Goal: Task Accomplishment & Management: Complete application form

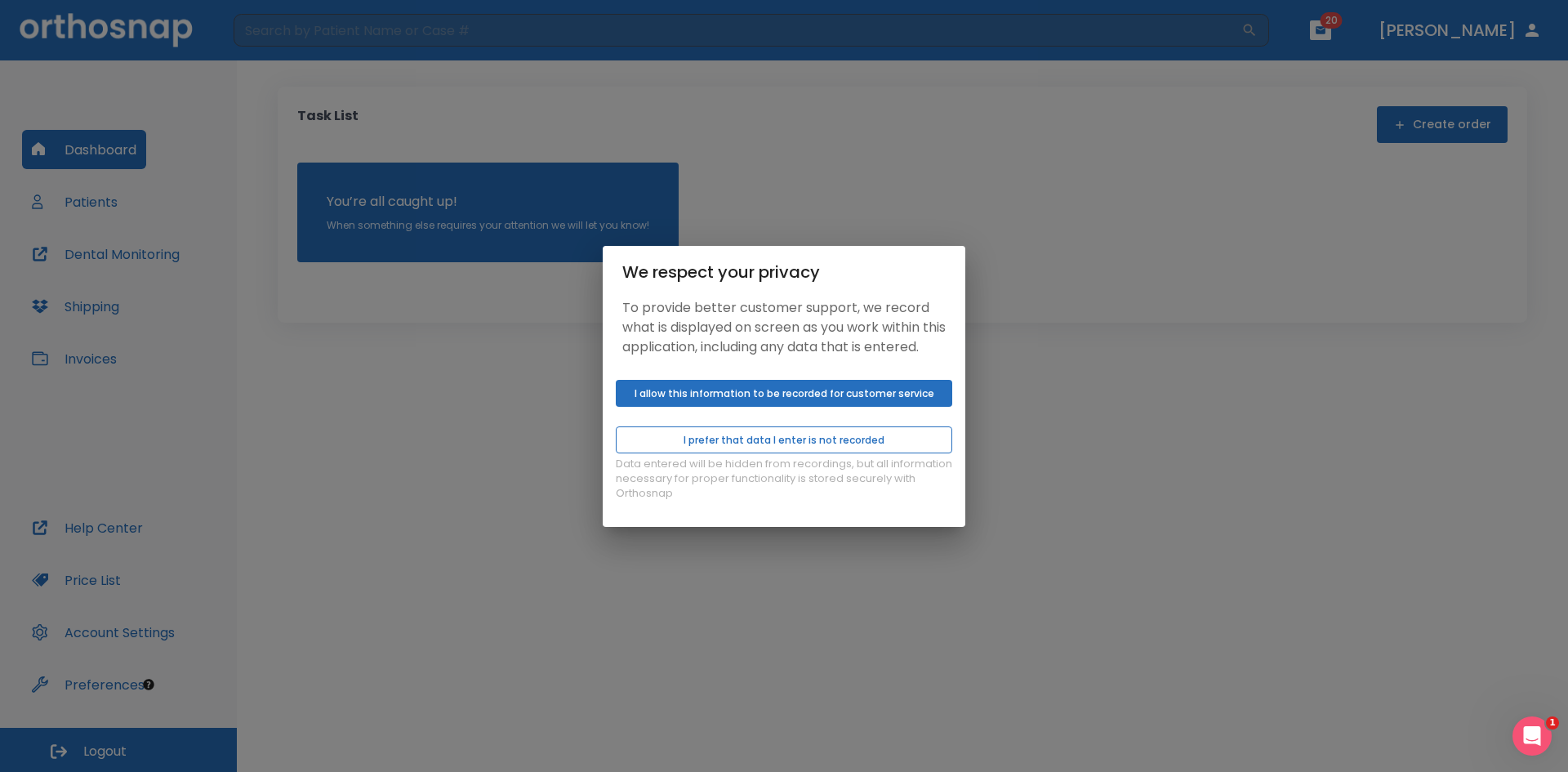
click at [823, 453] on button "I prefer that data I enter is not recorded" at bounding box center [784, 440] width 337 height 27
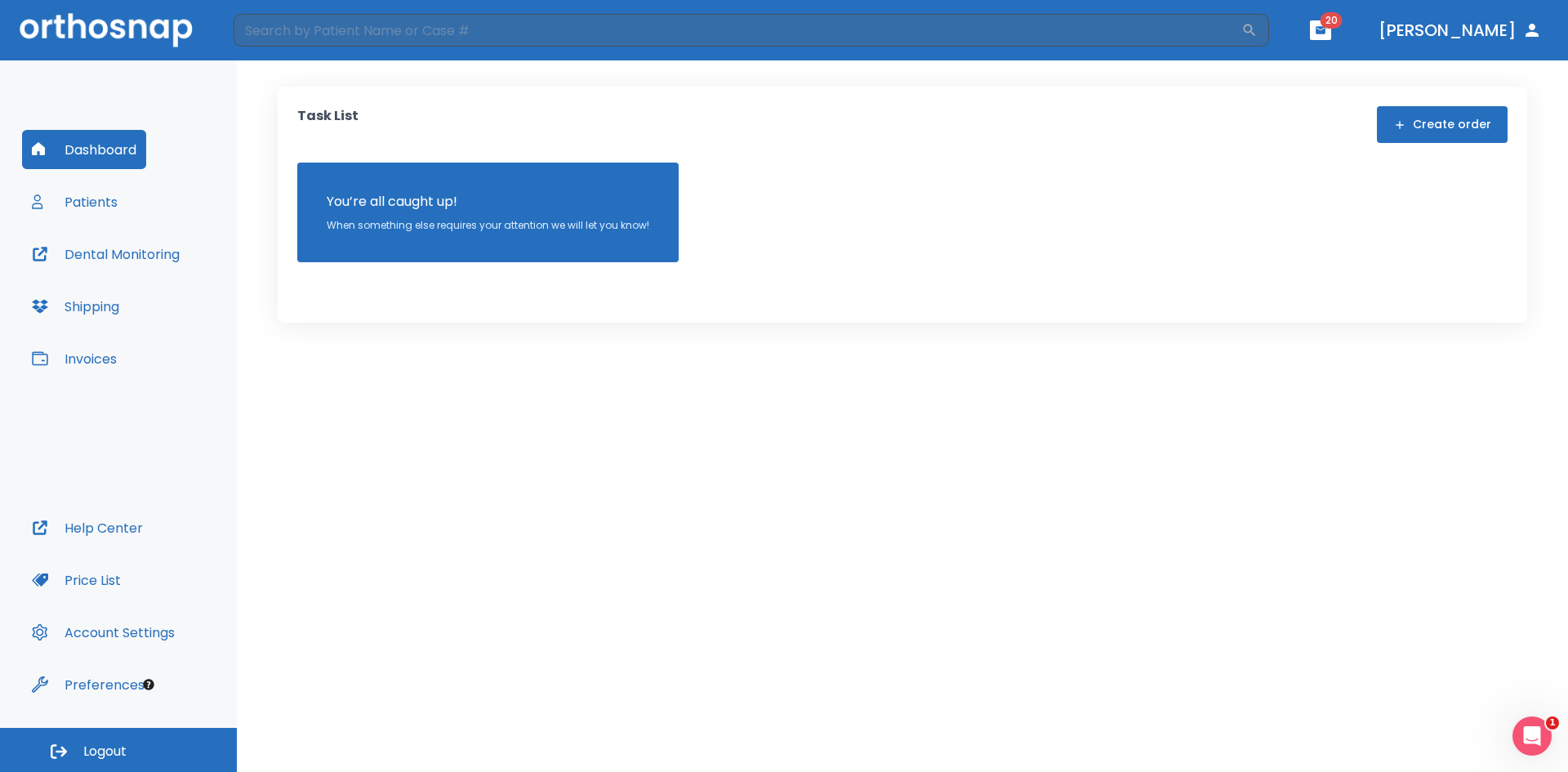
drag, startPoint x: 1048, startPoint y: 471, endPoint x: 1411, endPoint y: 274, distance: 413.0
click at [1049, 470] on div "Task List Create order You’re all caught up! When something else requires your …" at bounding box center [902, 415] width 1331 height 711
click at [128, 195] on div "Dashboard Patients Dental Monitoring Shipping Invoices" at bounding box center [117, 319] width 192 height 378
click at [92, 195] on button "Patients" at bounding box center [74, 201] width 105 height 39
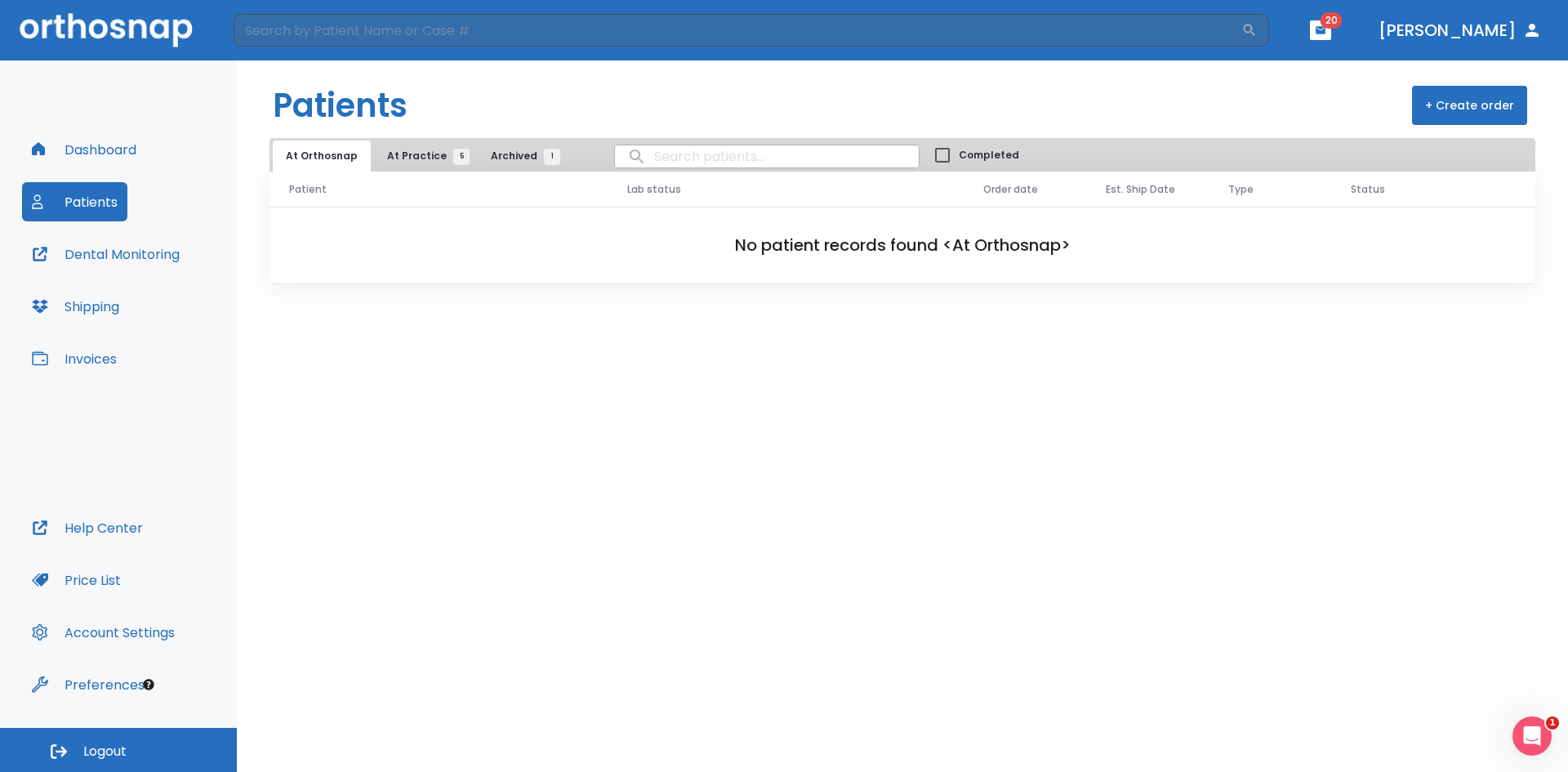
click at [403, 151] on span "At Practice 5" at bounding box center [424, 156] width 74 height 15
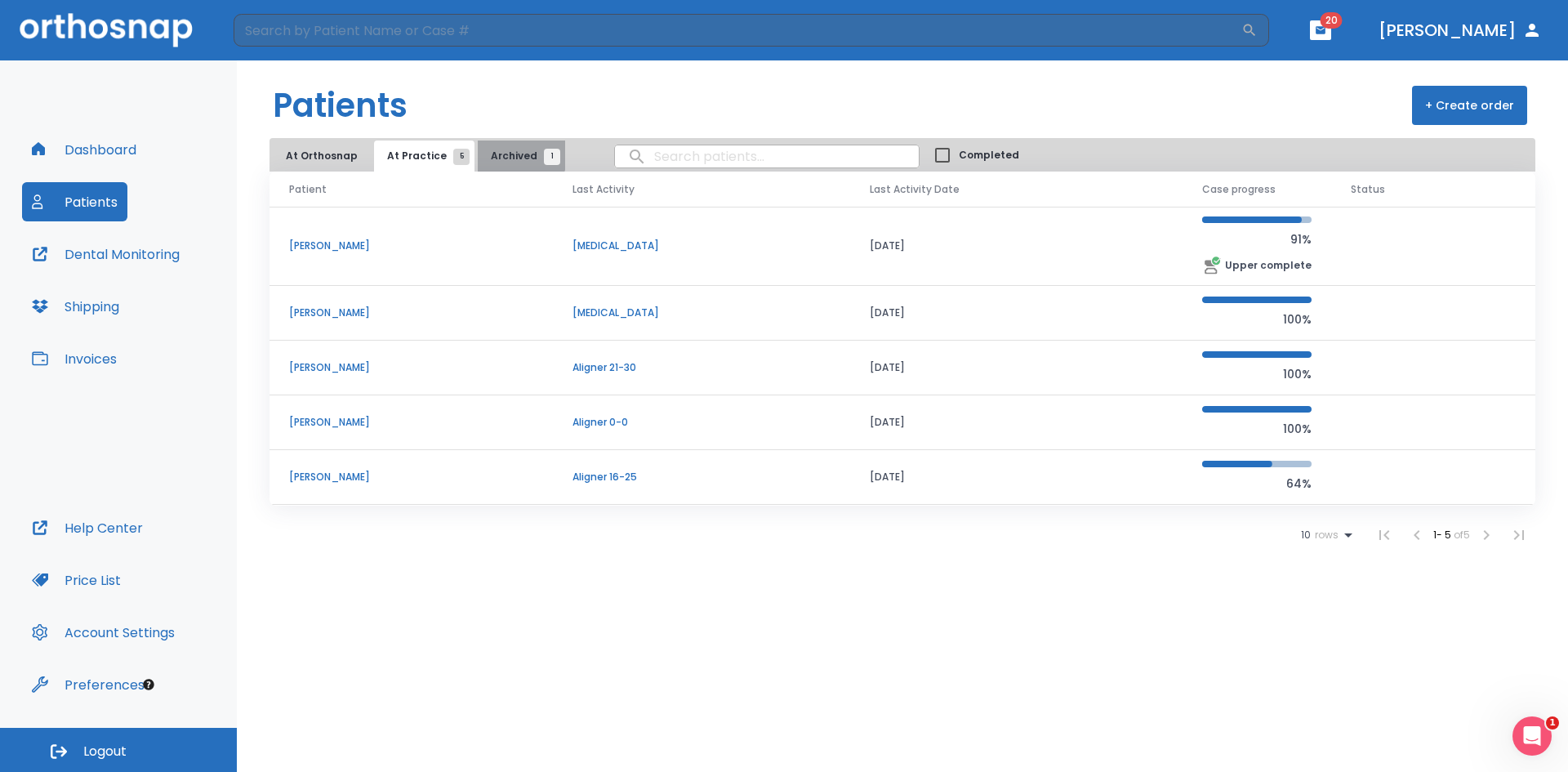
click at [506, 154] on span "Archived 1" at bounding box center [521, 156] width 61 height 15
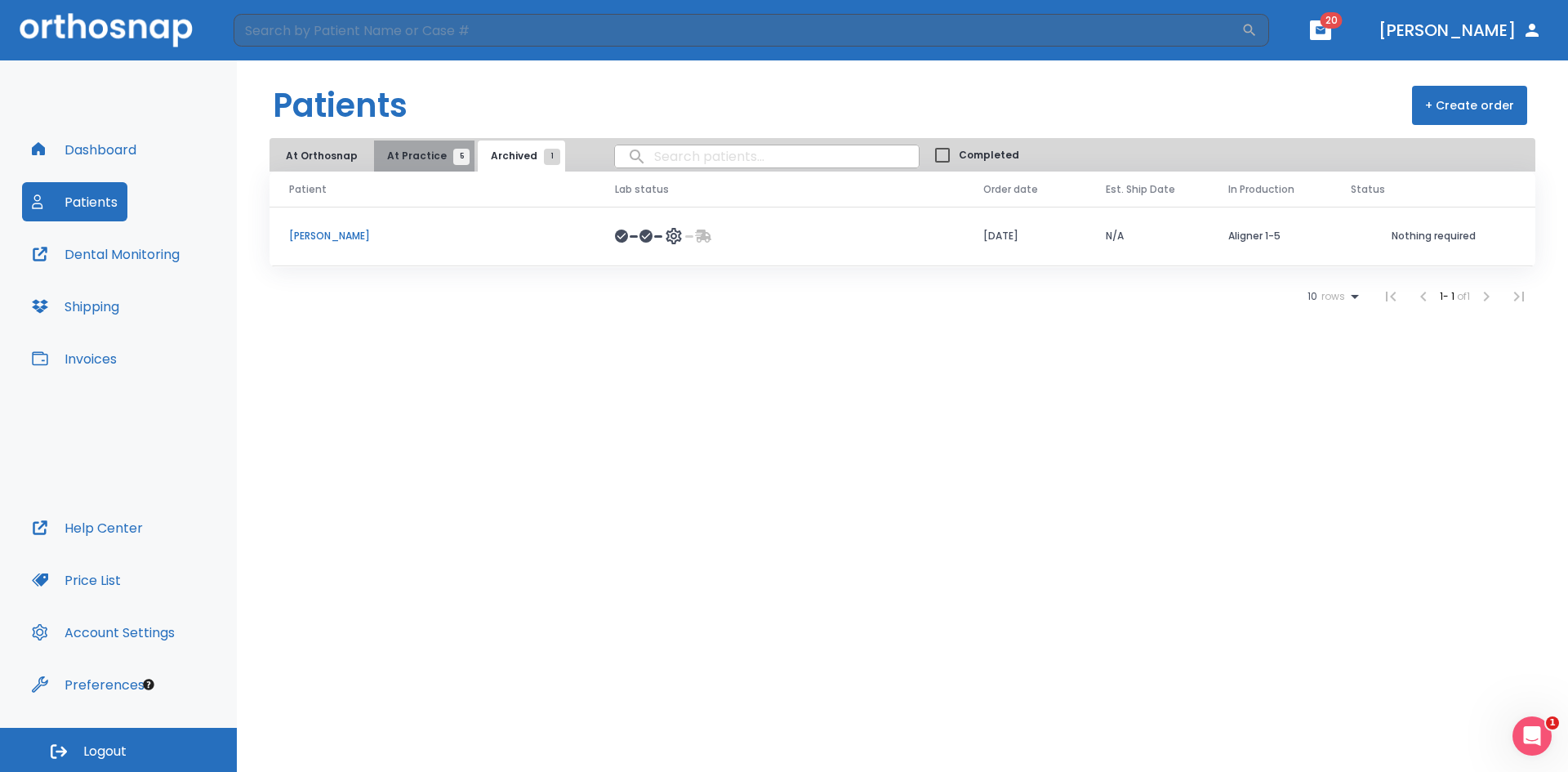
click at [419, 152] on span "At Practice 5" at bounding box center [424, 156] width 74 height 15
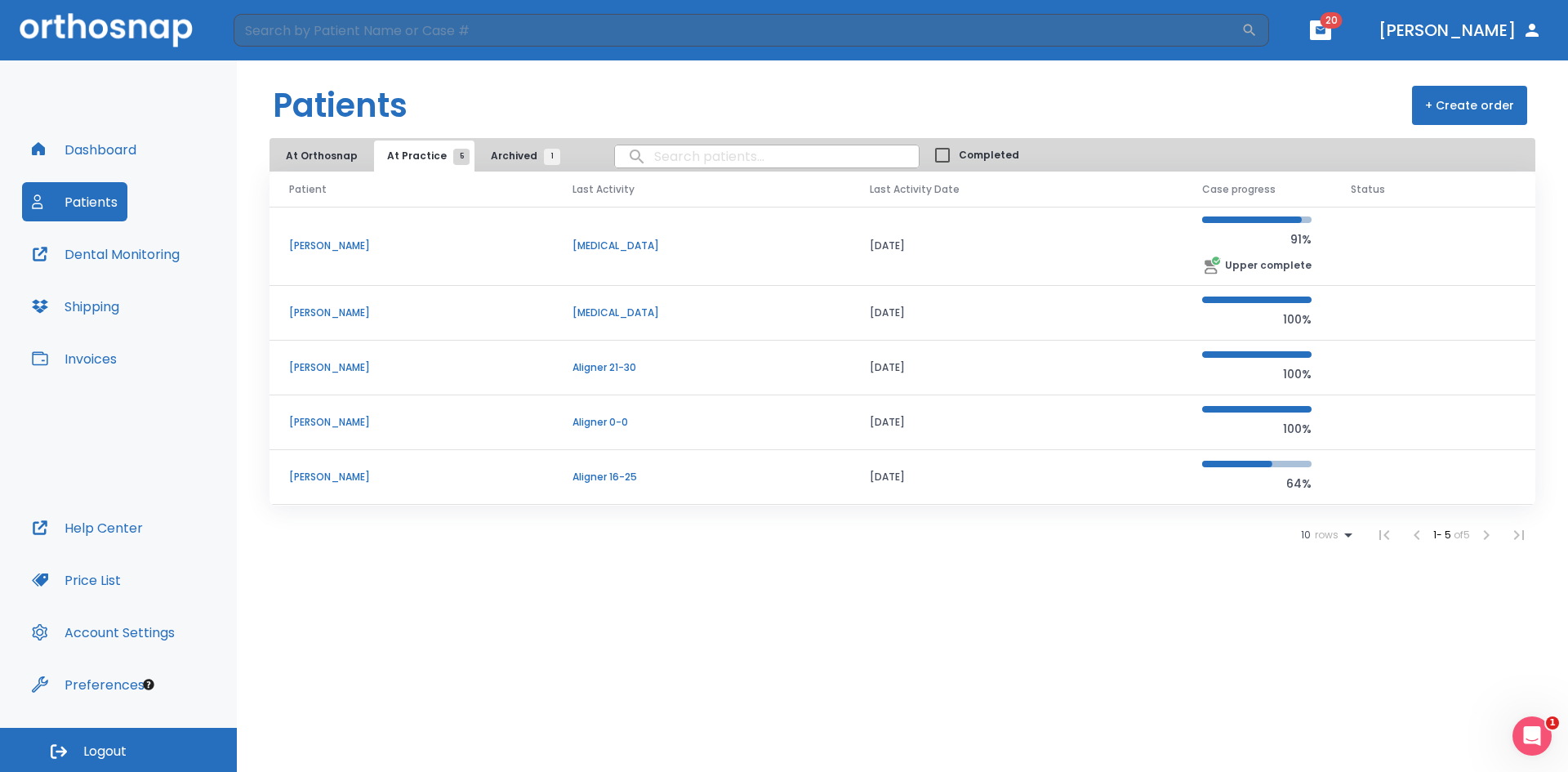
drag, startPoint x: 1484, startPoint y: 111, endPoint x: 1080, endPoint y: 85, distance: 404.8
click at [1094, 88] on header "Patients + Create order" at bounding box center [902, 98] width 1331 height 77
click at [306, 164] on button "At Orthosnap" at bounding box center [321, 156] width 98 height 31
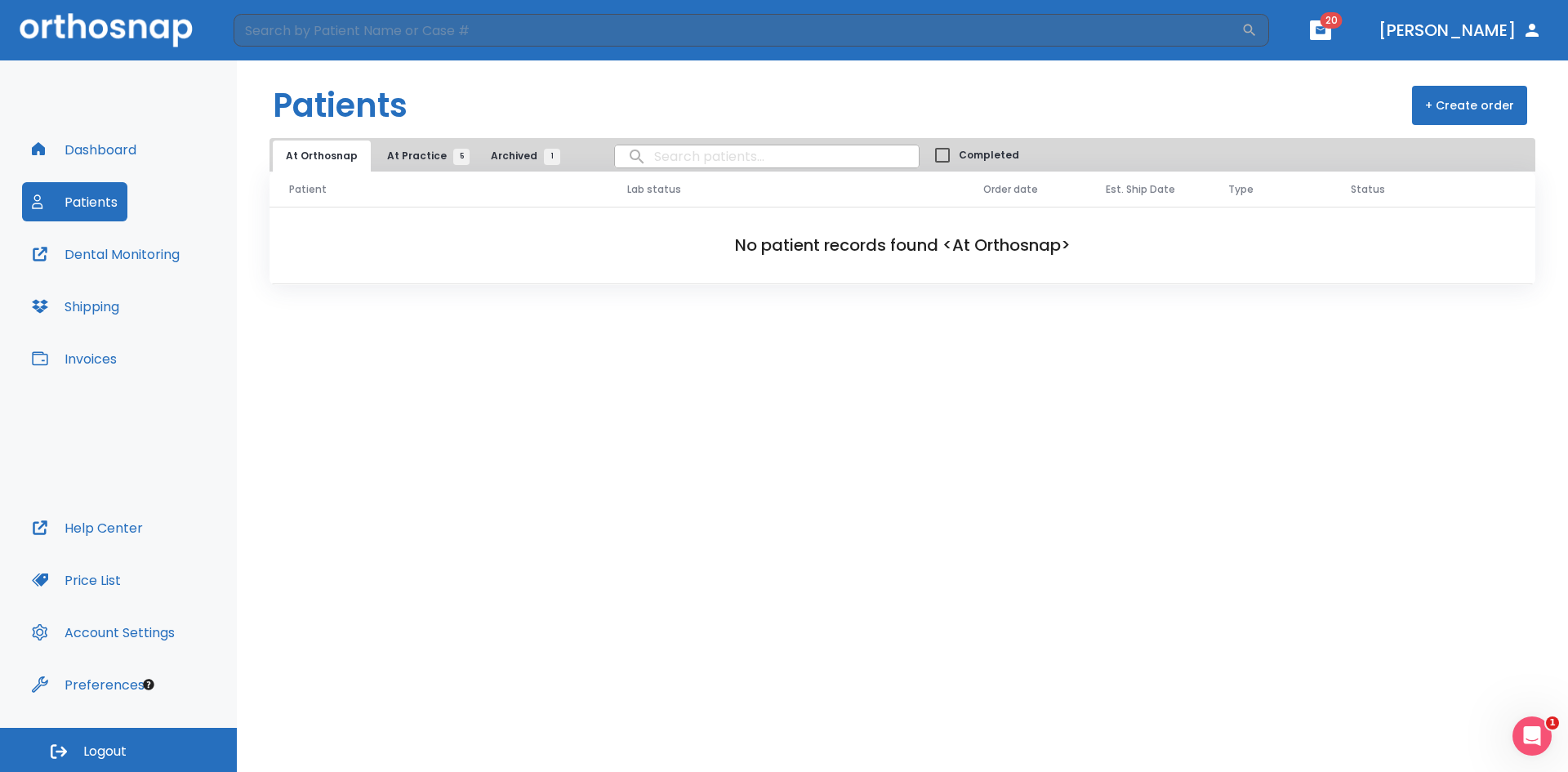
click at [50, 202] on button "Patients" at bounding box center [74, 201] width 105 height 39
click at [1438, 113] on button "+ Create order" at bounding box center [1470, 105] width 115 height 39
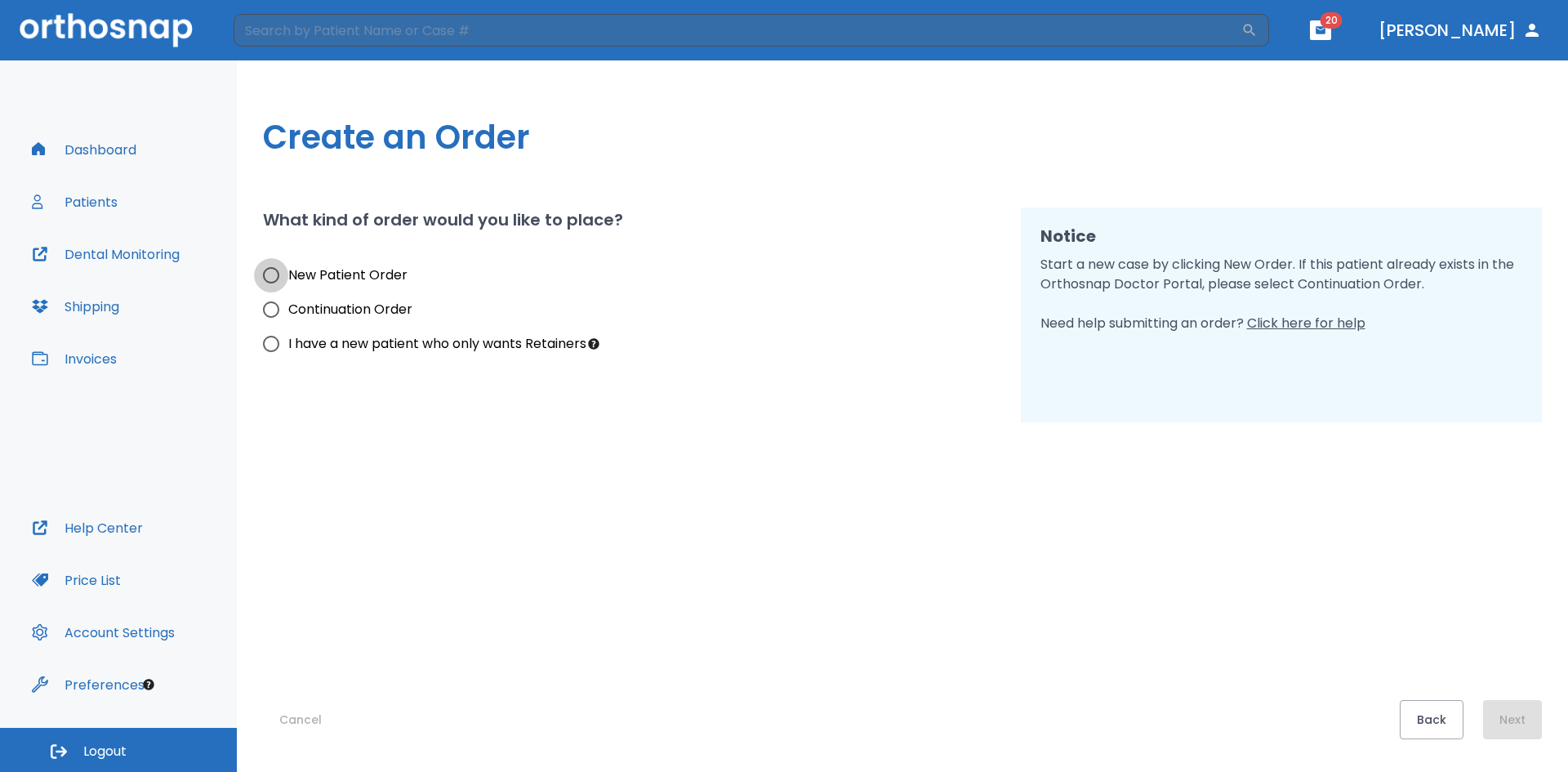
click at [269, 274] on input "New Patient Order" at bounding box center [271, 275] width 34 height 34
radio input "true"
click at [1528, 713] on button "Next" at bounding box center [1512, 719] width 59 height 39
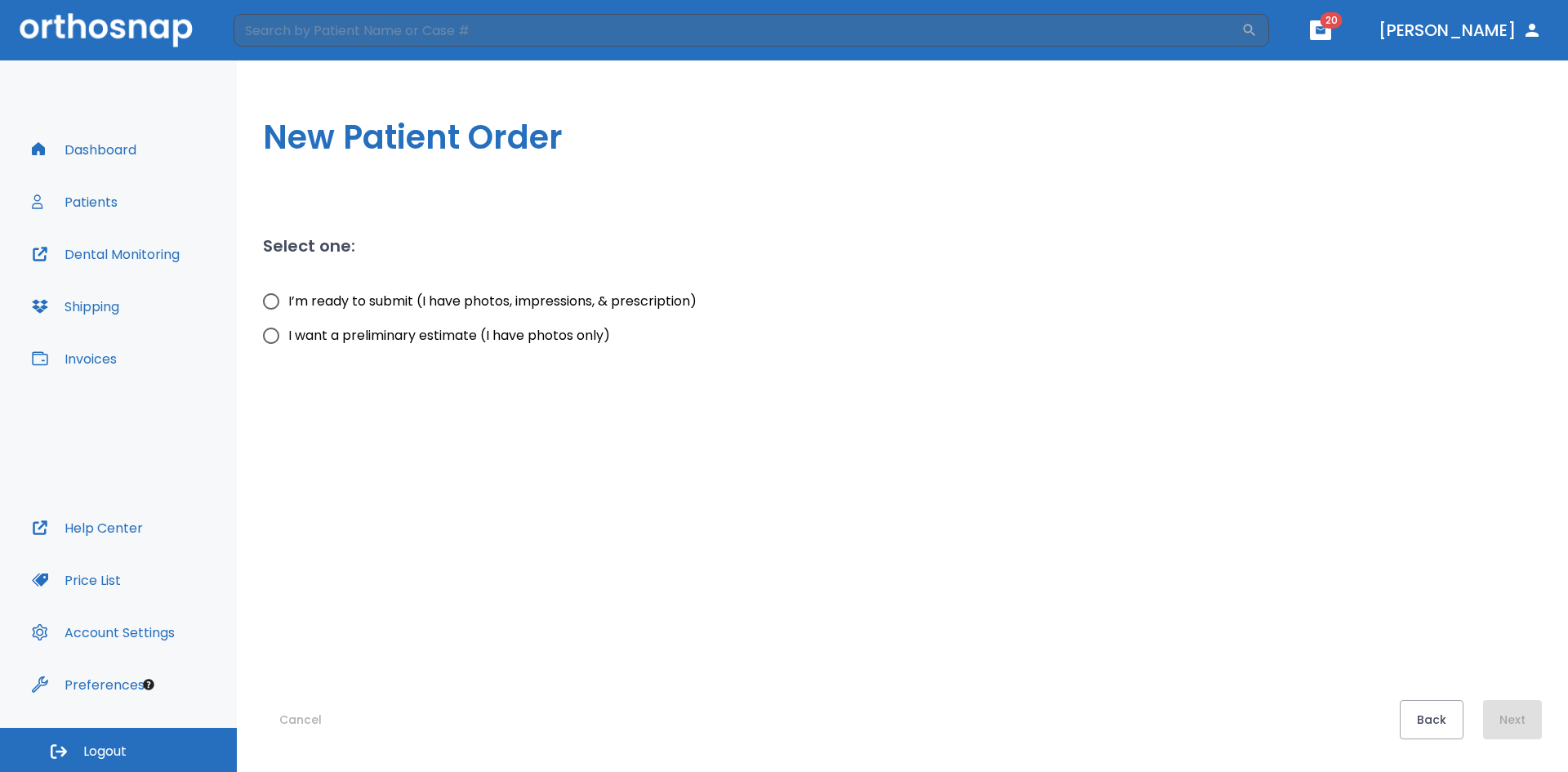
click at [272, 301] on input "I’m ready to submit (I have photos, impressions, & prescription)" at bounding box center [271, 301] width 34 height 34
radio input "true"
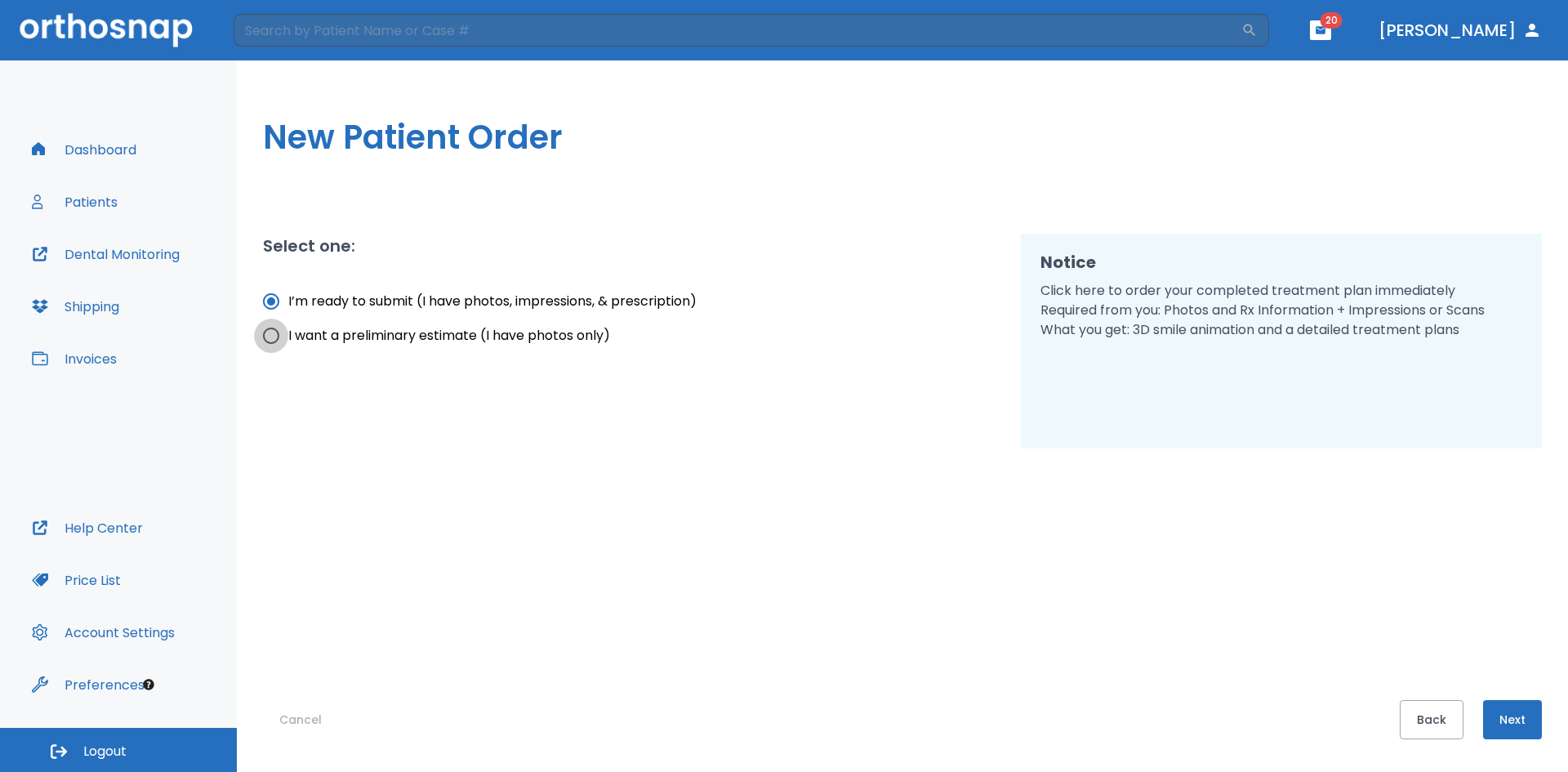
click at [276, 339] on input "I want a preliminary estimate (I have photos only)" at bounding box center [271, 335] width 34 height 34
radio input "true"
click at [1506, 717] on button "Next" at bounding box center [1512, 719] width 59 height 39
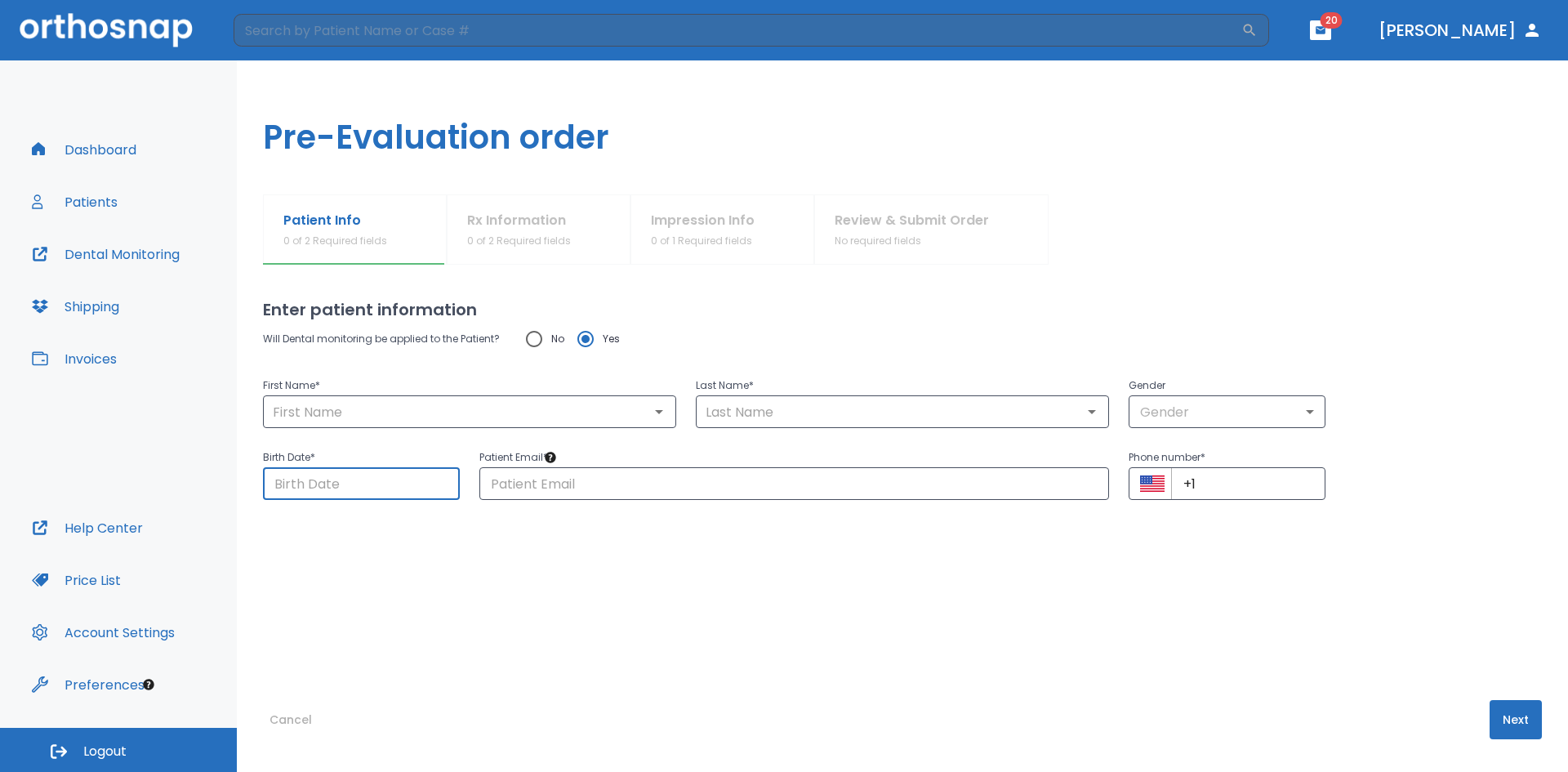
drag, startPoint x: 365, startPoint y: 481, endPoint x: 332, endPoint y: 486, distance: 33.4
click at [332, 486] on input "Choose date" at bounding box center [361, 484] width 197 height 33
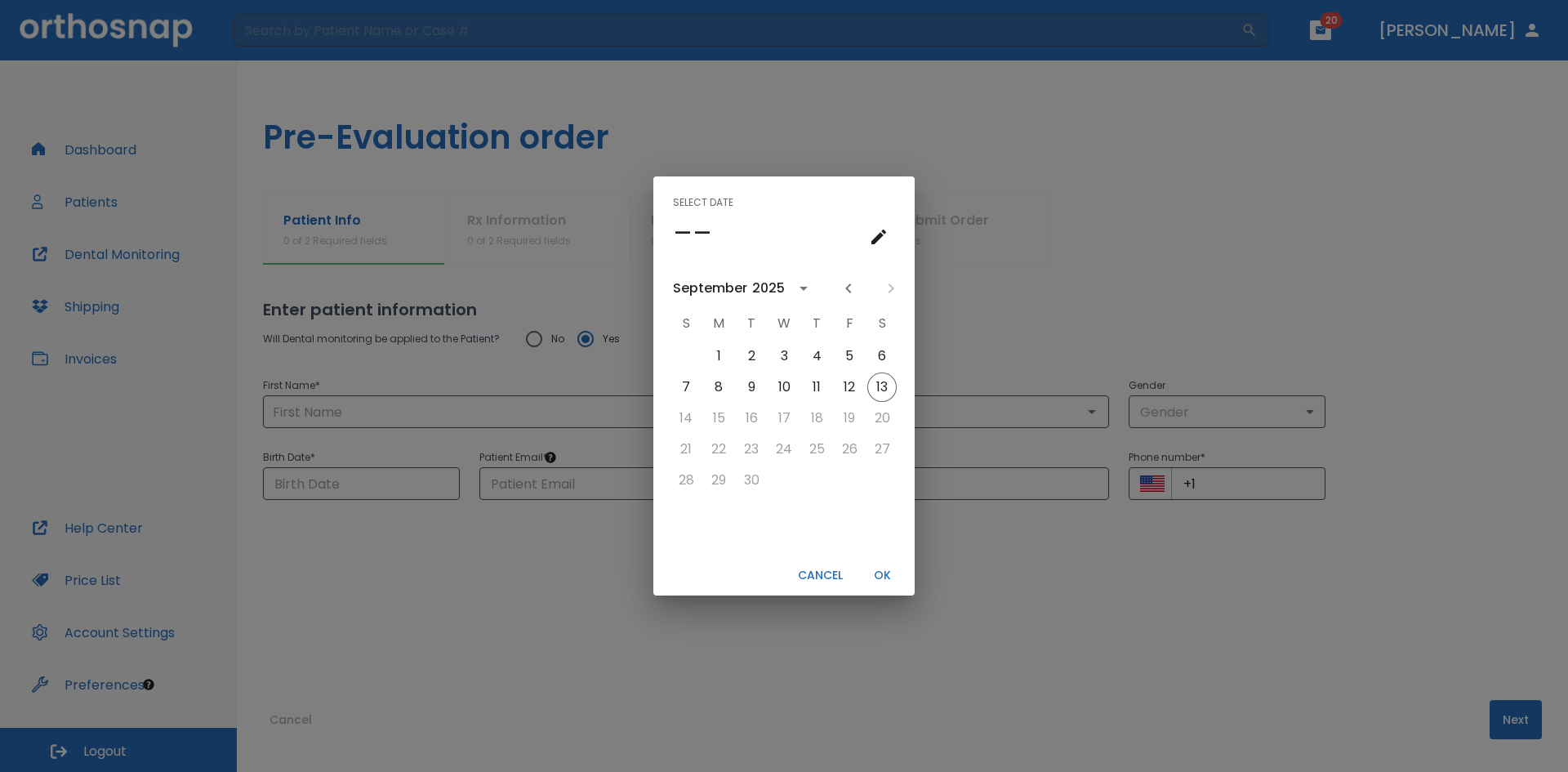
click at [444, 540] on div "Select date –– [DATE] S M T W T F S 1 2 3 4 5 6 7 8 9 10 11 12 13 14 15 16 17 1…" at bounding box center [784, 386] width 1568 height 772
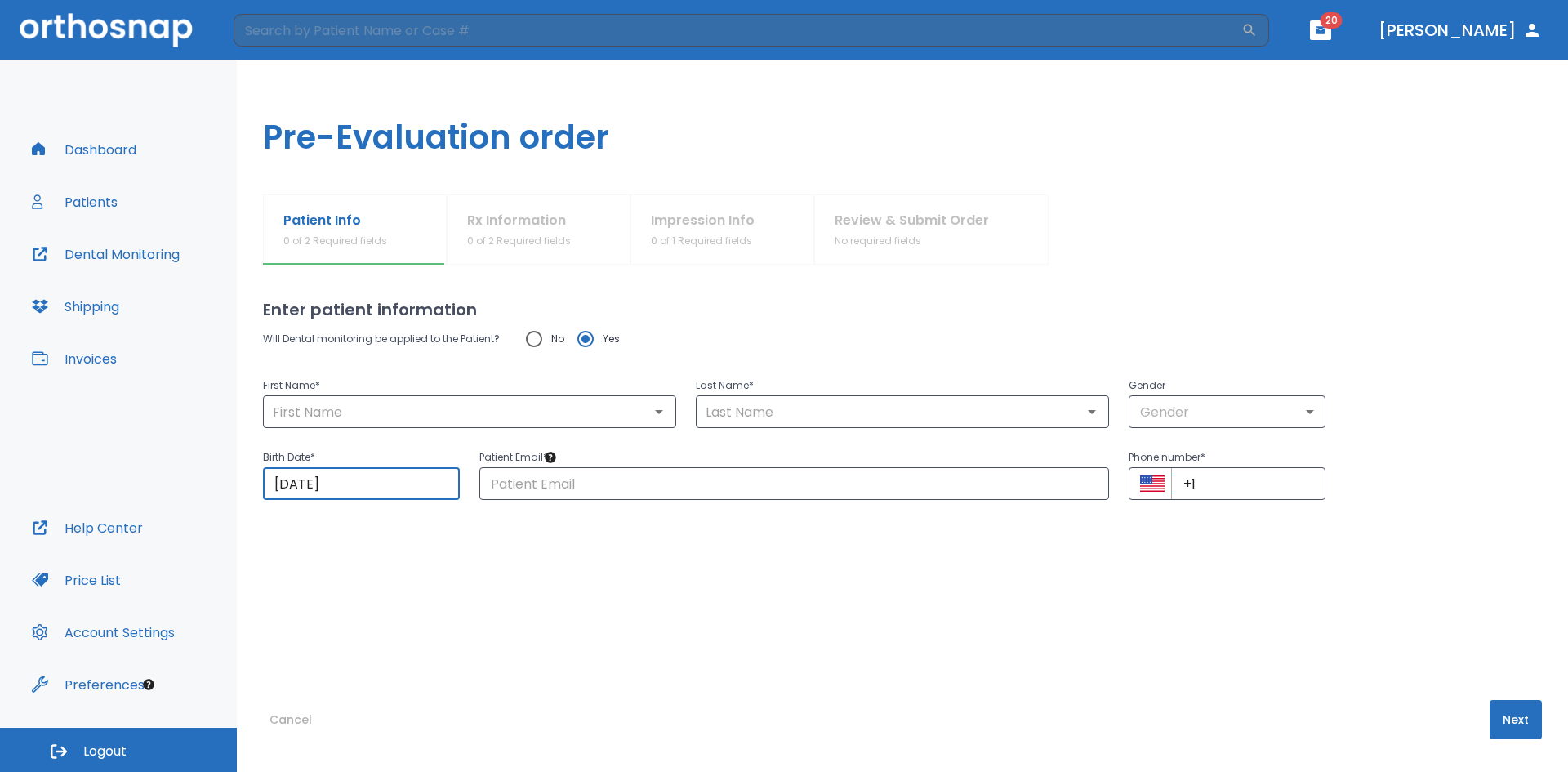
click at [365, 490] on input "[DATE]" at bounding box center [361, 484] width 197 height 33
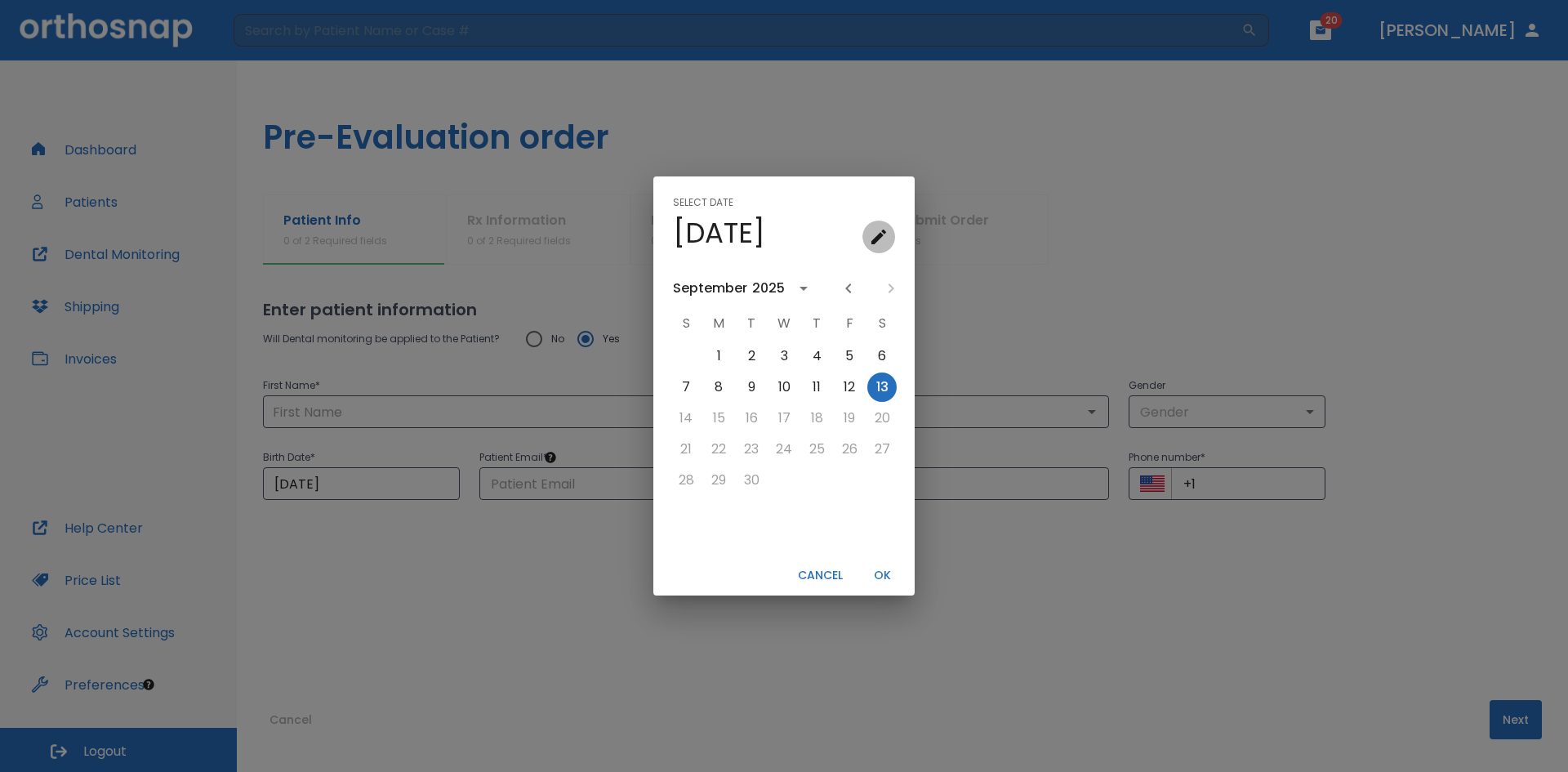
click at [875, 230] on icon "calendar view is open, go to text input view" at bounding box center [878, 237] width 20 height 20
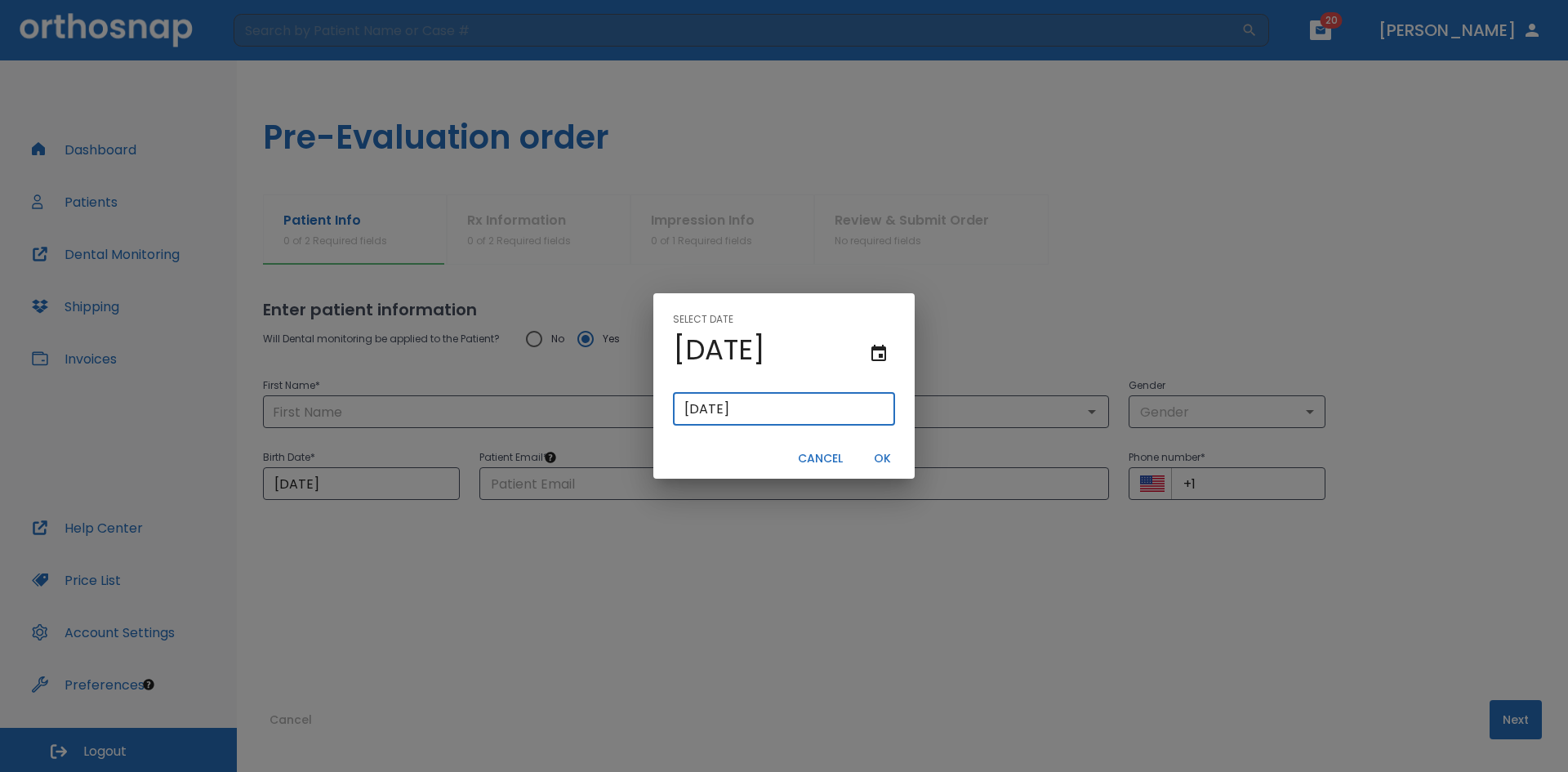
drag, startPoint x: 775, startPoint y: 406, endPoint x: 554, endPoint y: 404, distance: 221.0
click at [552, 405] on div "Select date [DATE] [DATE] ​ Cancel OK" at bounding box center [784, 386] width 1568 height 772
paste input "[DATE]"
type input "[DATE]"
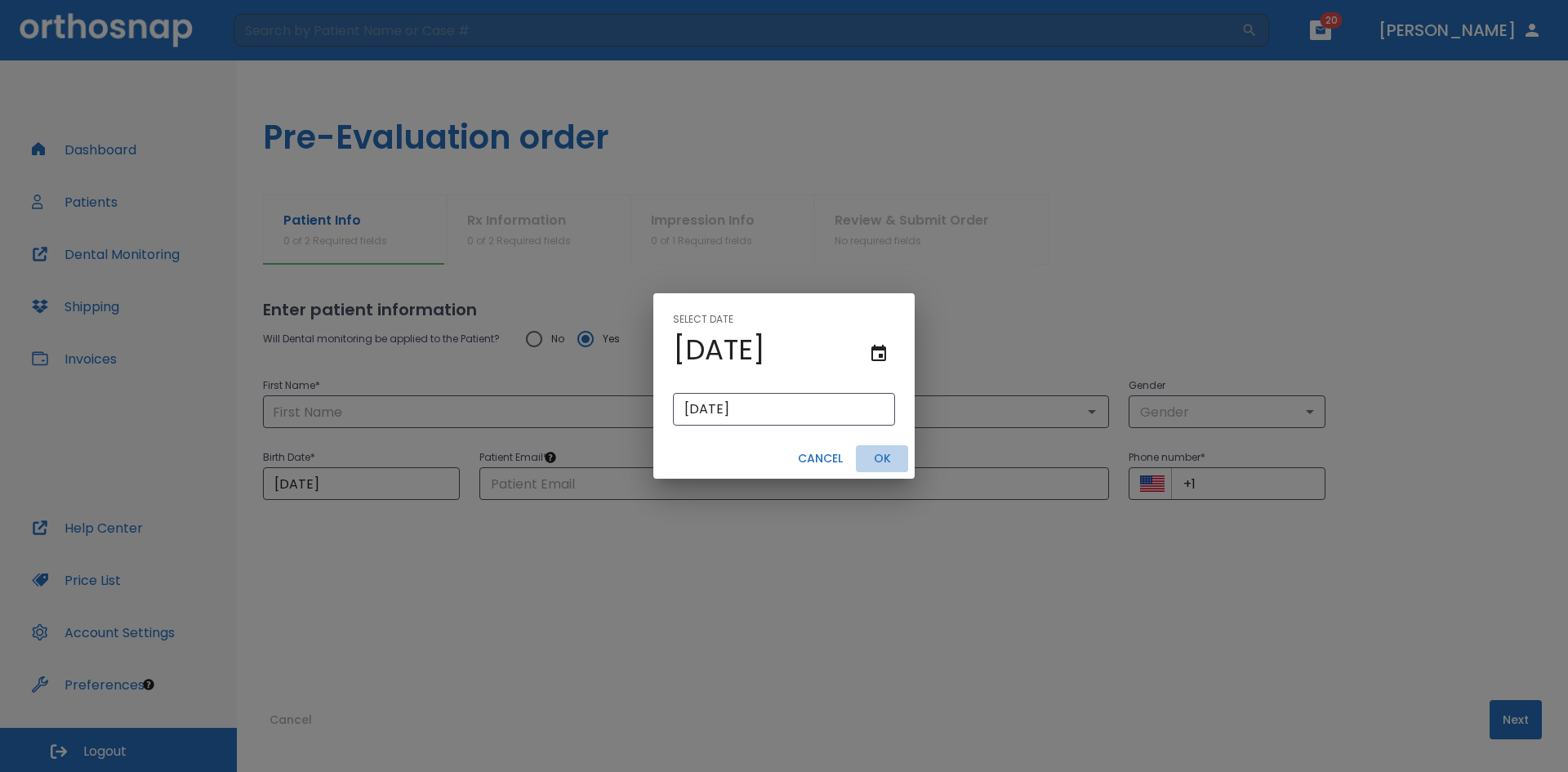
click at [878, 460] on button "OK" at bounding box center [881, 458] width 52 height 27
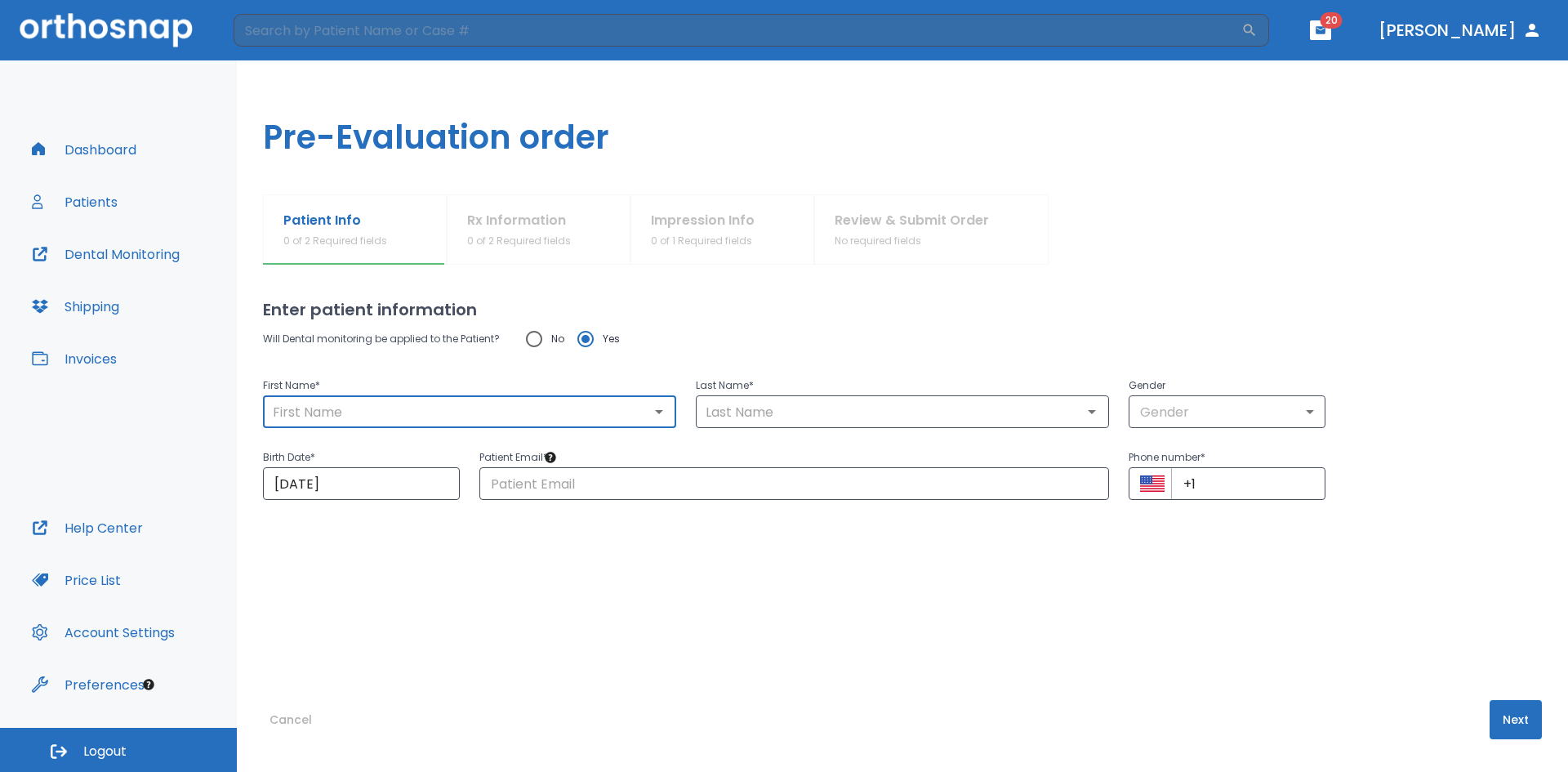
click at [396, 406] on input "text" at bounding box center [470, 412] width 404 height 23
type input "[PERSON_NAME]"
click at [734, 413] on input "text" at bounding box center [902, 412] width 404 height 23
paste input "Chinchilla"
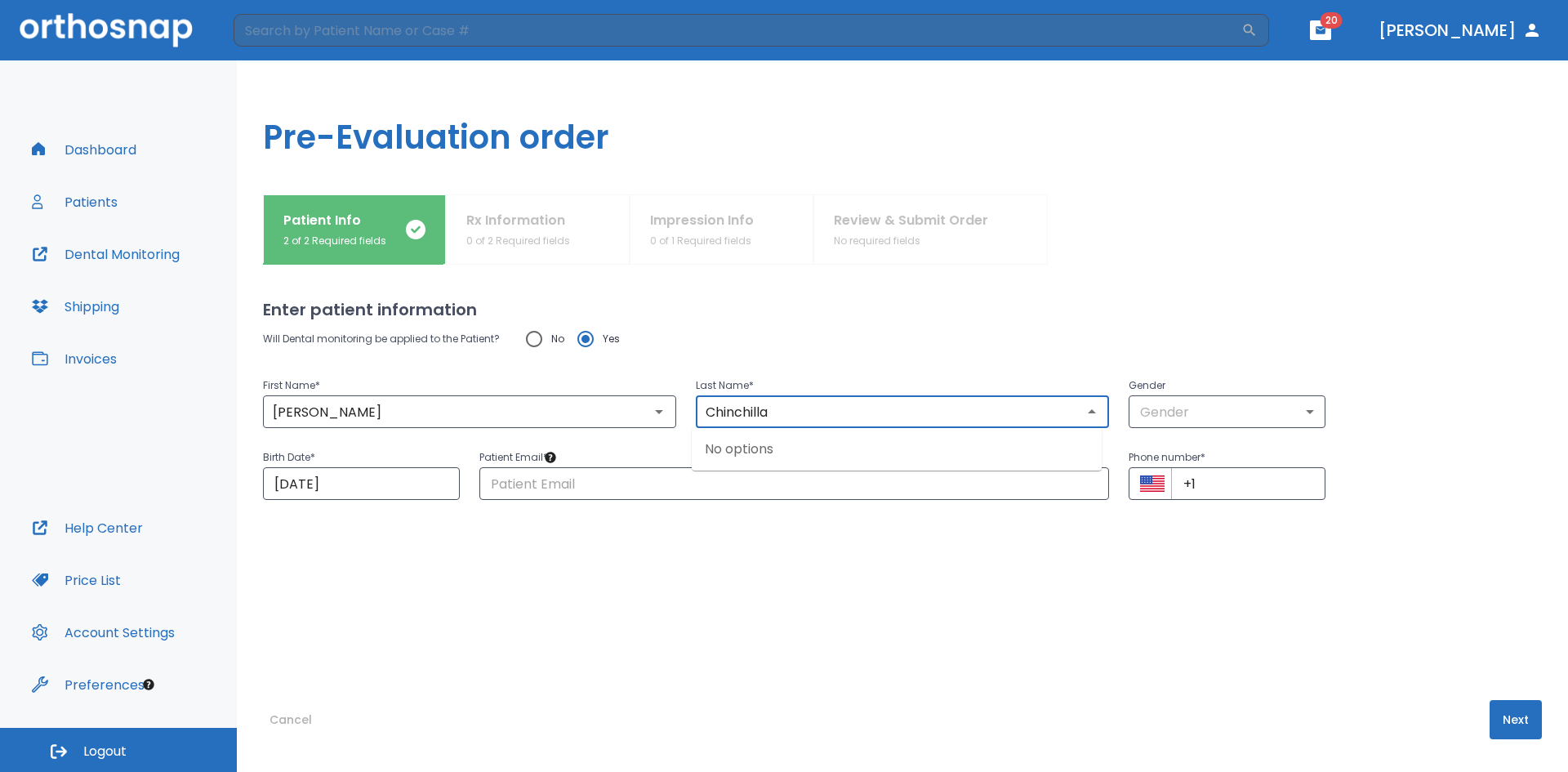
type input "Chinchilla"
click at [734, 555] on div "Will Dental monitoring be applied to the Patient? No Yes First Name * [PERSON_N…" at bounding box center [902, 478] width 1279 height 312
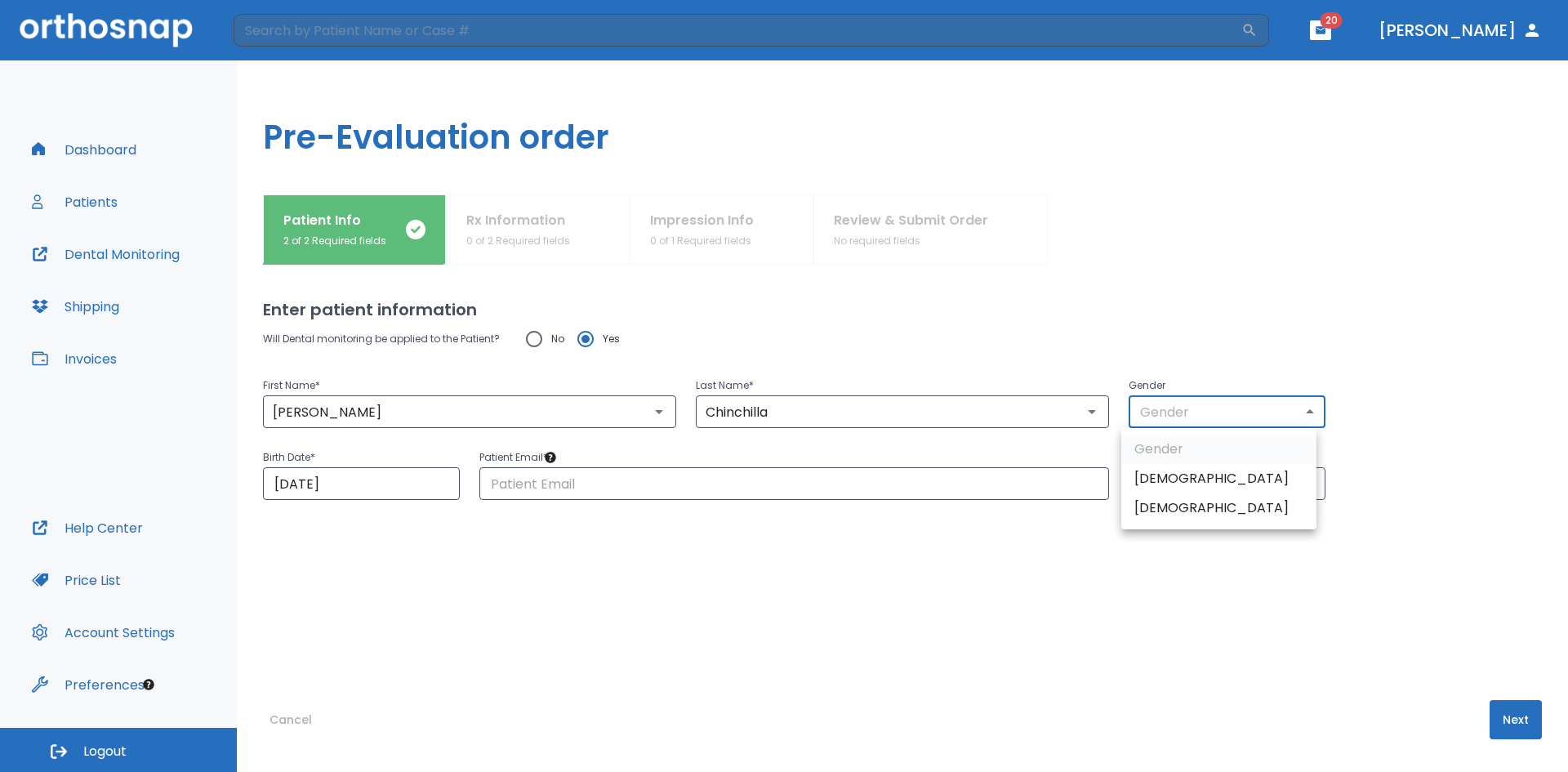
click at [1175, 415] on body "​ 20 [PERSON_NAME] Dashboard Patients Dental Monitoring Shipping Invoices Help …" at bounding box center [784, 386] width 1568 height 772
click at [1173, 509] on li "[DEMOGRAPHIC_DATA]" at bounding box center [1218, 508] width 195 height 30
type input "0"
click at [1212, 487] on input "+1" at bounding box center [1248, 484] width 154 height 33
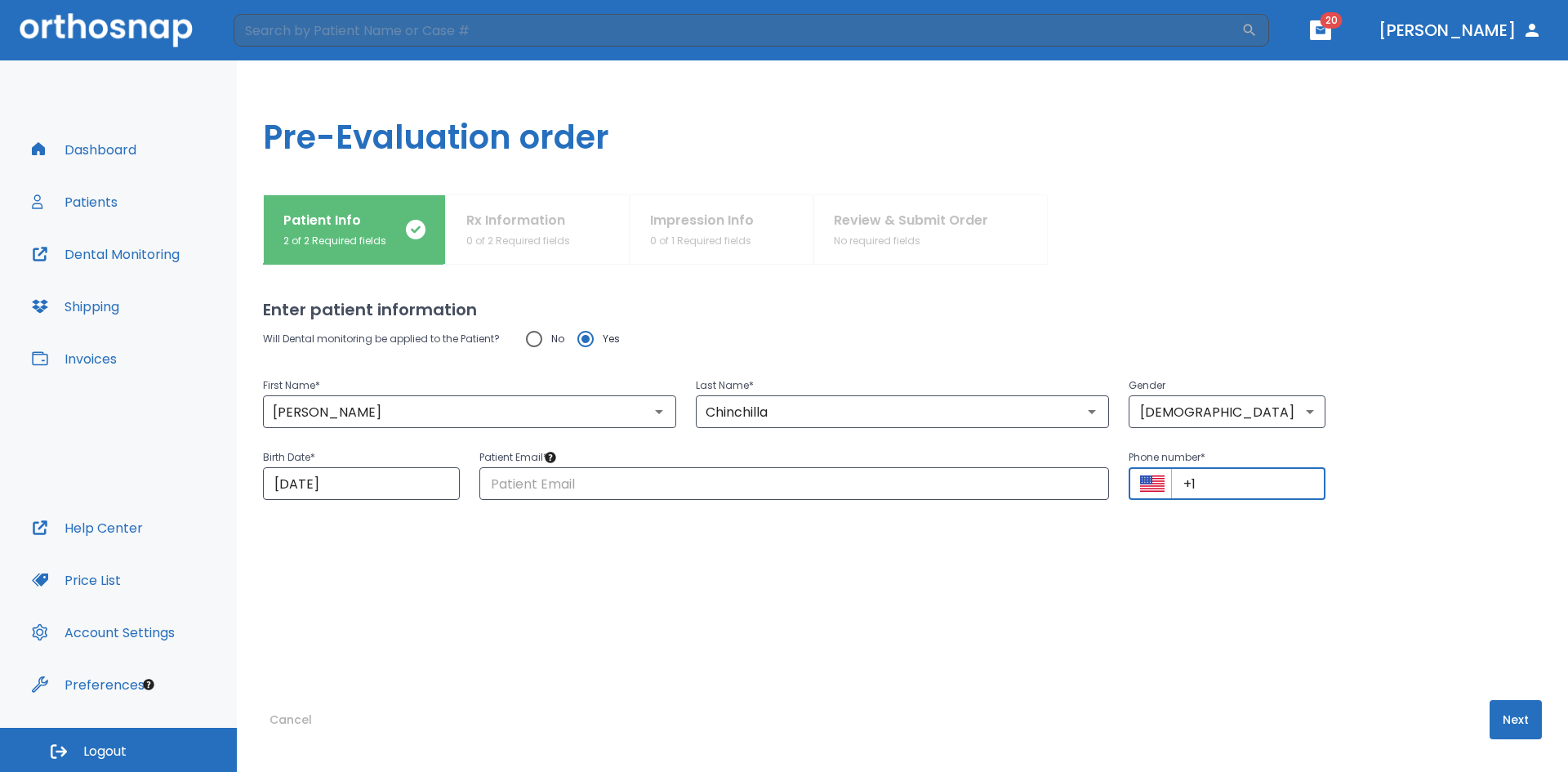
paste input "[PHONE_NUMBER]"
type input "[PHONE_NUMBER]"
click at [655, 484] on input "text" at bounding box center [794, 484] width 630 height 33
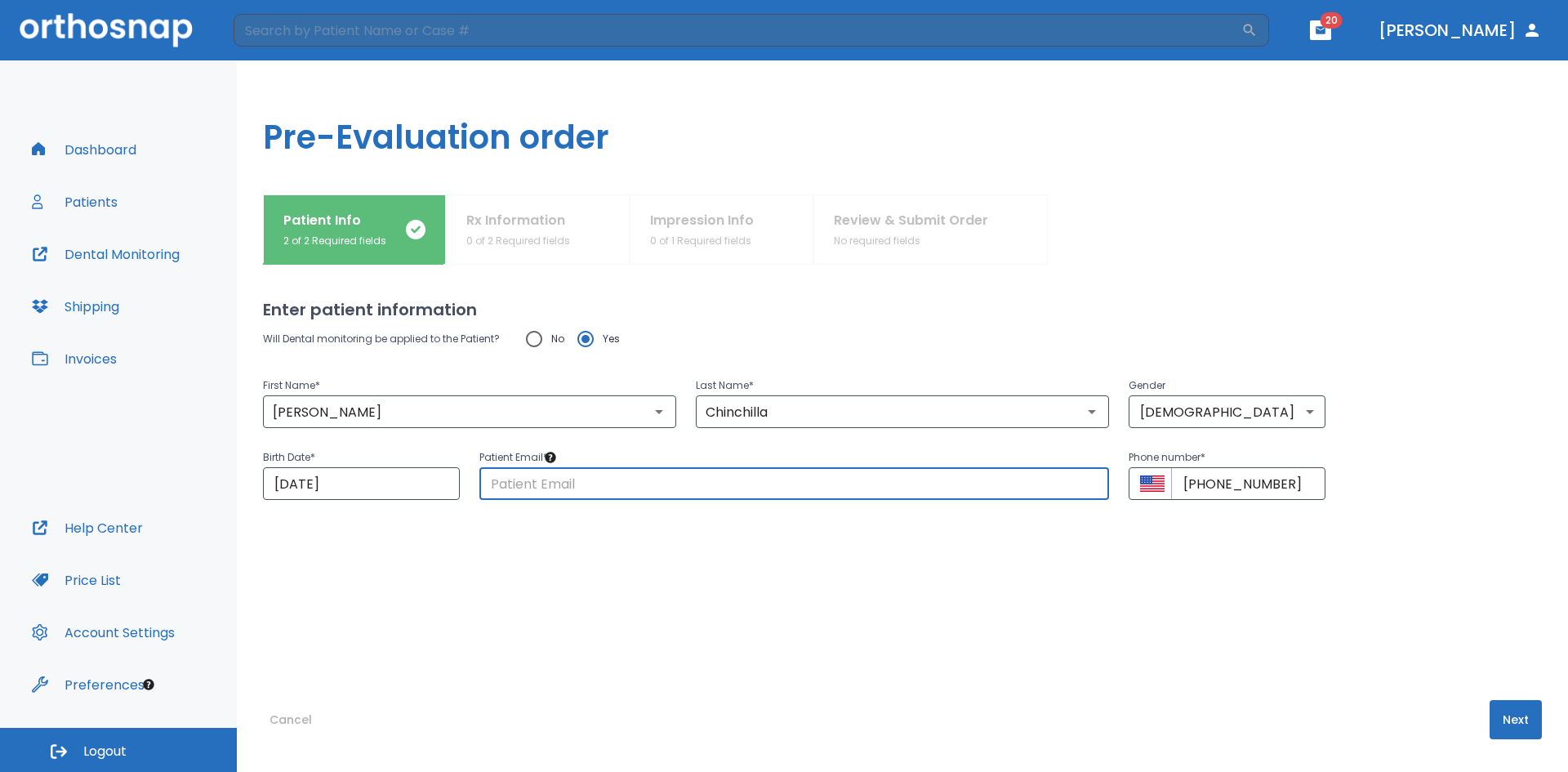
paste input "[EMAIL_ADDRESS][DOMAIN_NAME]"
type input "[EMAIL_ADDRESS][DOMAIN_NAME]"
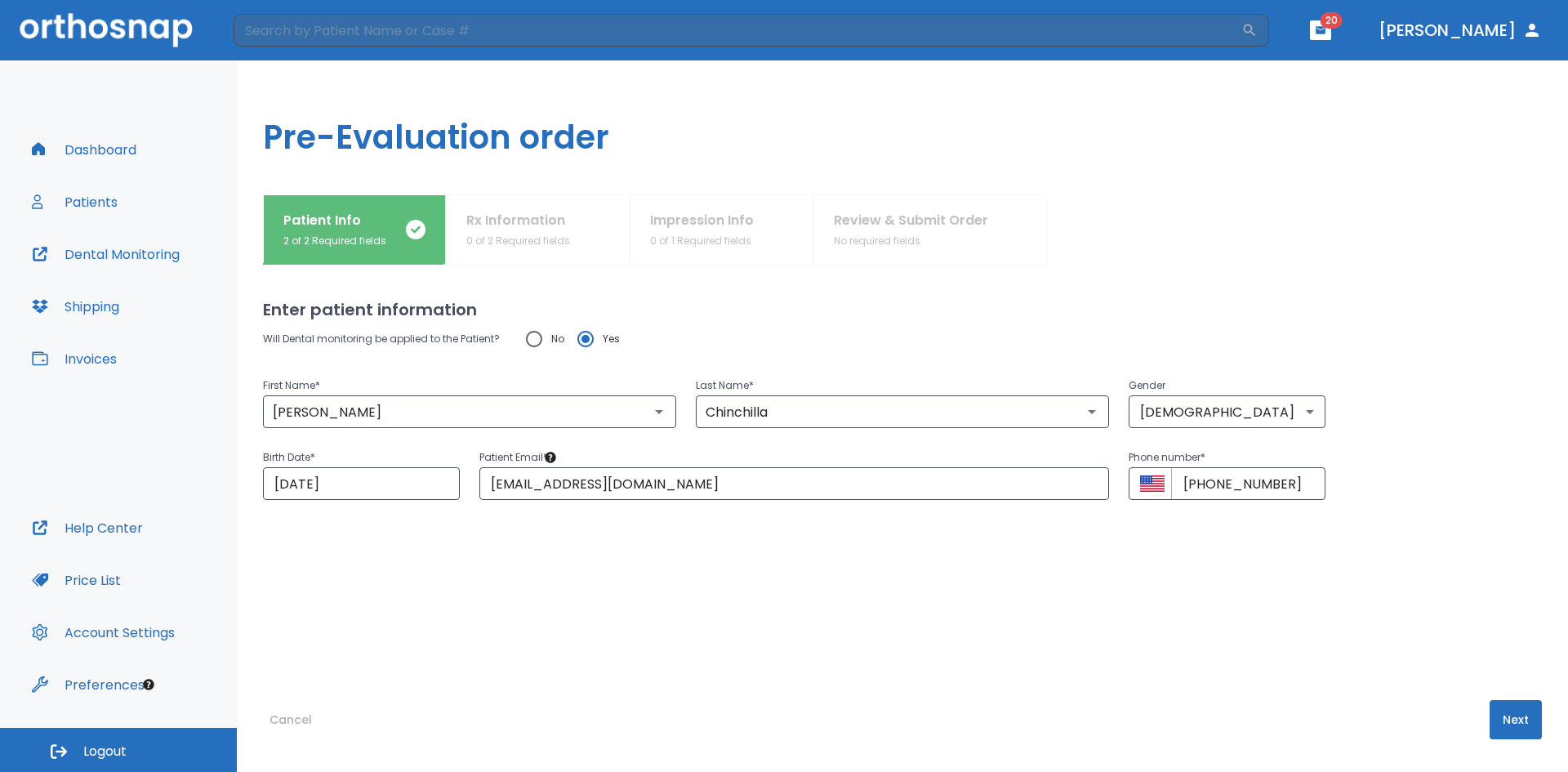
click at [1360, 700] on div "Cancel Next" at bounding box center [902, 735] width 1279 height 72
click at [1495, 721] on button "Next" at bounding box center [1516, 719] width 52 height 39
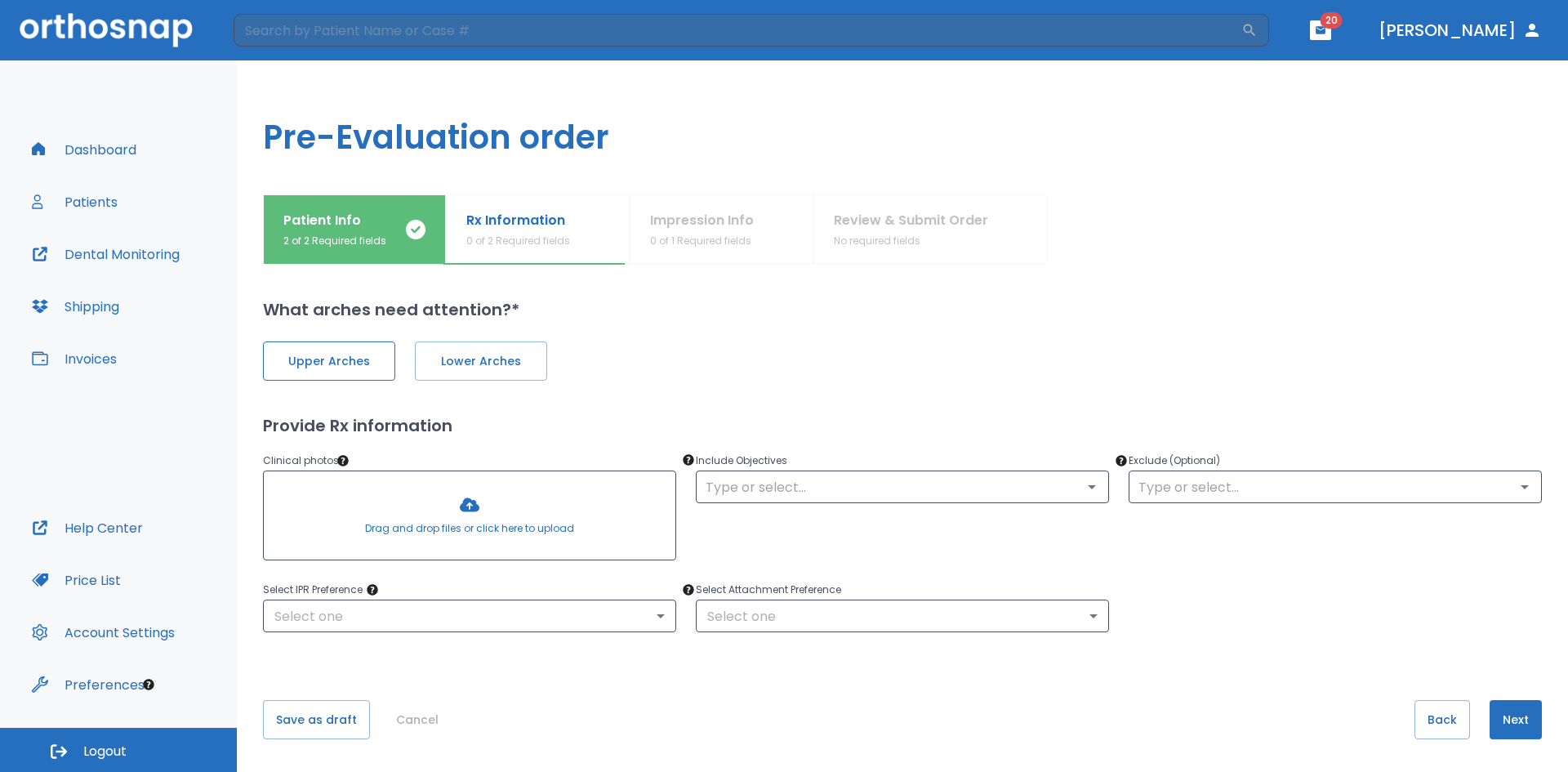
click at [363, 365] on span "Upper Arches" at bounding box center [329, 361] width 98 height 17
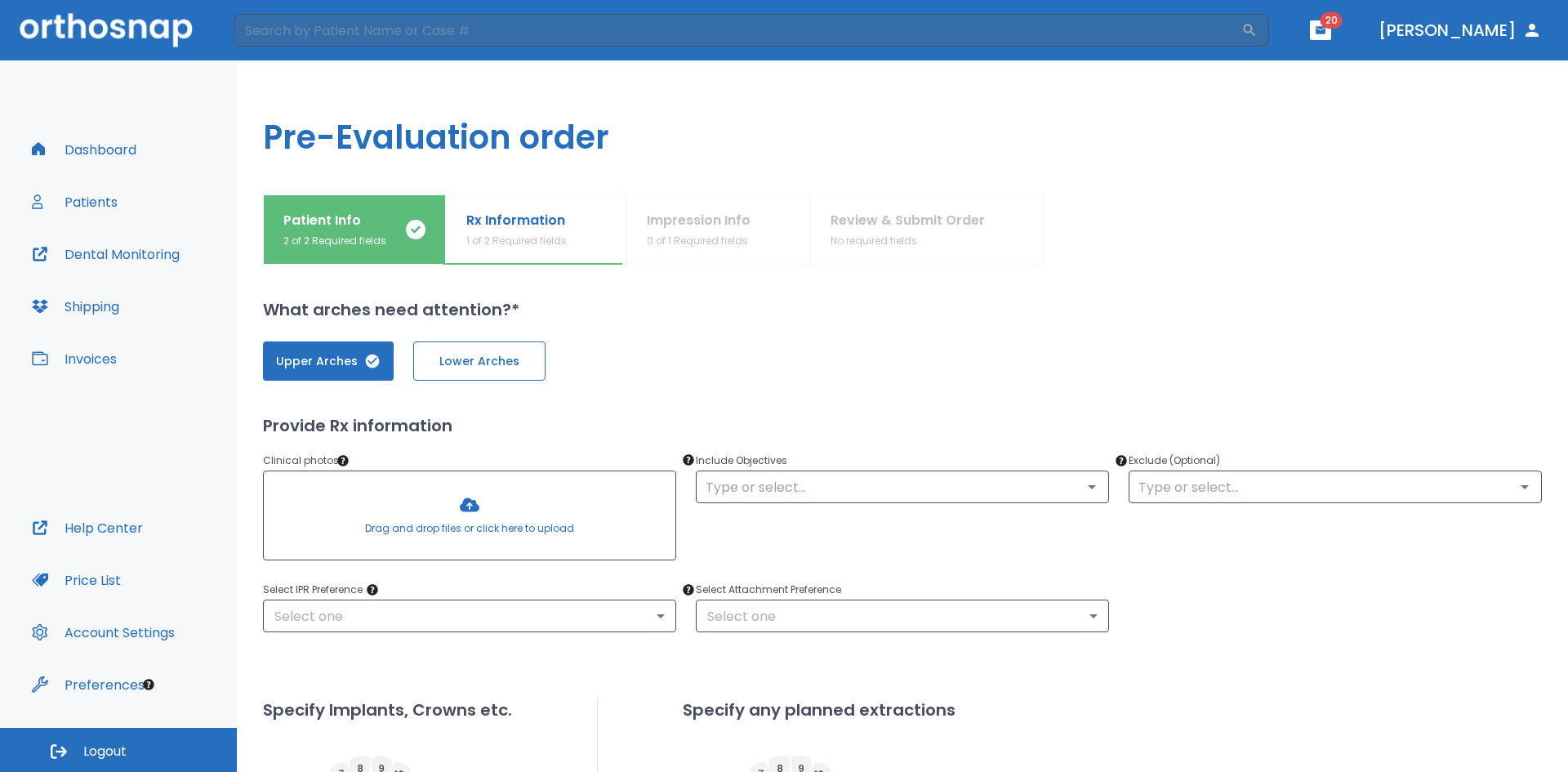
click at [474, 365] on span "Lower Arches" at bounding box center [479, 361] width 98 height 17
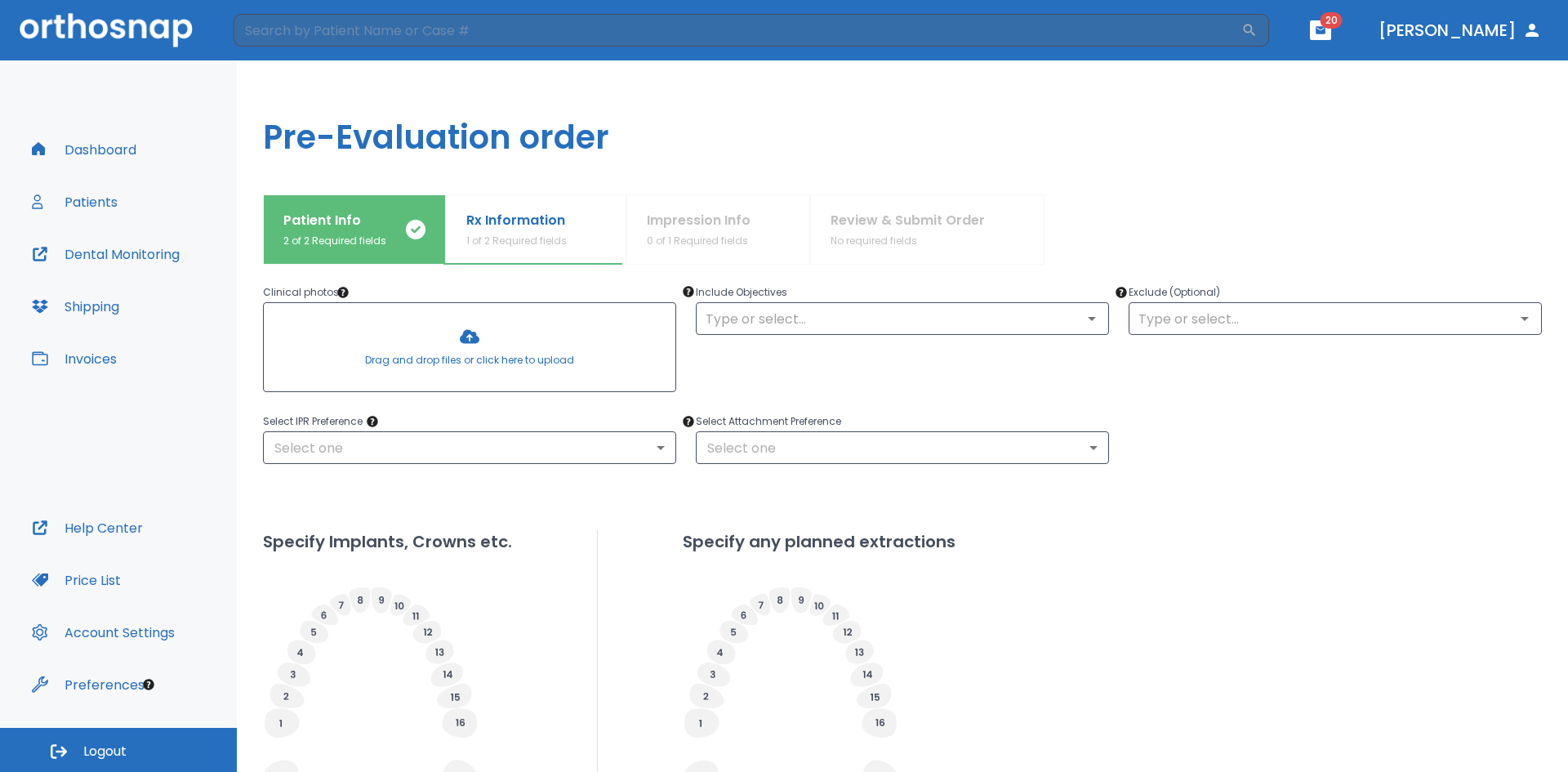
drag, startPoint x: 734, startPoint y: 379, endPoint x: 731, endPoint y: 436, distance: 57.1
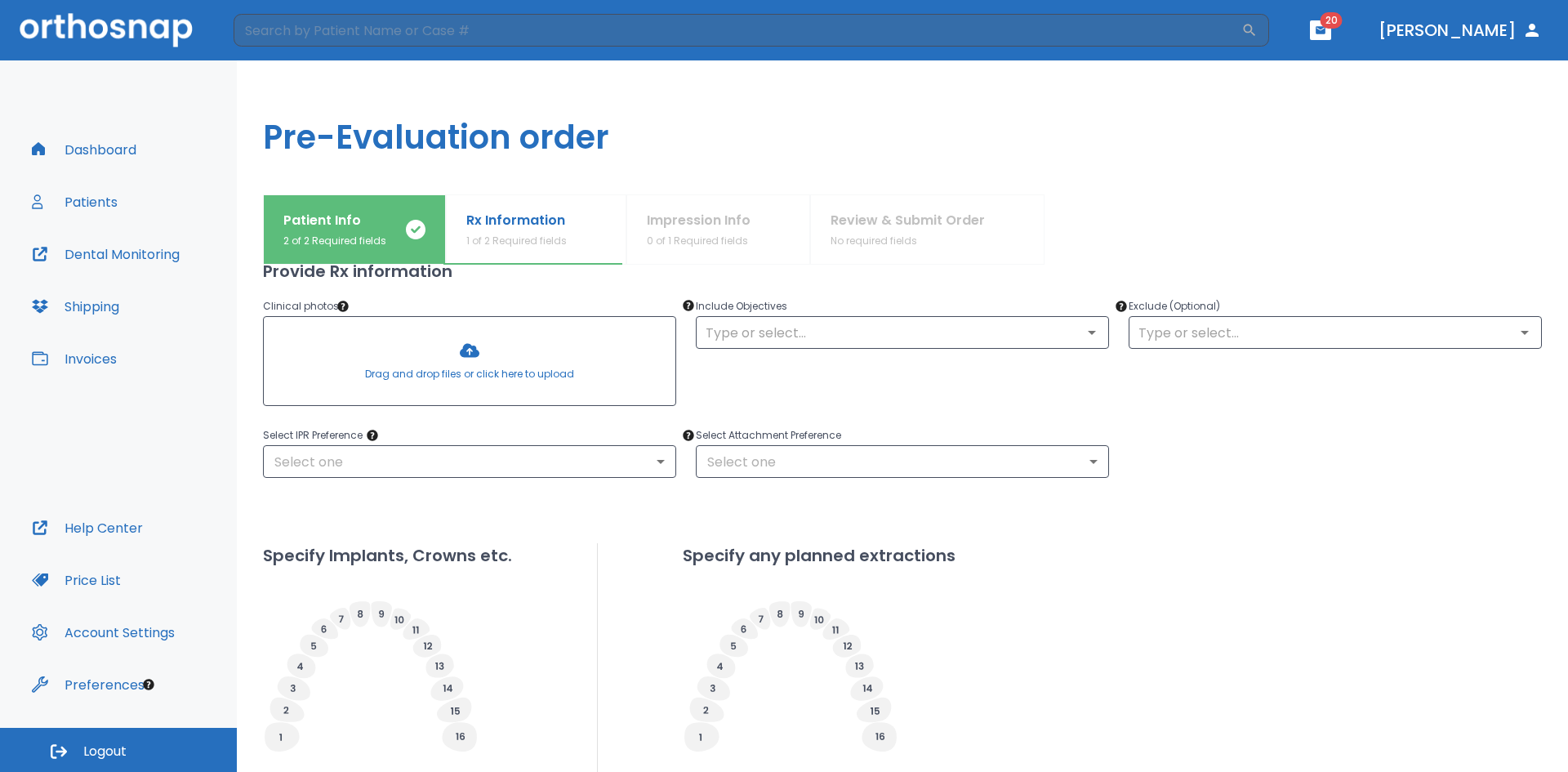
scroll to position [101, 0]
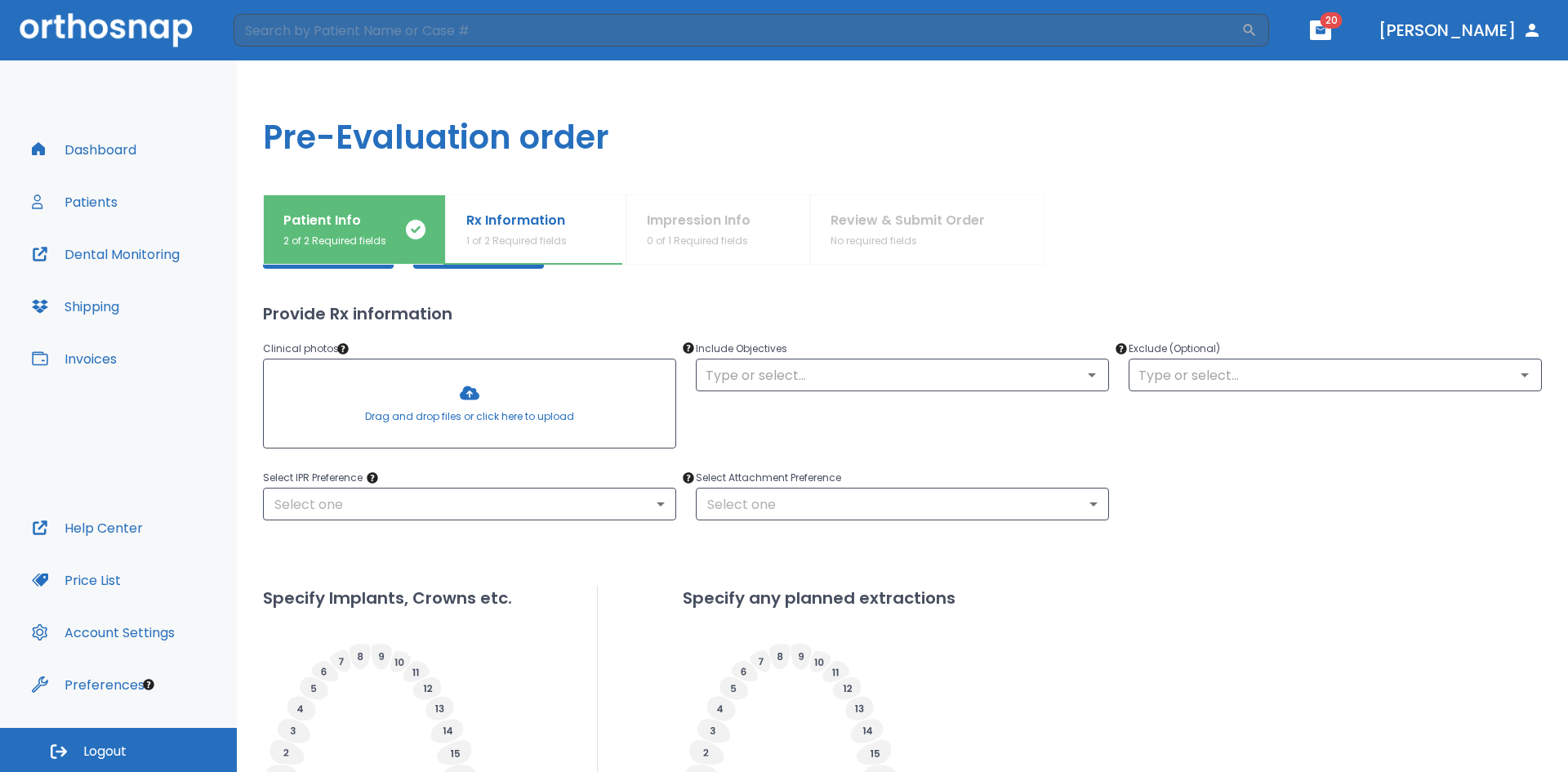
drag, startPoint x: 681, startPoint y: 533, endPoint x: 681, endPoint y: 487, distance: 46.0
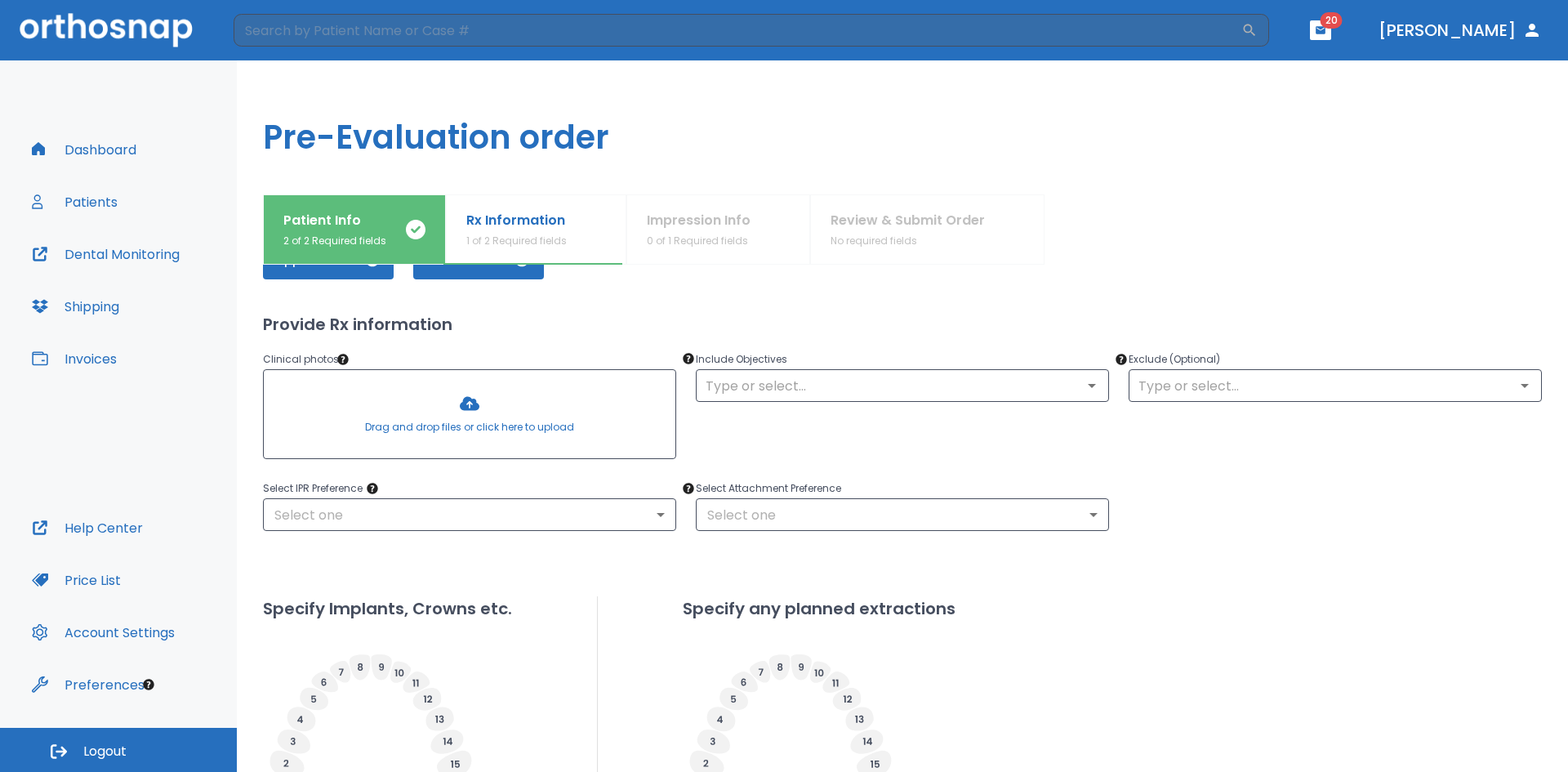
click at [824, 451] on div "Include Objectives ​" at bounding box center [892, 398] width 432 height 136
click at [633, 508] on body "​ 20 [PERSON_NAME] Dashboard Patients Dental Monitoring Shipping Invoices Help …" at bounding box center [784, 386] width 1568 height 772
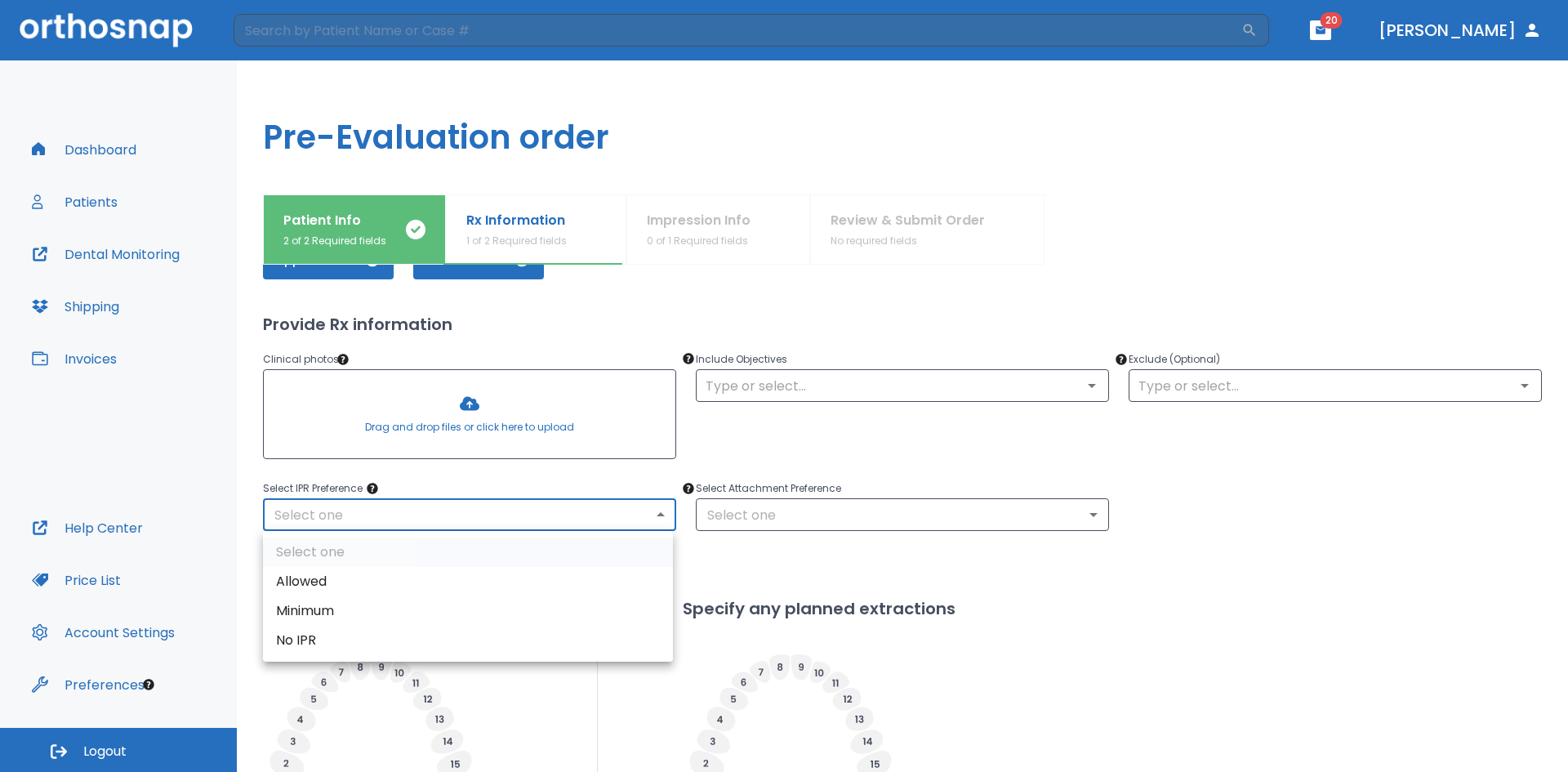
click at [471, 579] on li "Allowed" at bounding box center [467, 581] width 410 height 30
type input "1"
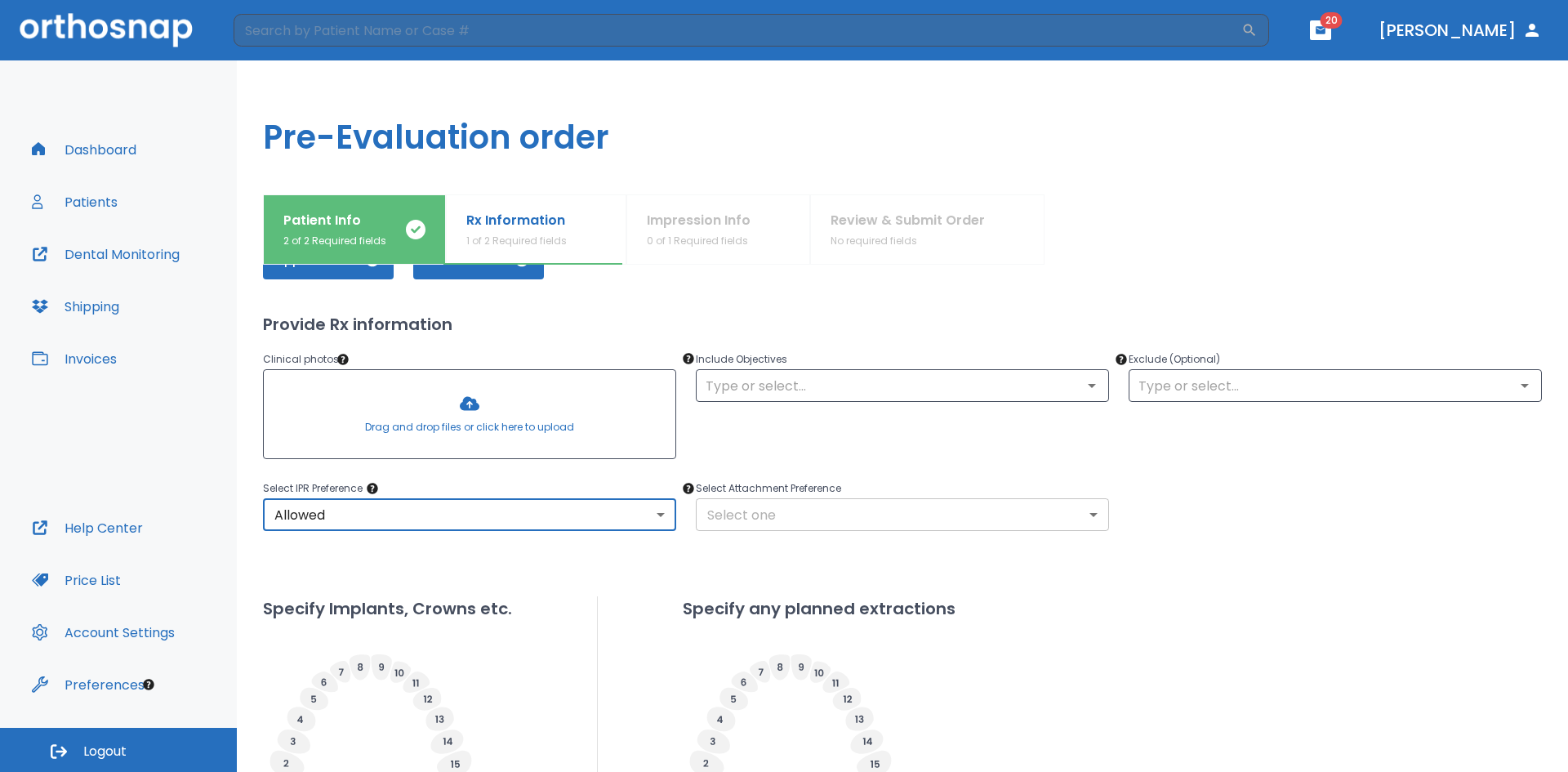
click at [761, 512] on body "​ 20 [PERSON_NAME] Dashboard Patients Dental Monitoring Shipping Invoices Help …" at bounding box center [784, 386] width 1568 height 772
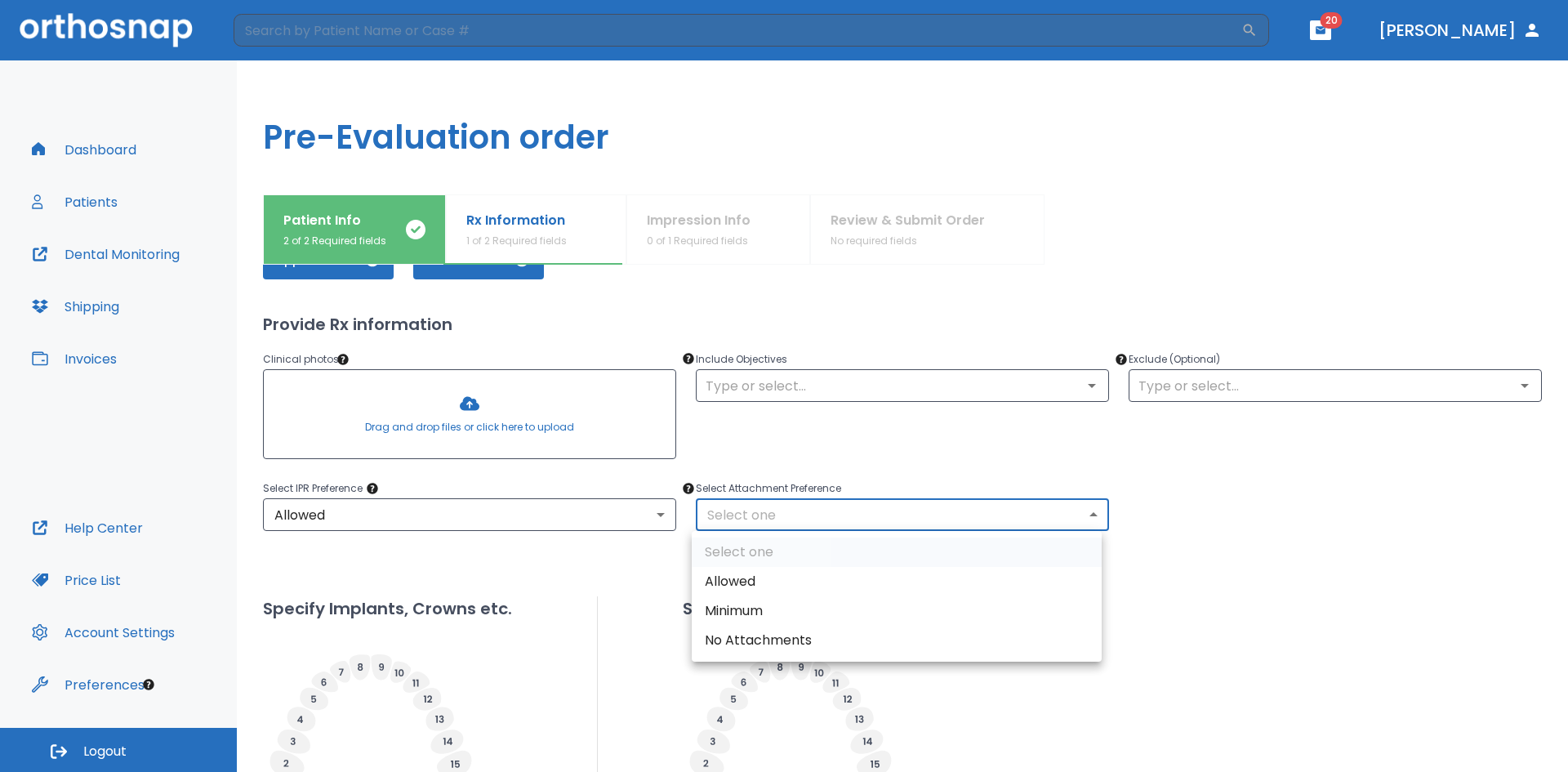
click at [736, 578] on li "Allowed" at bounding box center [896, 581] width 410 height 30
type input "1"
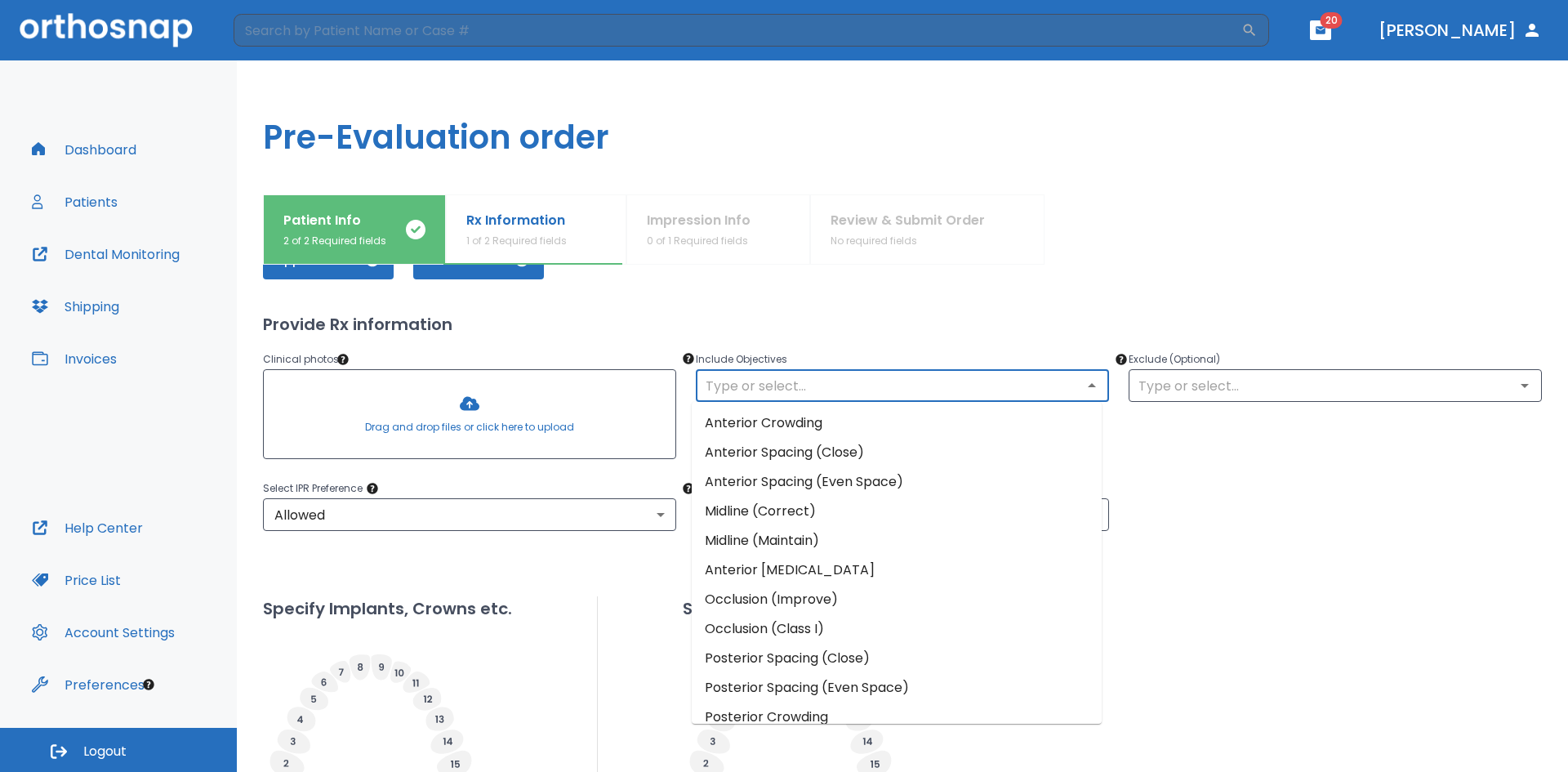
click at [849, 383] on input "text" at bounding box center [902, 386] width 404 height 23
click at [837, 427] on li "Anterior Crowding" at bounding box center [896, 423] width 410 height 30
click at [969, 385] on input "text" at bounding box center [902, 386] width 404 height 23
click at [844, 603] on li "Occlusion (Improve)" at bounding box center [896, 600] width 410 height 30
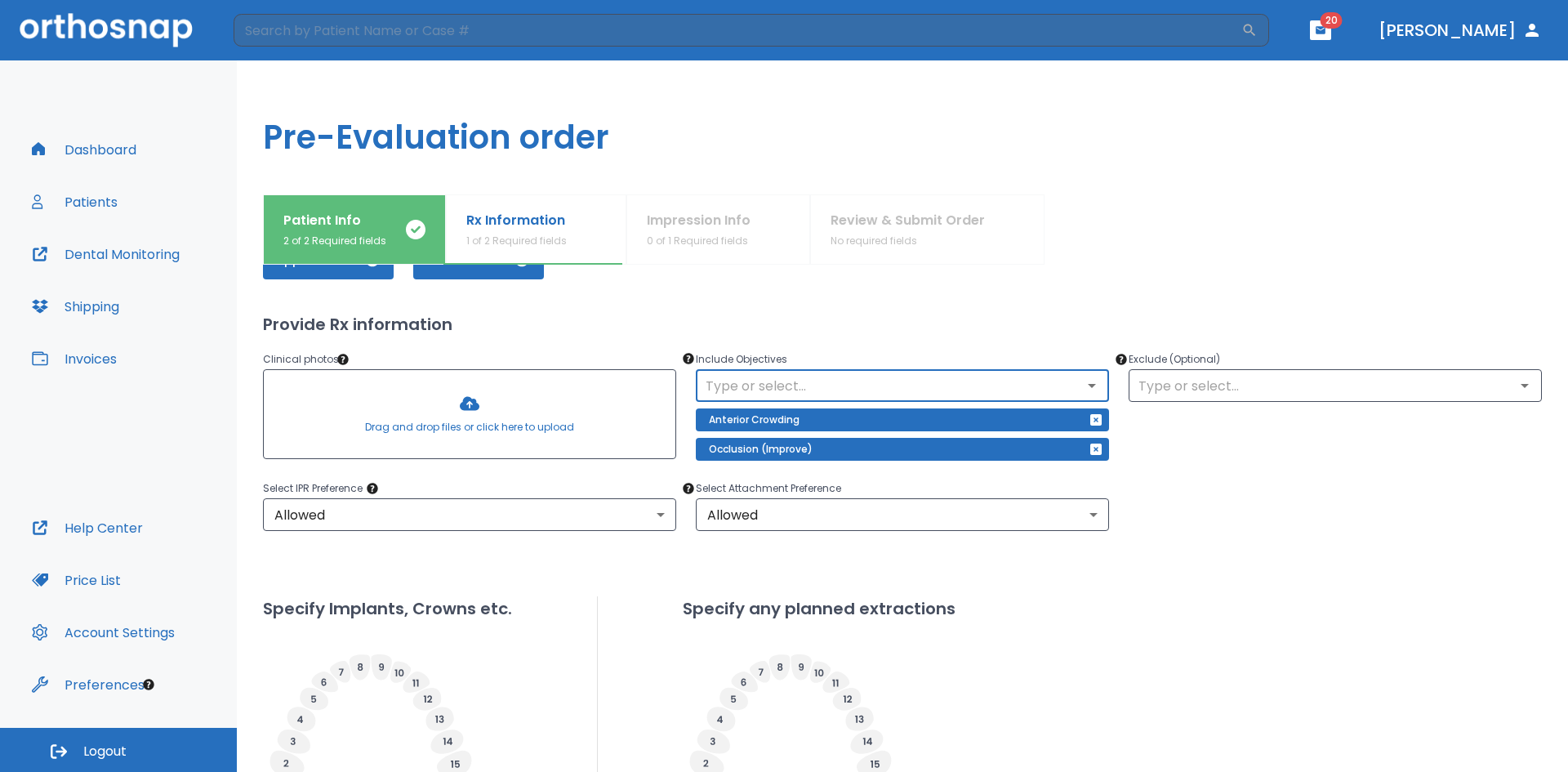
click at [870, 381] on input "text" at bounding box center [902, 386] width 404 height 23
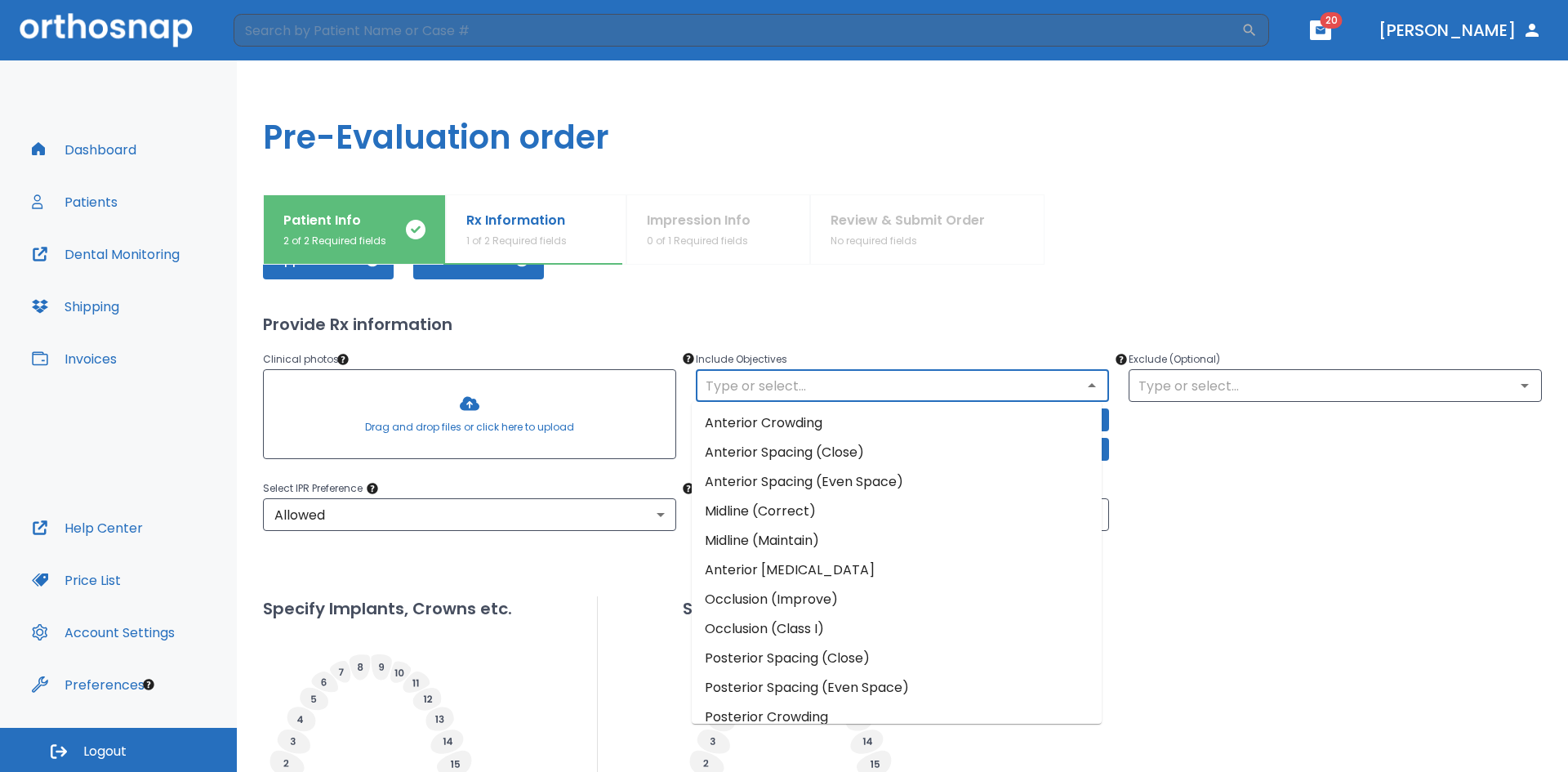
click at [907, 655] on li "Posterior Spacing (Close)" at bounding box center [896, 658] width 410 height 30
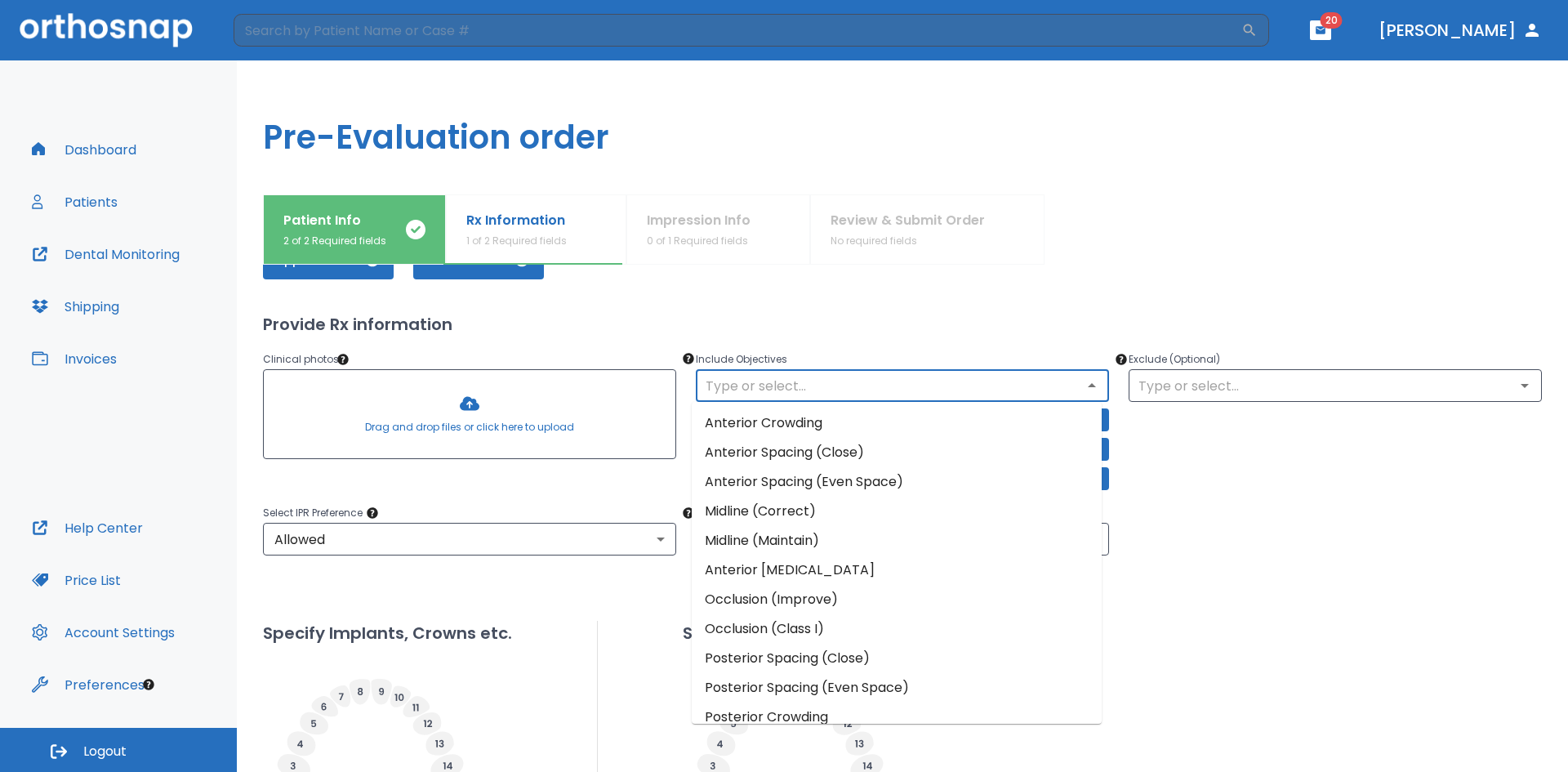
click at [1001, 380] on input "text" at bounding box center [902, 386] width 404 height 23
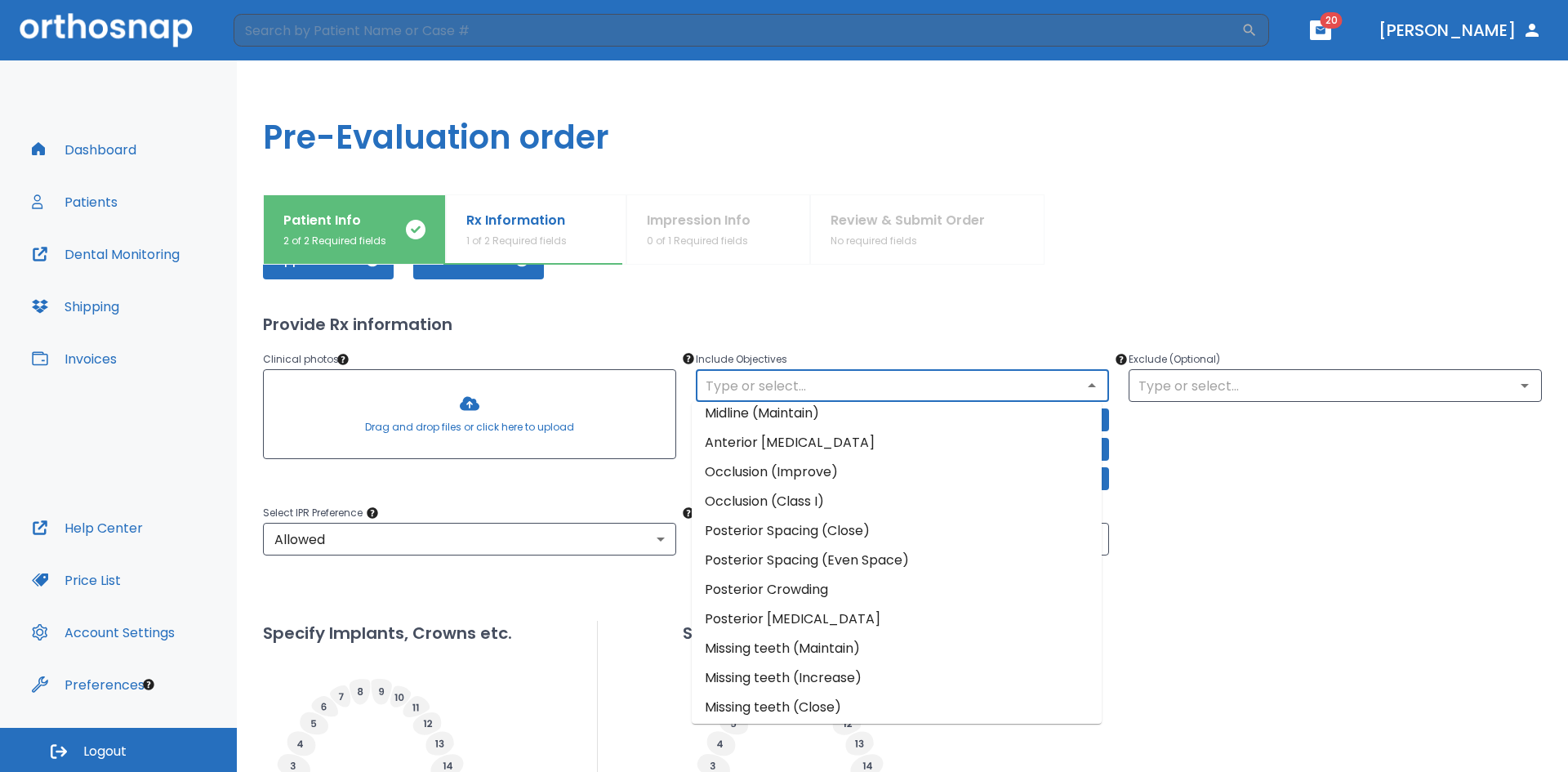
scroll to position [132, 0]
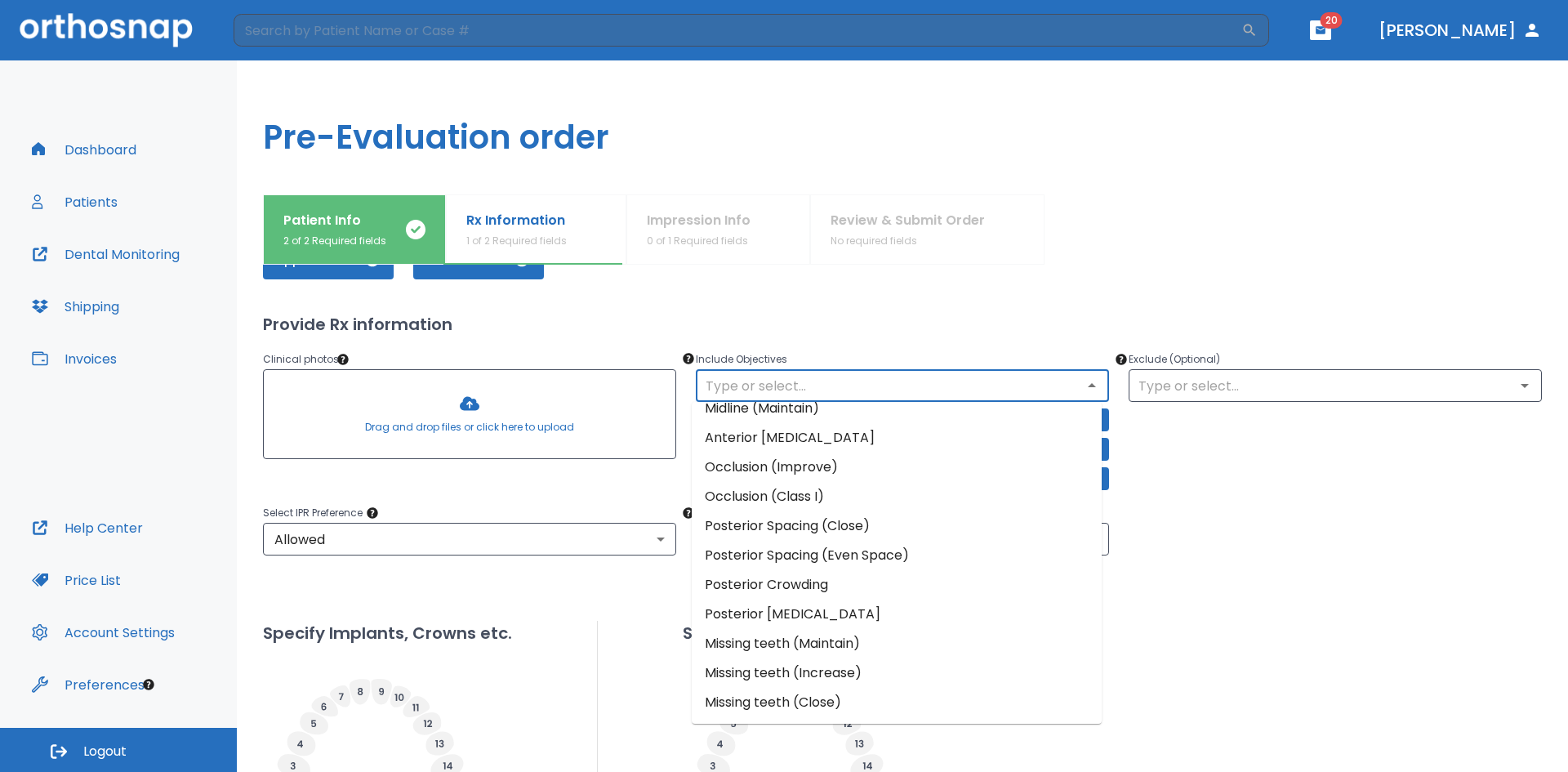
click at [1214, 603] on div "Upper Arches Lower Arches Provide Rx information Clinical photos * Drag and dro…" at bounding box center [902, 608] width 1279 height 775
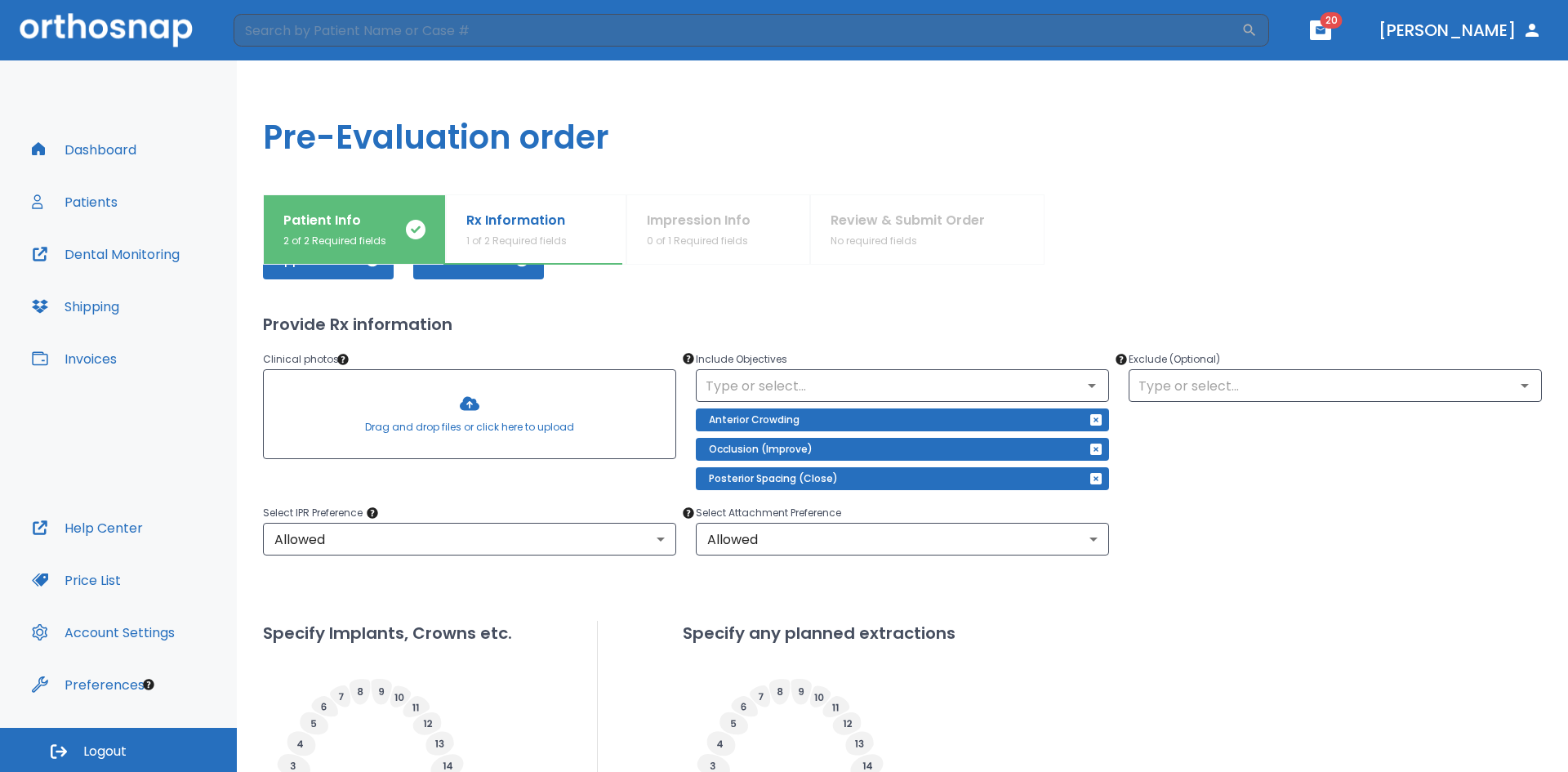
click at [471, 409] on div at bounding box center [469, 413] width 412 height 88
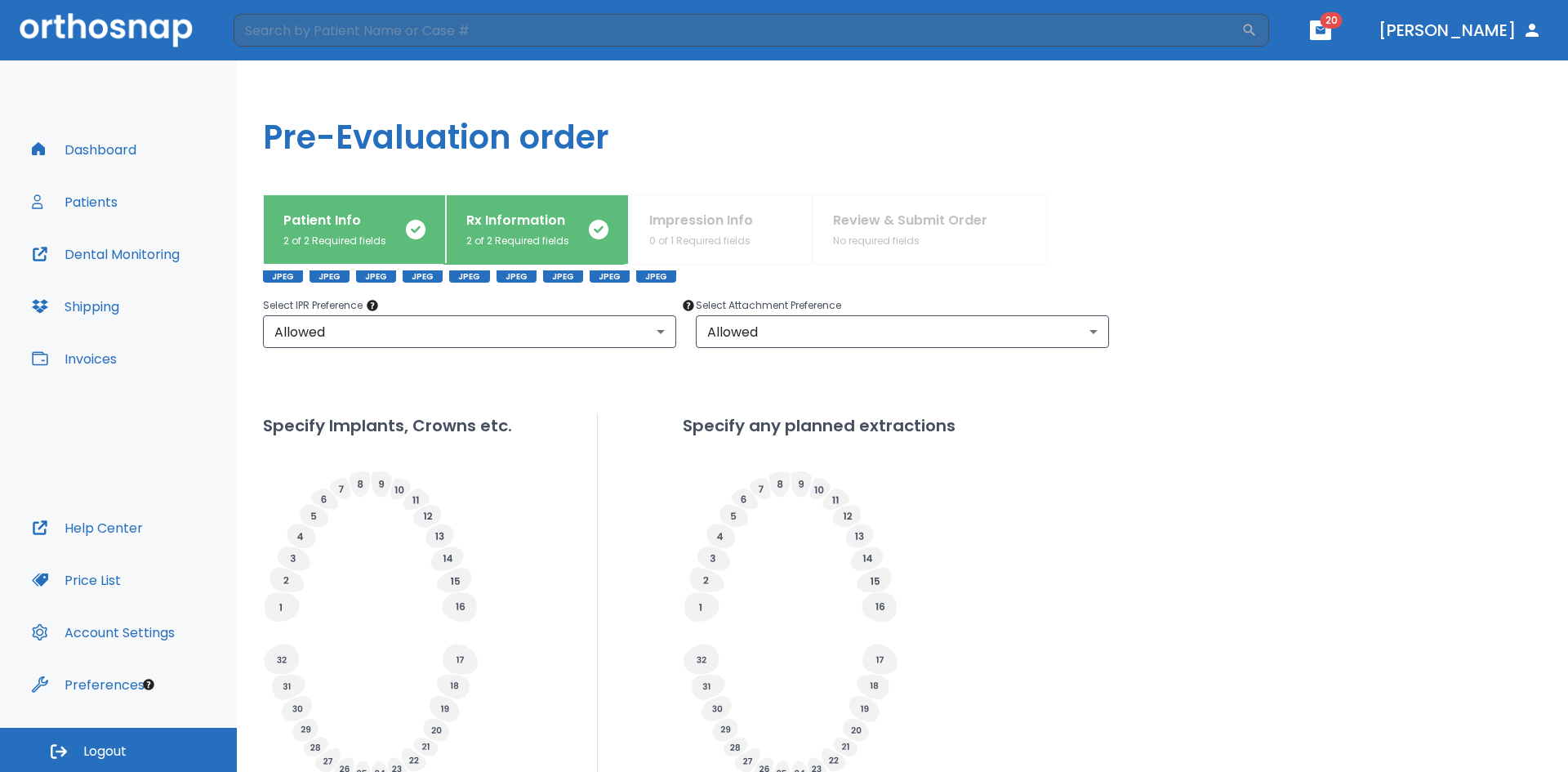
scroll to position [357, 0]
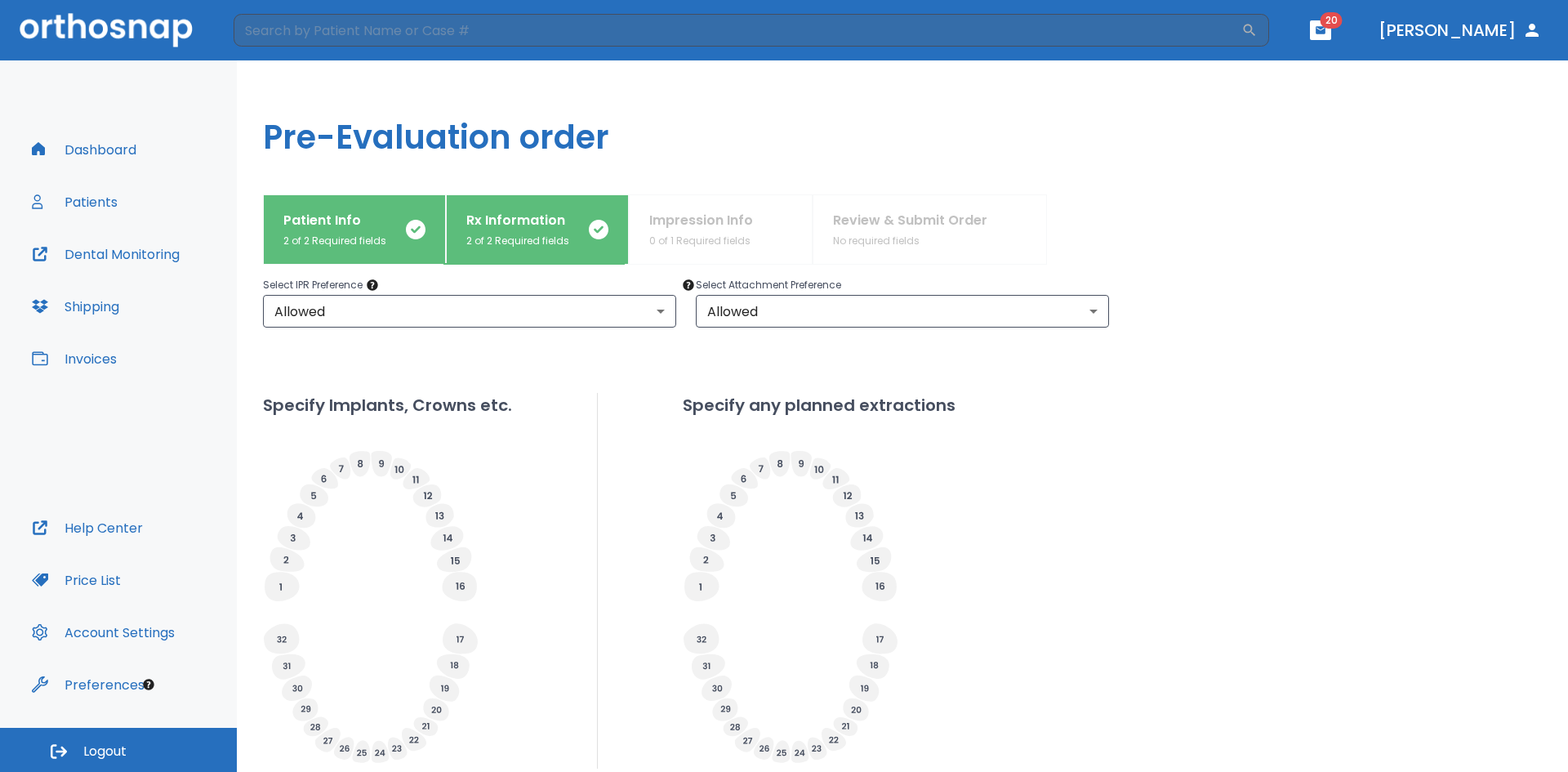
drag, startPoint x: 1330, startPoint y: 462, endPoint x: 1335, endPoint y: 502, distance: 40.3
click at [359, 469] on icon at bounding box center [360, 463] width 21 height 25
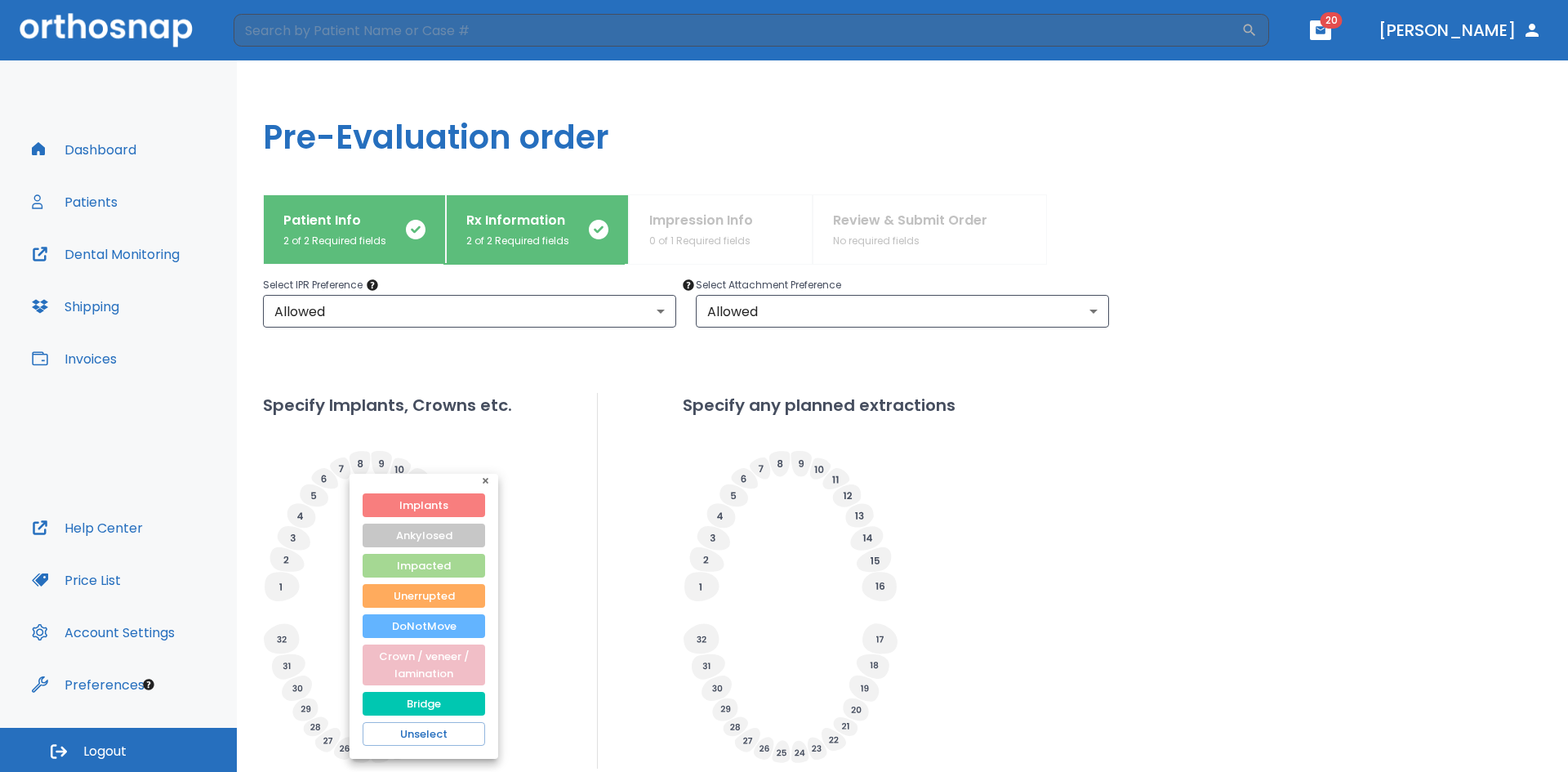
click at [315, 433] on div at bounding box center [784, 386] width 1568 height 772
click at [484, 482] on icon "button" at bounding box center [486, 480] width 6 height 6
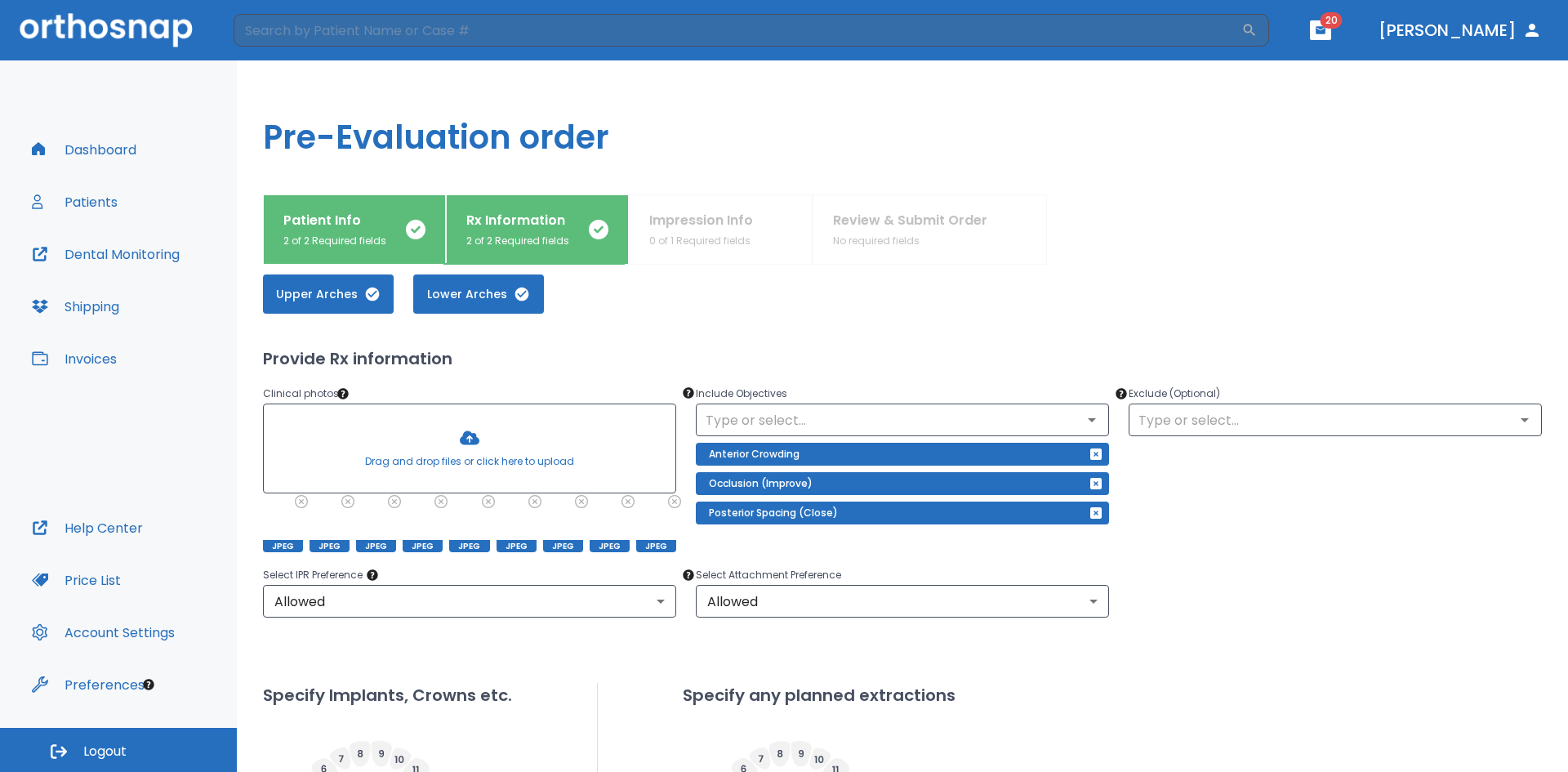
scroll to position [0, 0]
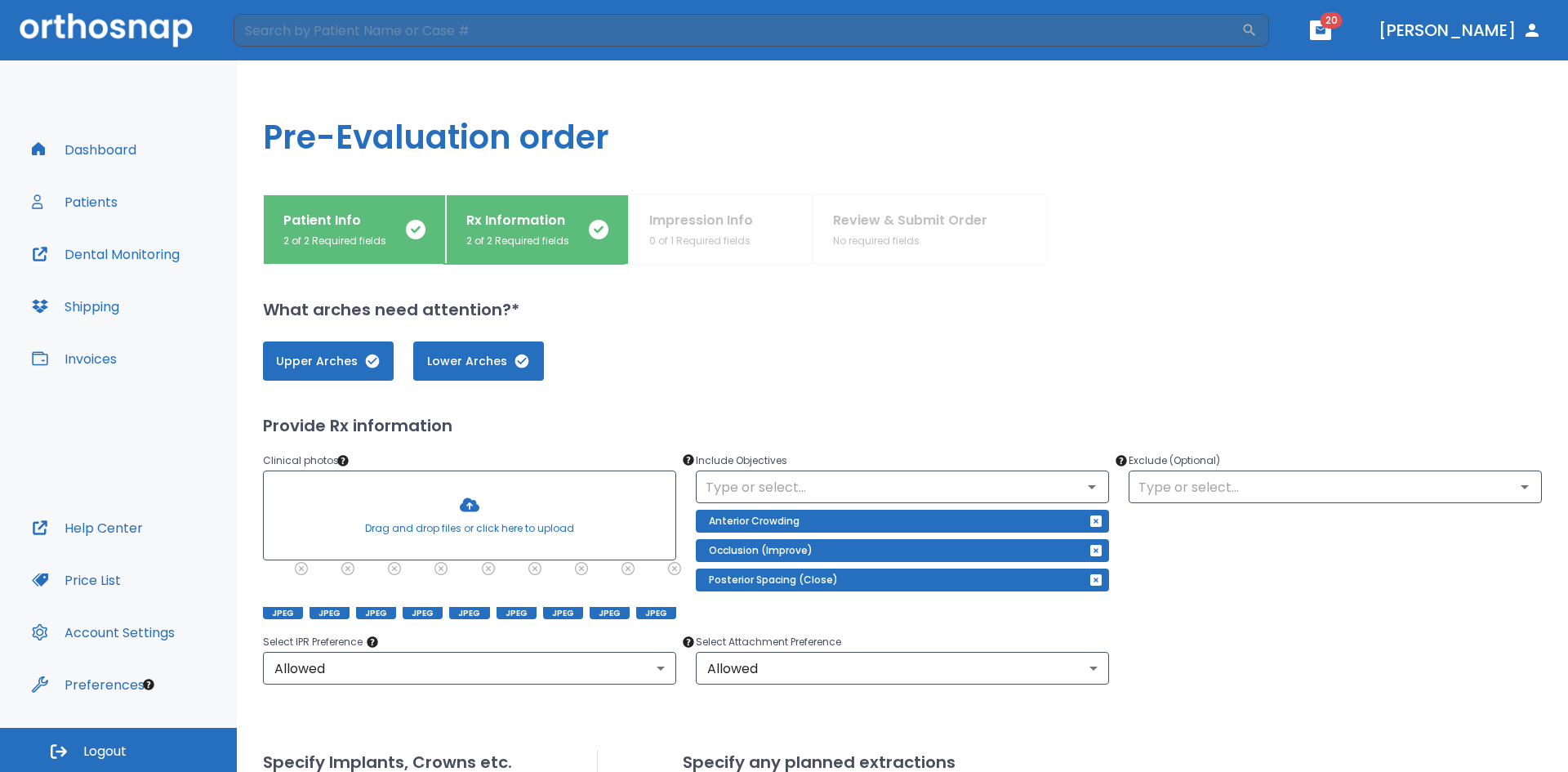
drag, startPoint x: 1183, startPoint y: 477, endPoint x: 1170, endPoint y: 367, distance: 110.8
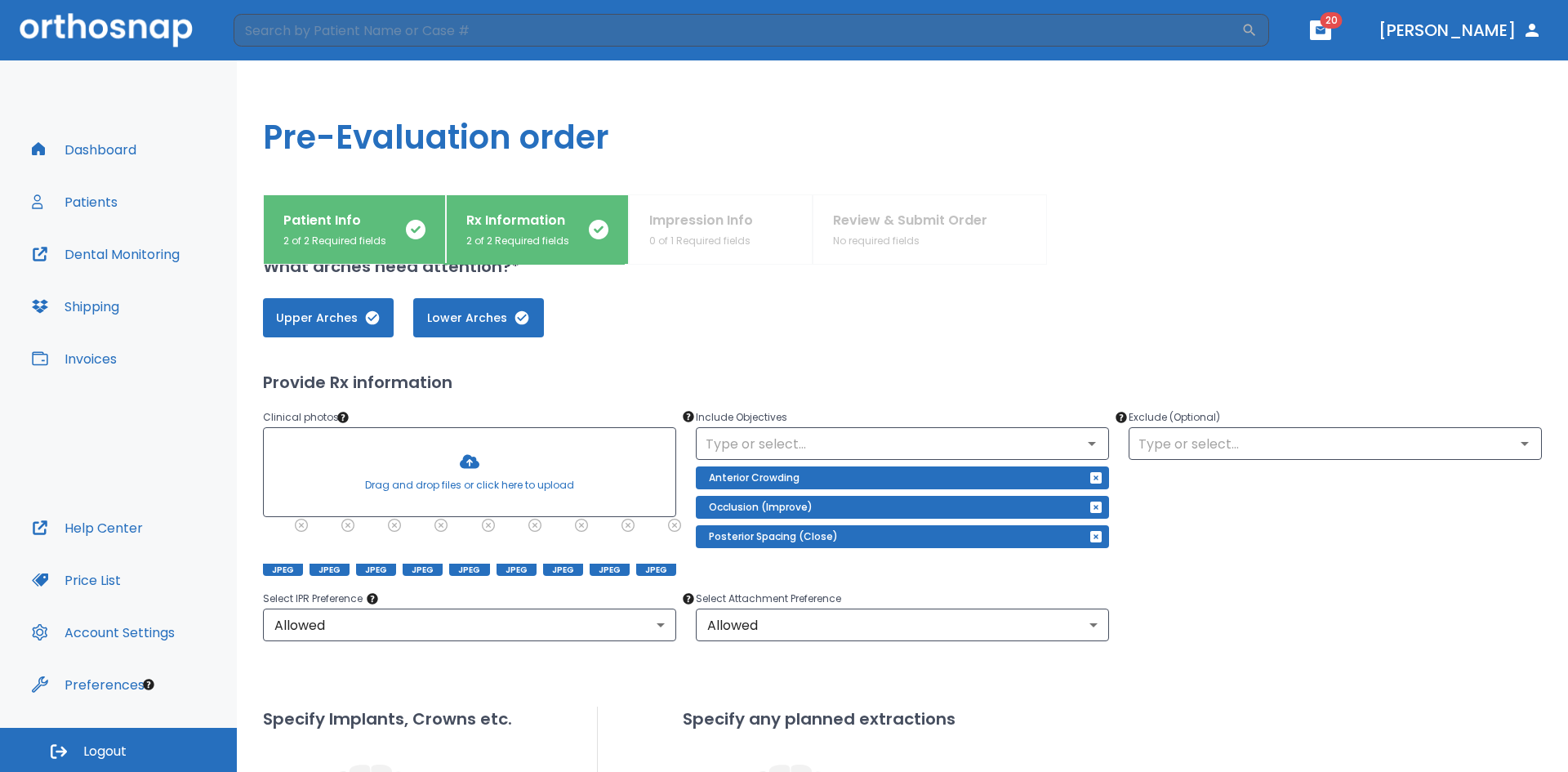
scroll to position [82, 0]
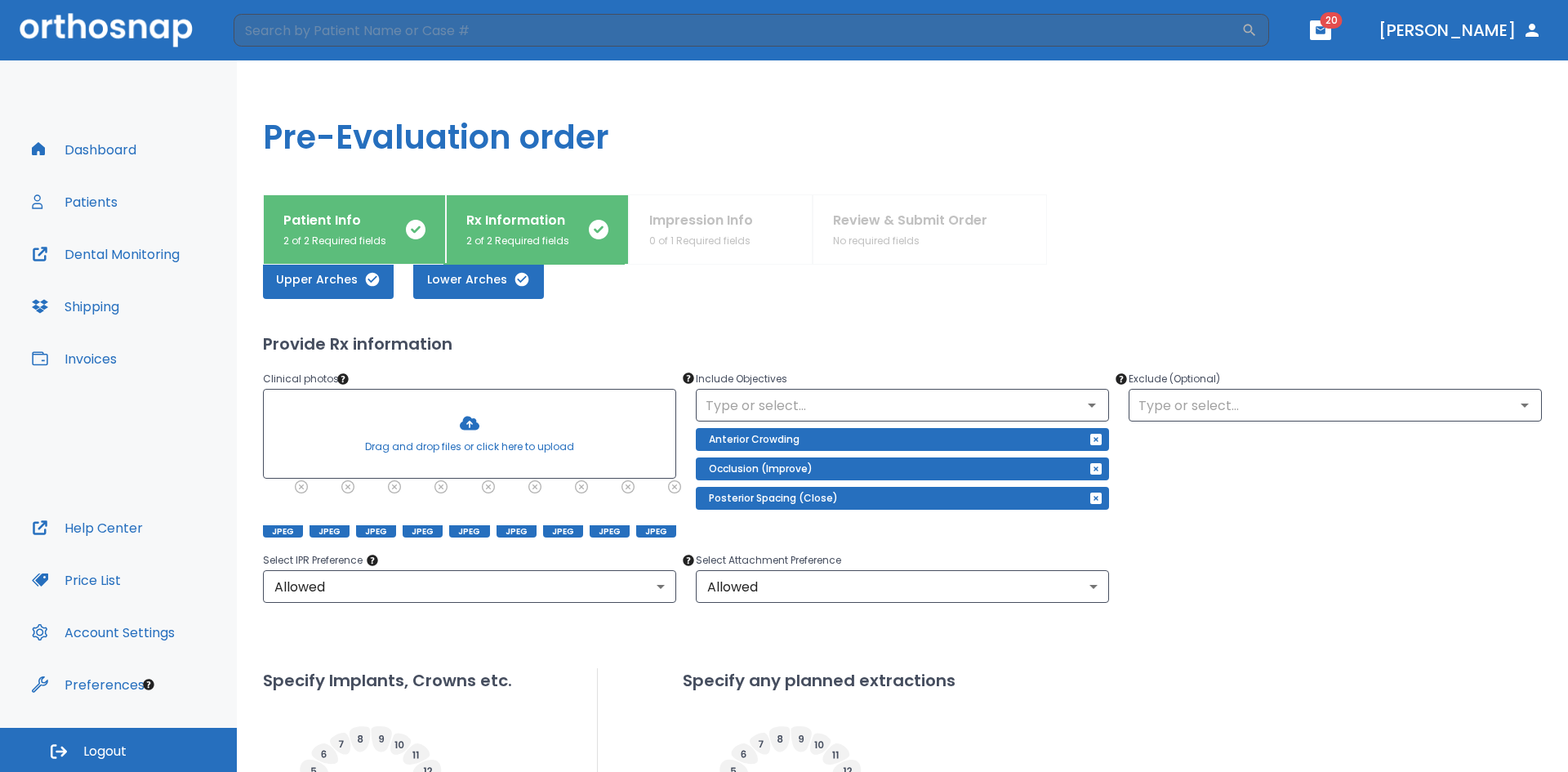
click at [471, 422] on div at bounding box center [469, 433] width 412 height 88
click at [1137, 648] on div "Upper Arches Lower Arches Provide Rx information Clinical photos * Drag and dro…" at bounding box center [902, 641] width 1279 height 803
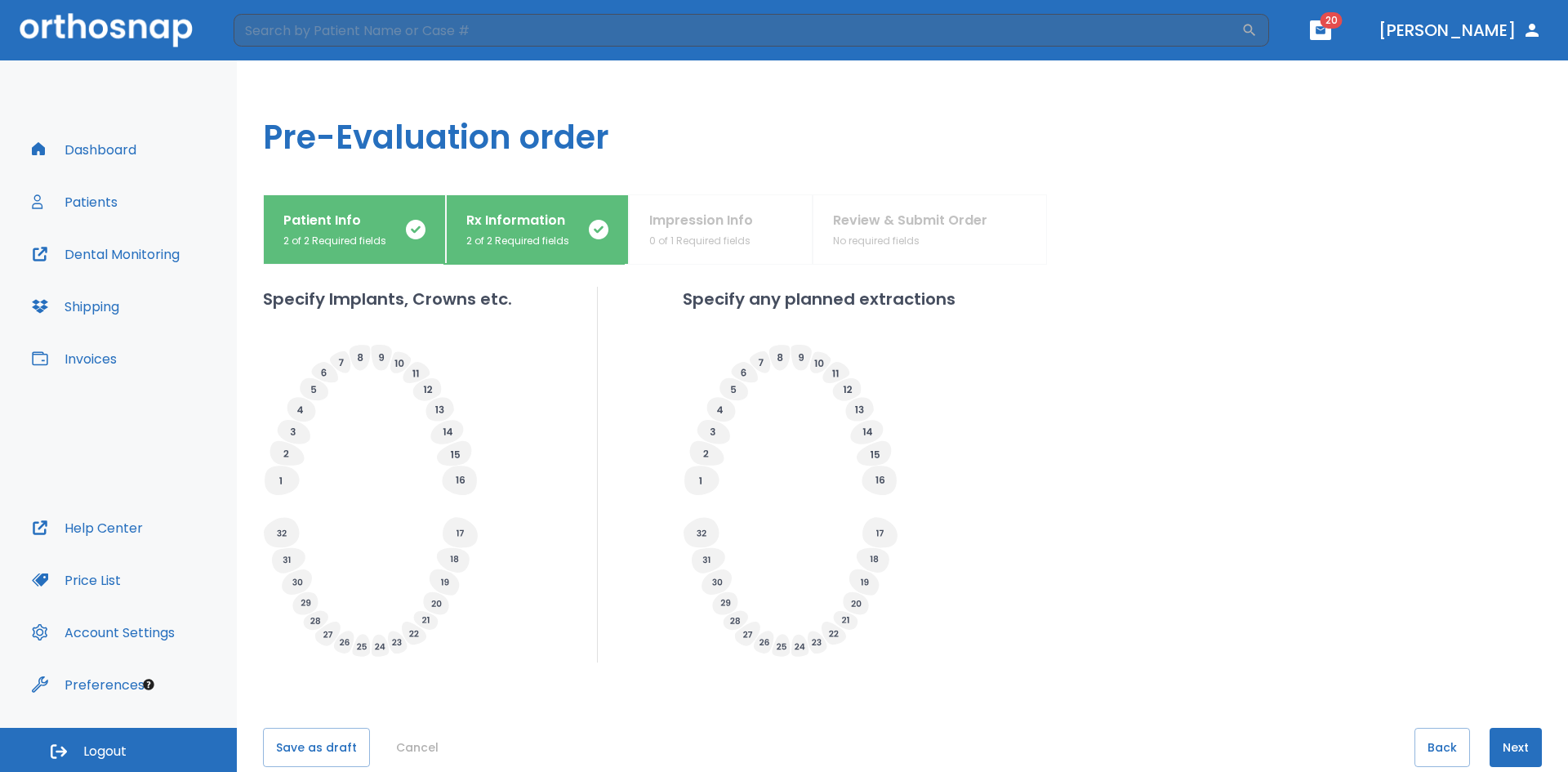
scroll to position [491, 0]
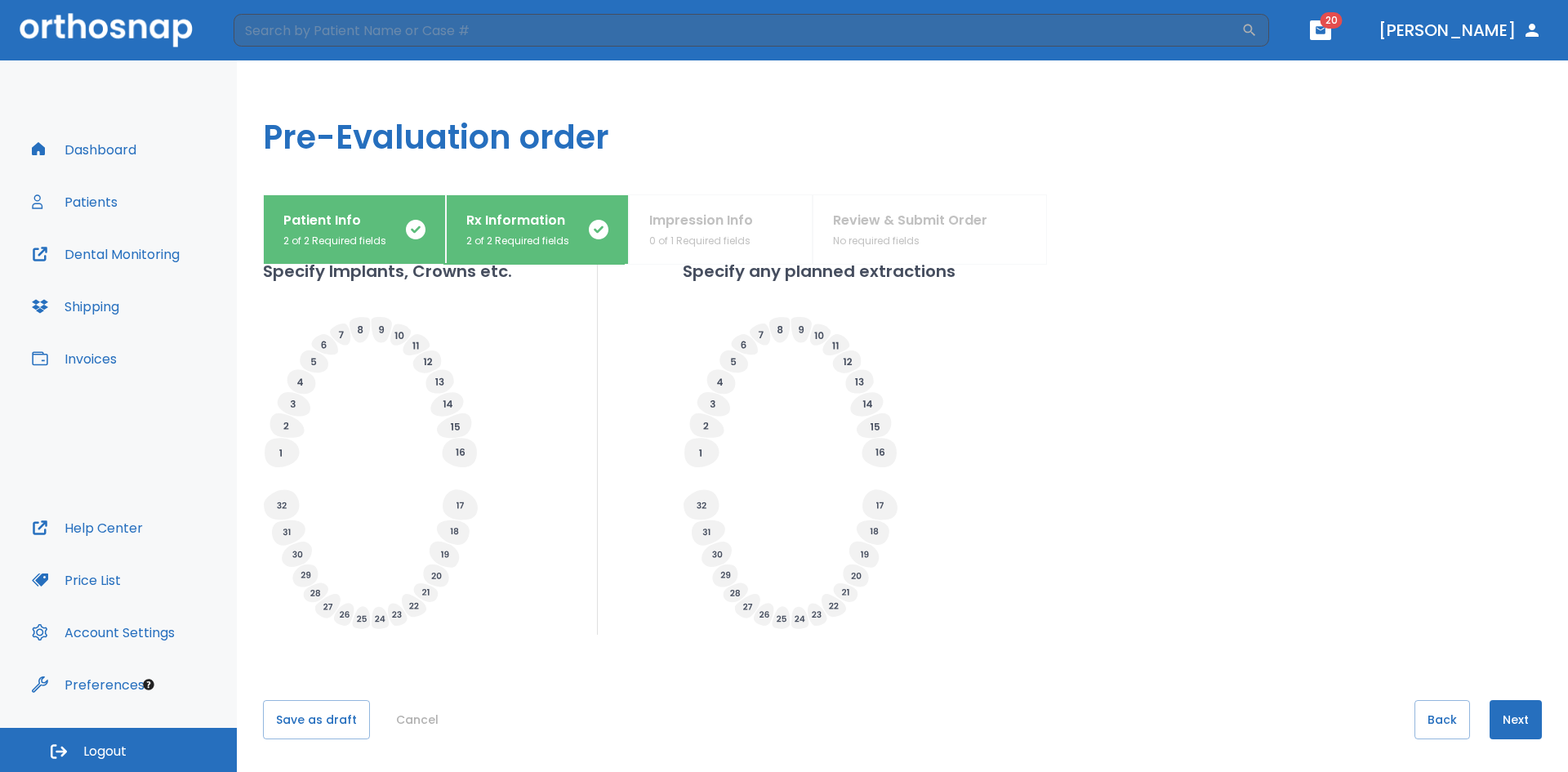
drag, startPoint x: 1134, startPoint y: 621, endPoint x: 1138, endPoint y: 728, distance: 107.1
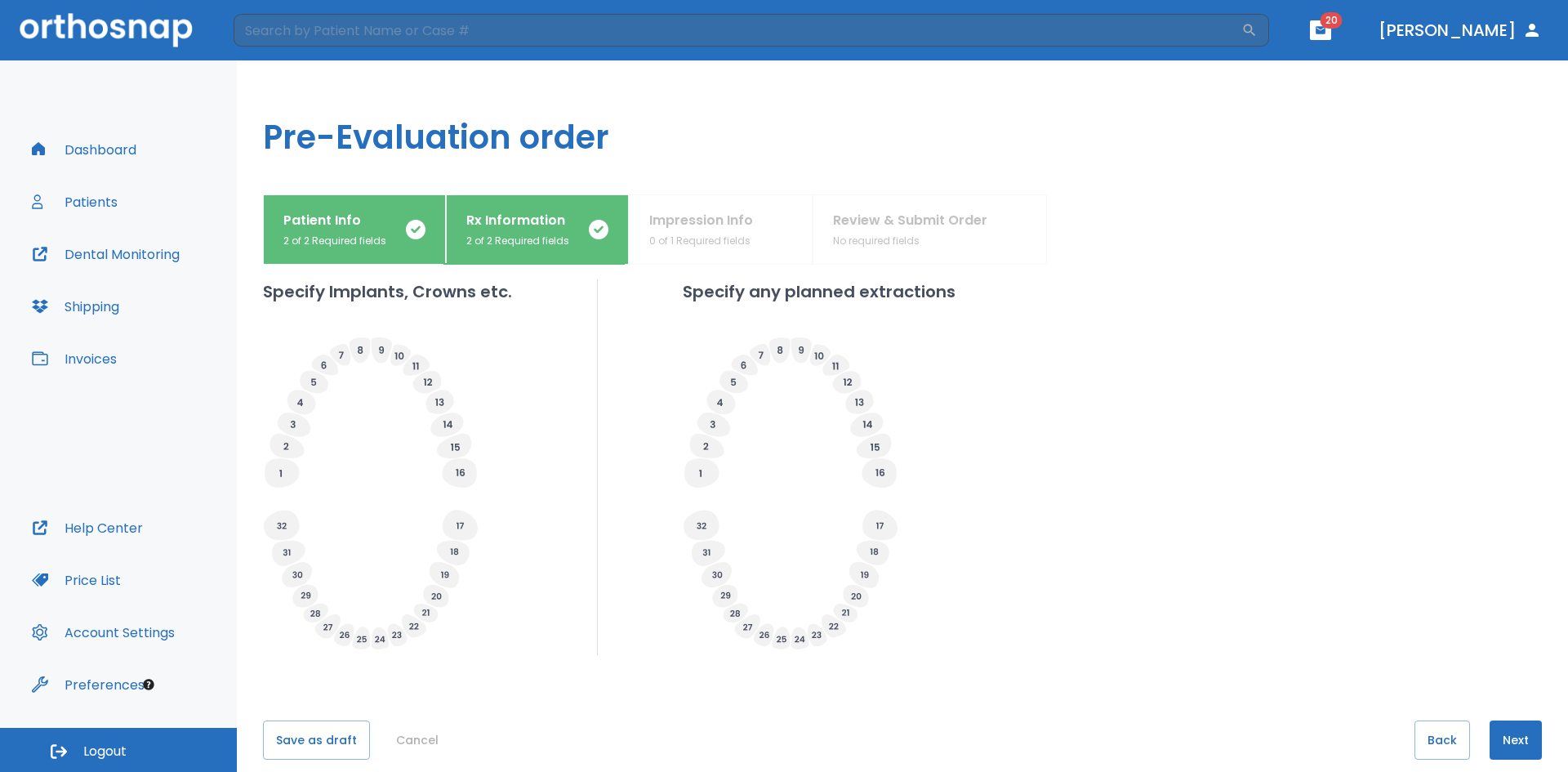
scroll to position [471, 0]
click at [524, 655] on div "What arches need attention?* Upper Arches Lower Arches Provide Rx information C…" at bounding box center [902, 518] width 1279 height 507
click at [412, 628] on icon at bounding box center [414, 625] width 24 height 23
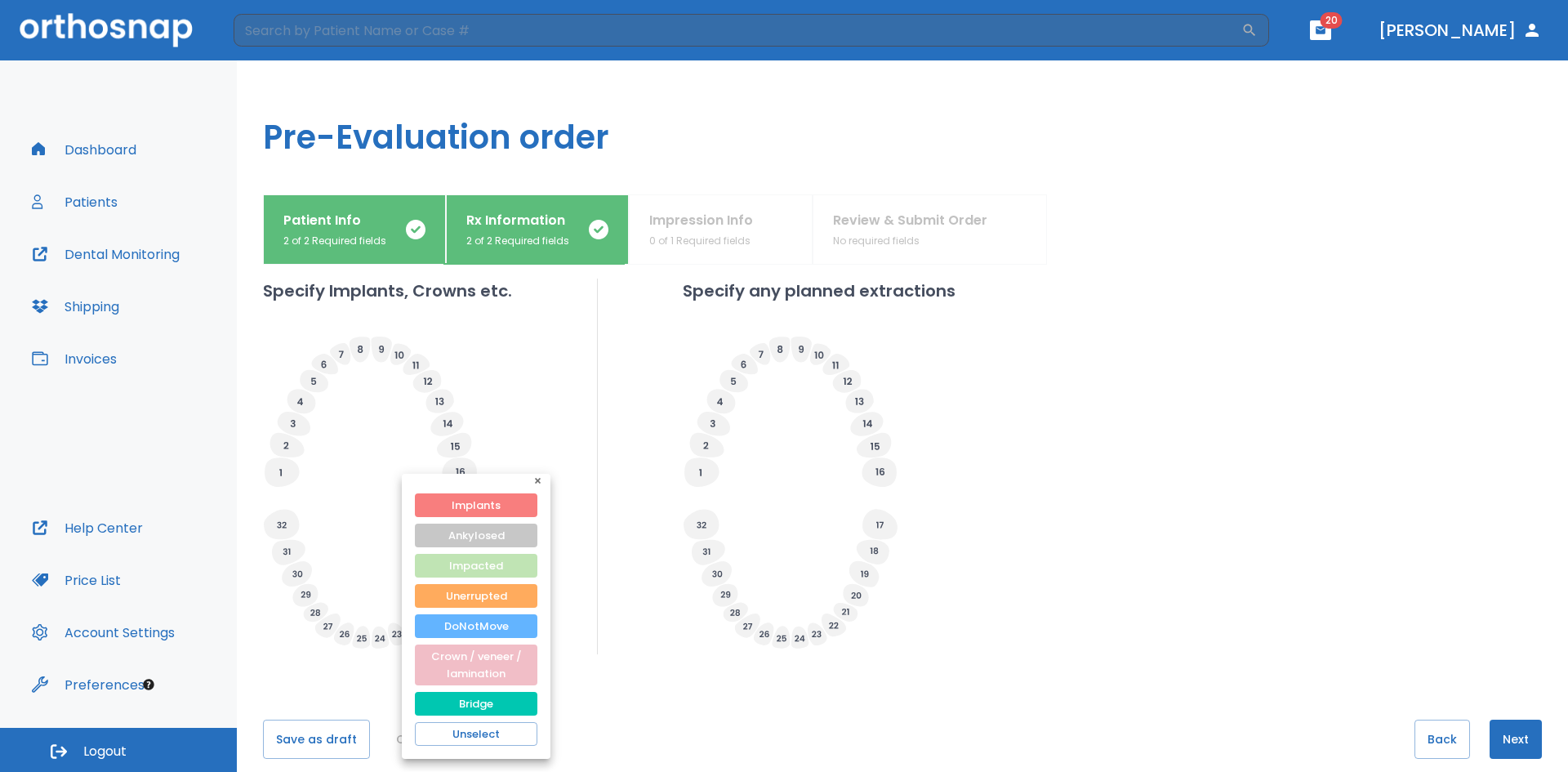
click at [474, 566] on button "Impacted" at bounding box center [476, 565] width 123 height 23
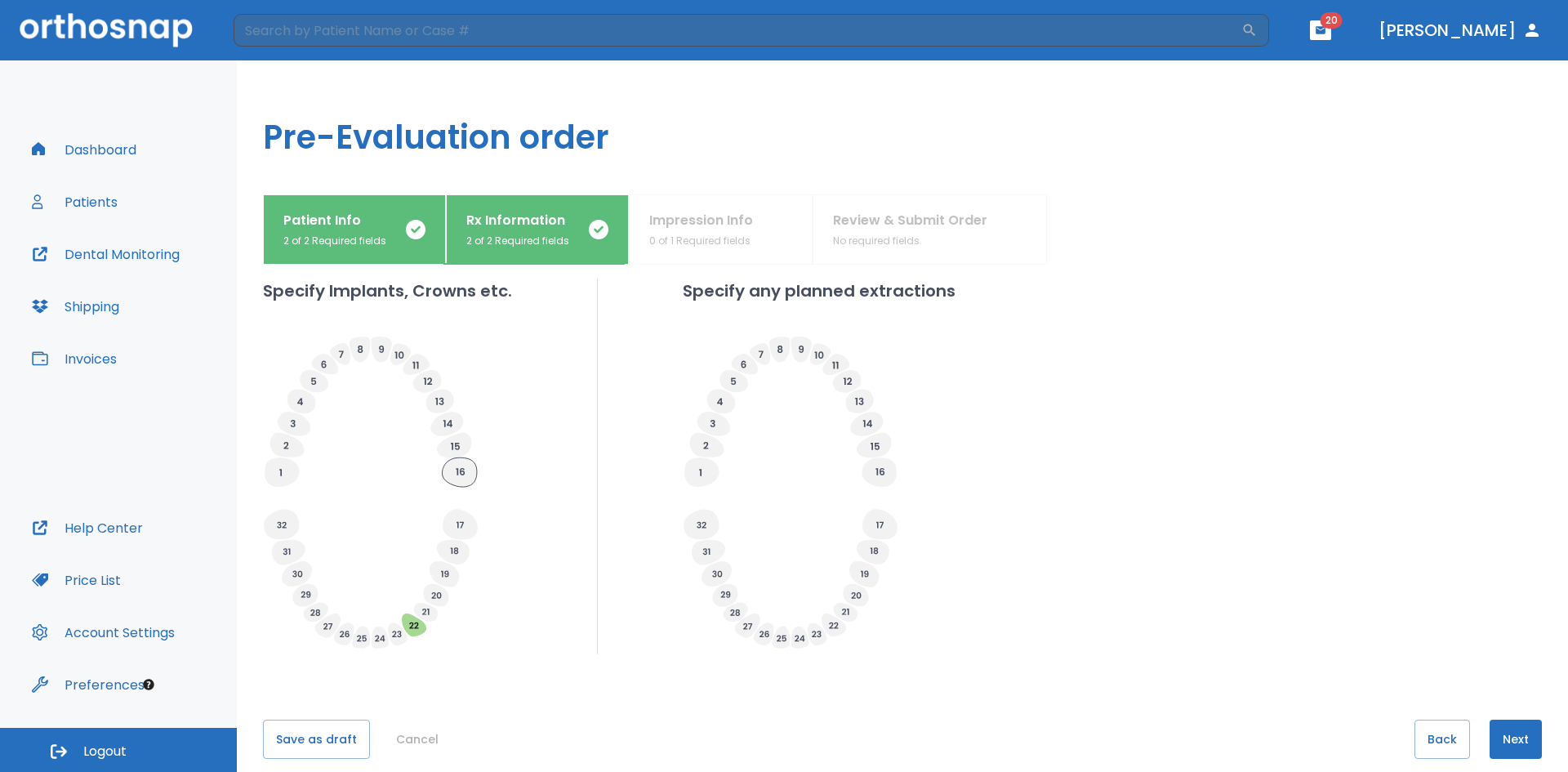
click at [458, 478] on icon at bounding box center [459, 473] width 34 height 30
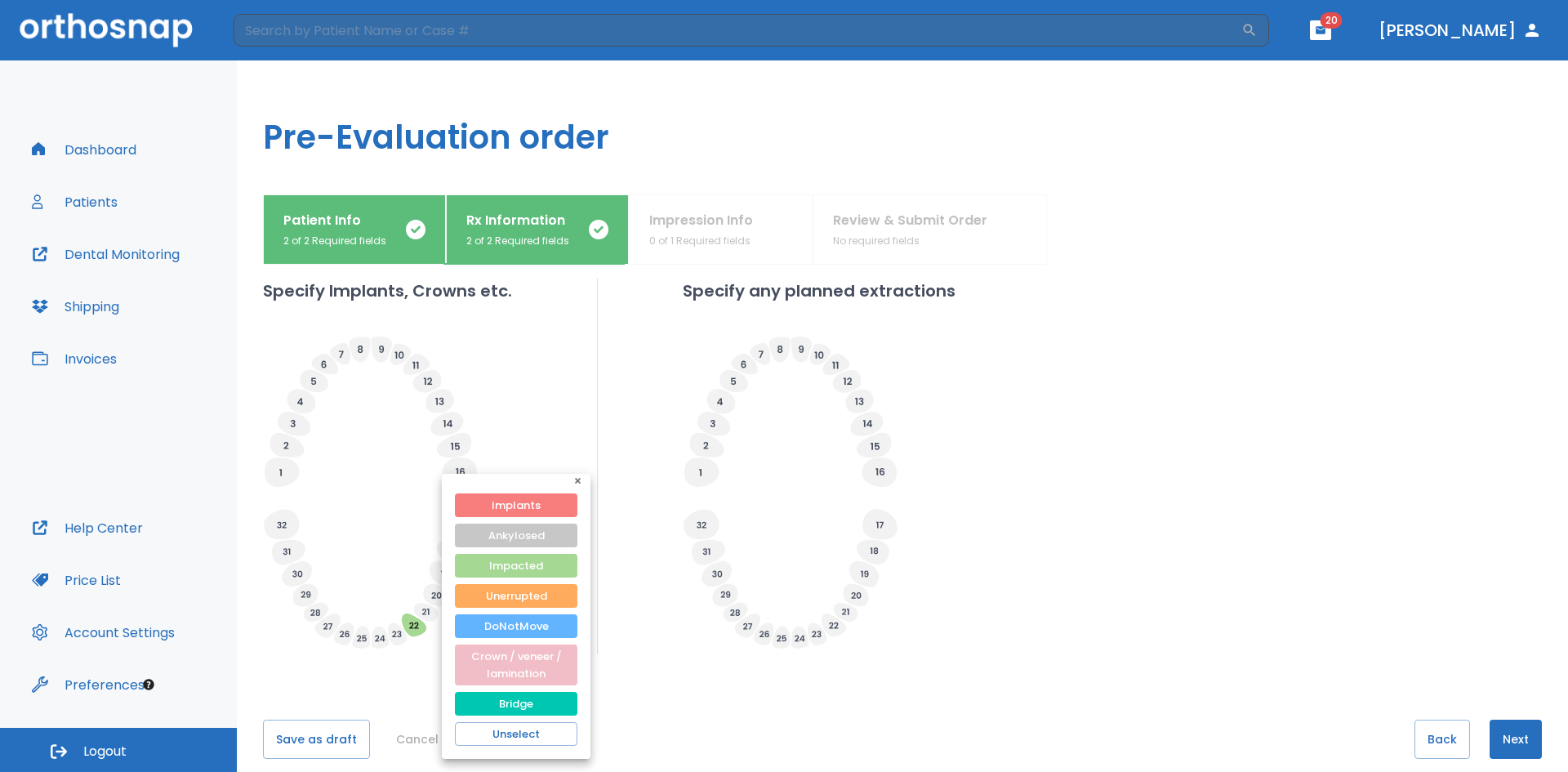
click at [339, 557] on div at bounding box center [784, 386] width 1568 height 772
click at [660, 729] on div at bounding box center [784, 386] width 1568 height 772
click at [573, 480] on button "button" at bounding box center [580, 483] width 20 height 20
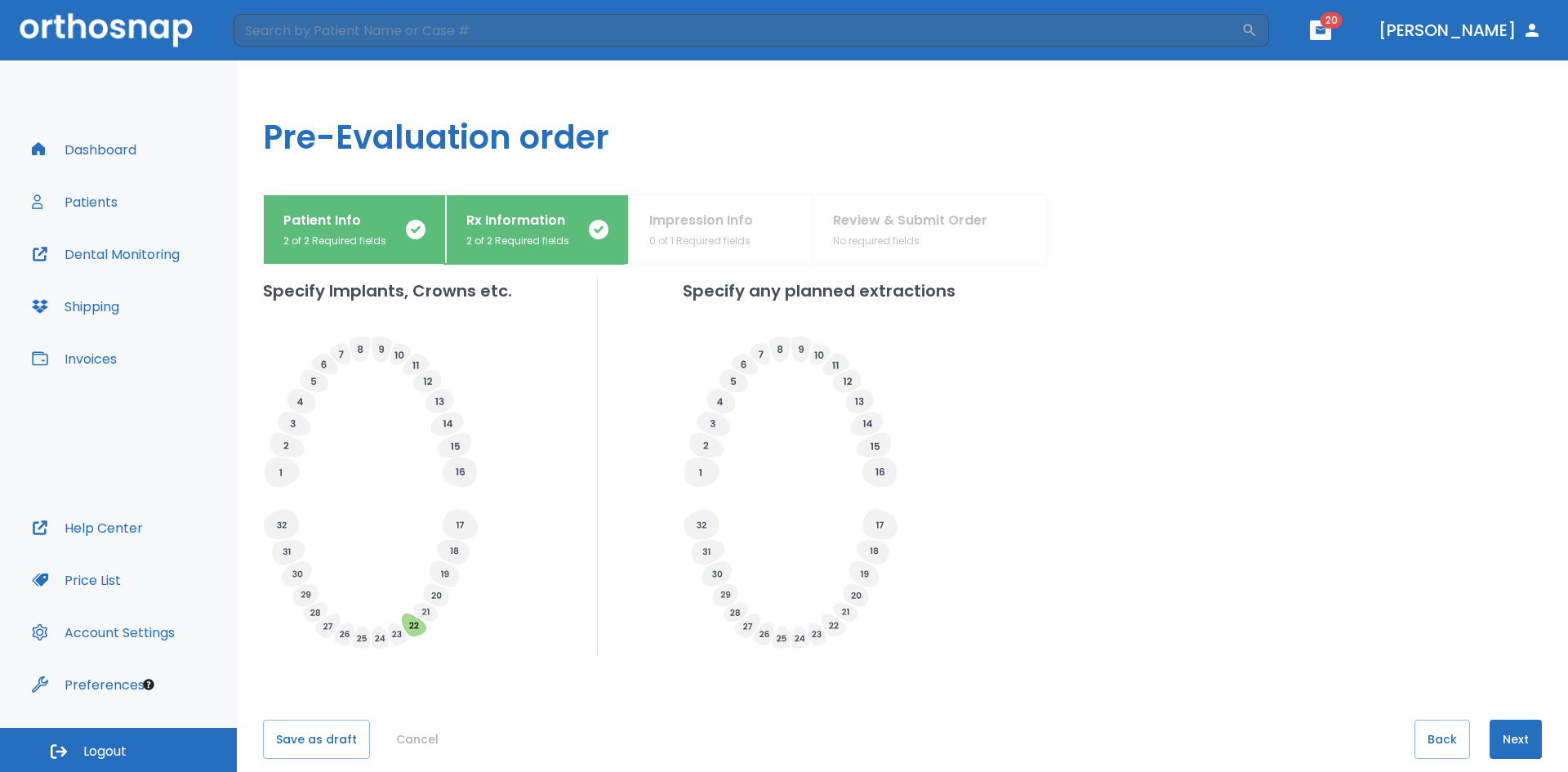
click at [1041, 646] on div "Specify Implants, Crowns etc. Specify any planned extractions" at bounding box center [902, 467] width 1279 height 376
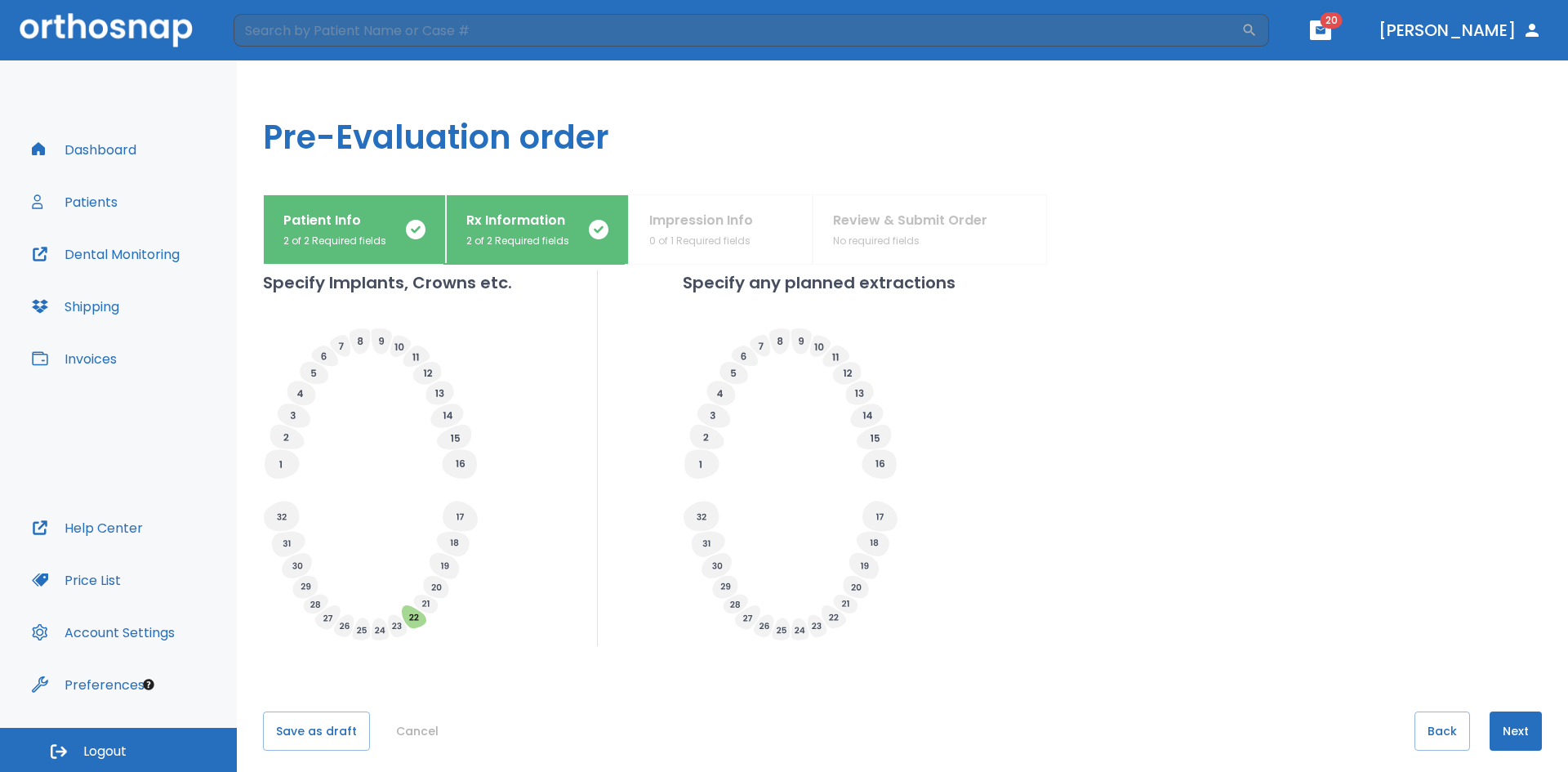
scroll to position [491, 0]
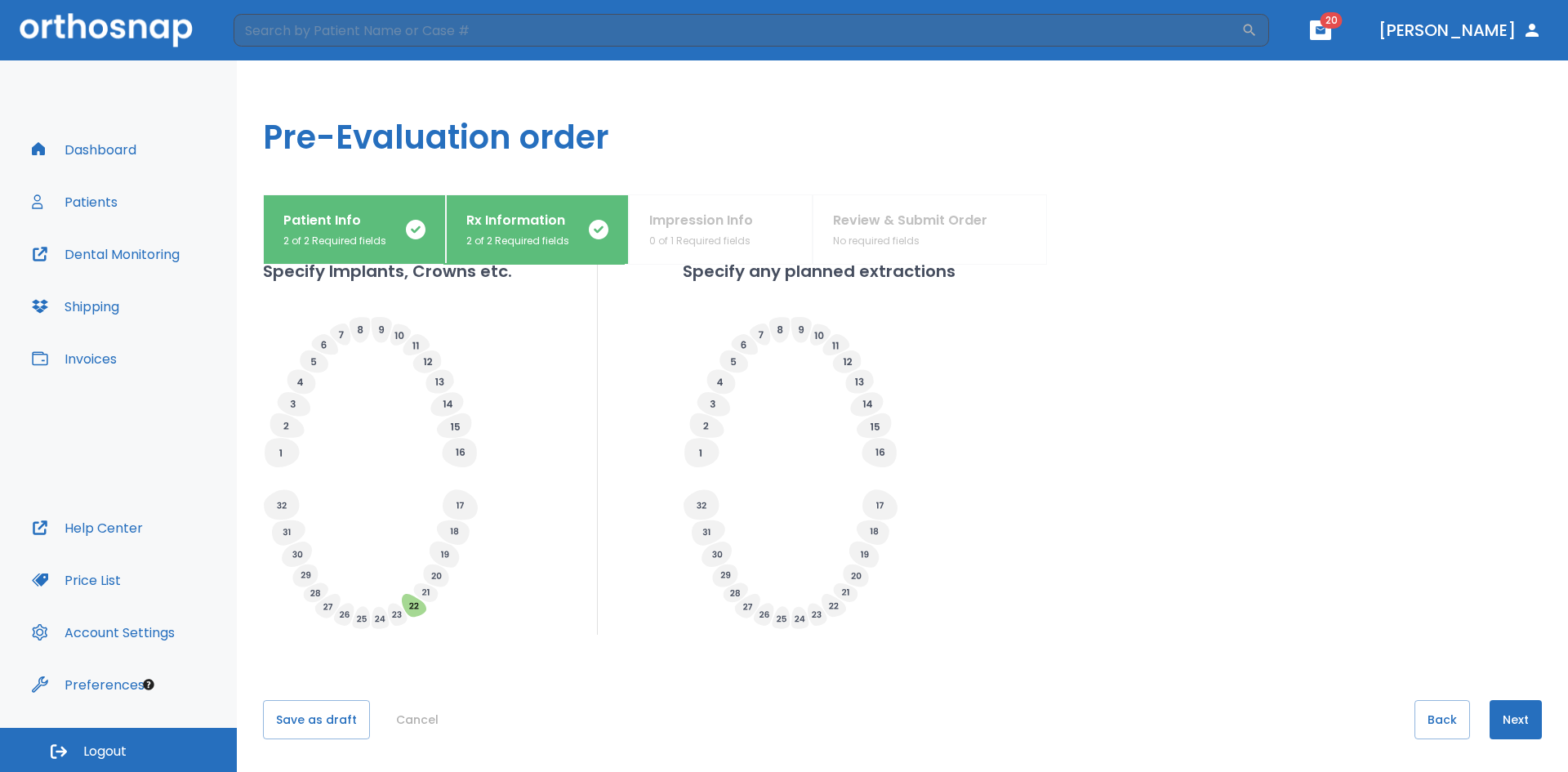
drag, startPoint x: 1189, startPoint y: 547, endPoint x: 1166, endPoint y: 631, distance: 87.1
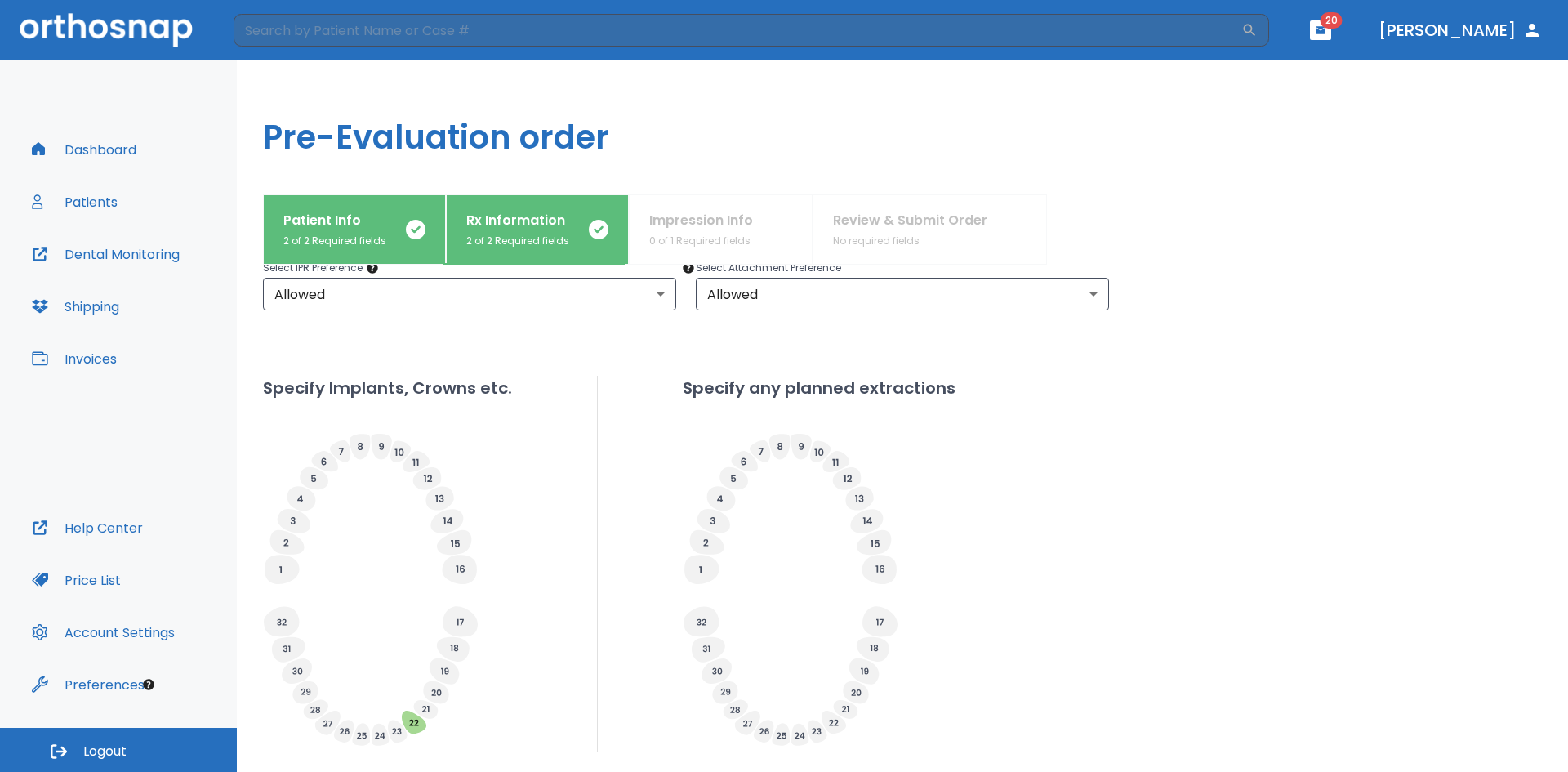
scroll to position [253, 0]
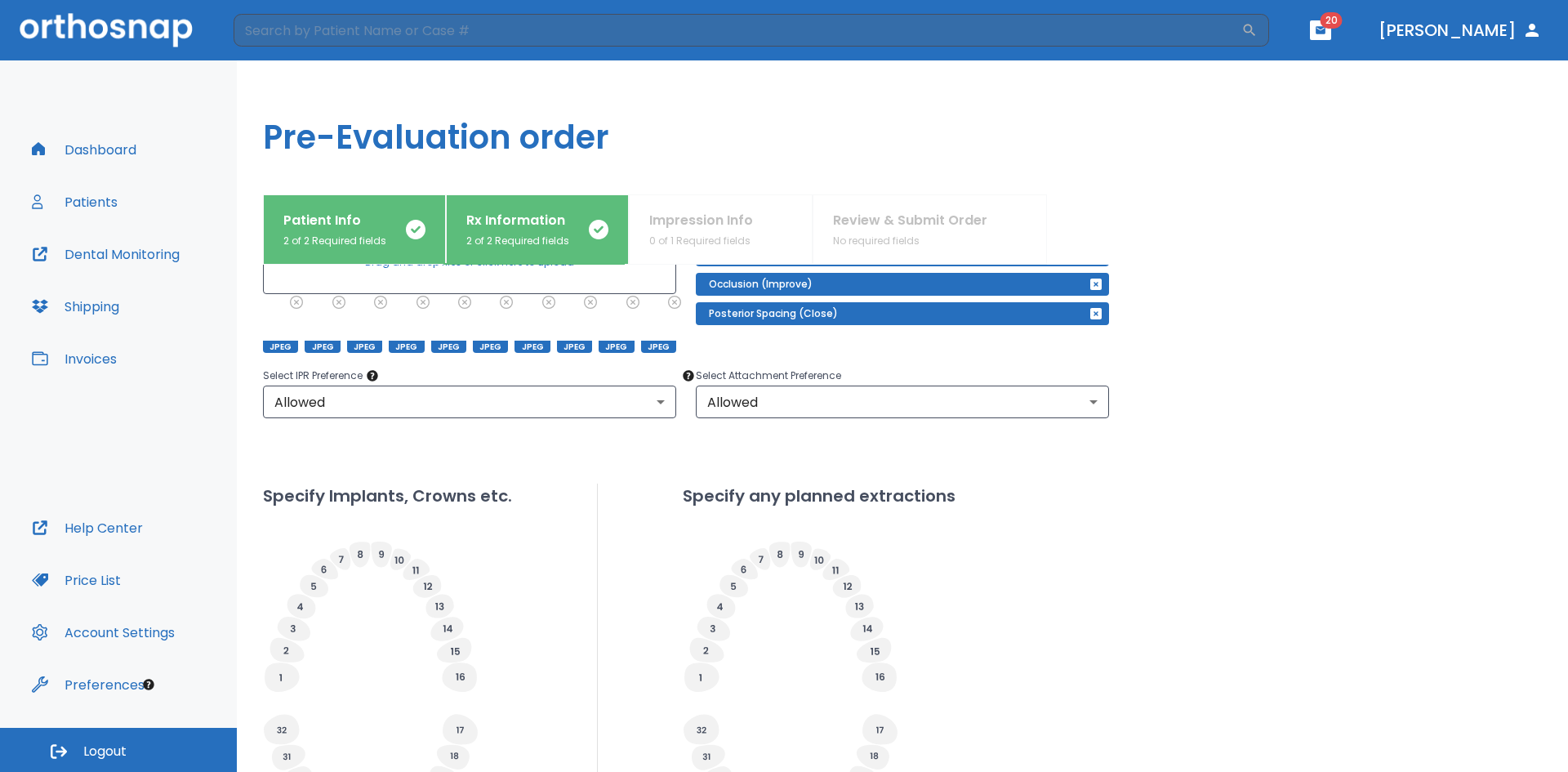
drag, startPoint x: 928, startPoint y: 608, endPoint x: 924, endPoint y: 552, distance: 56.1
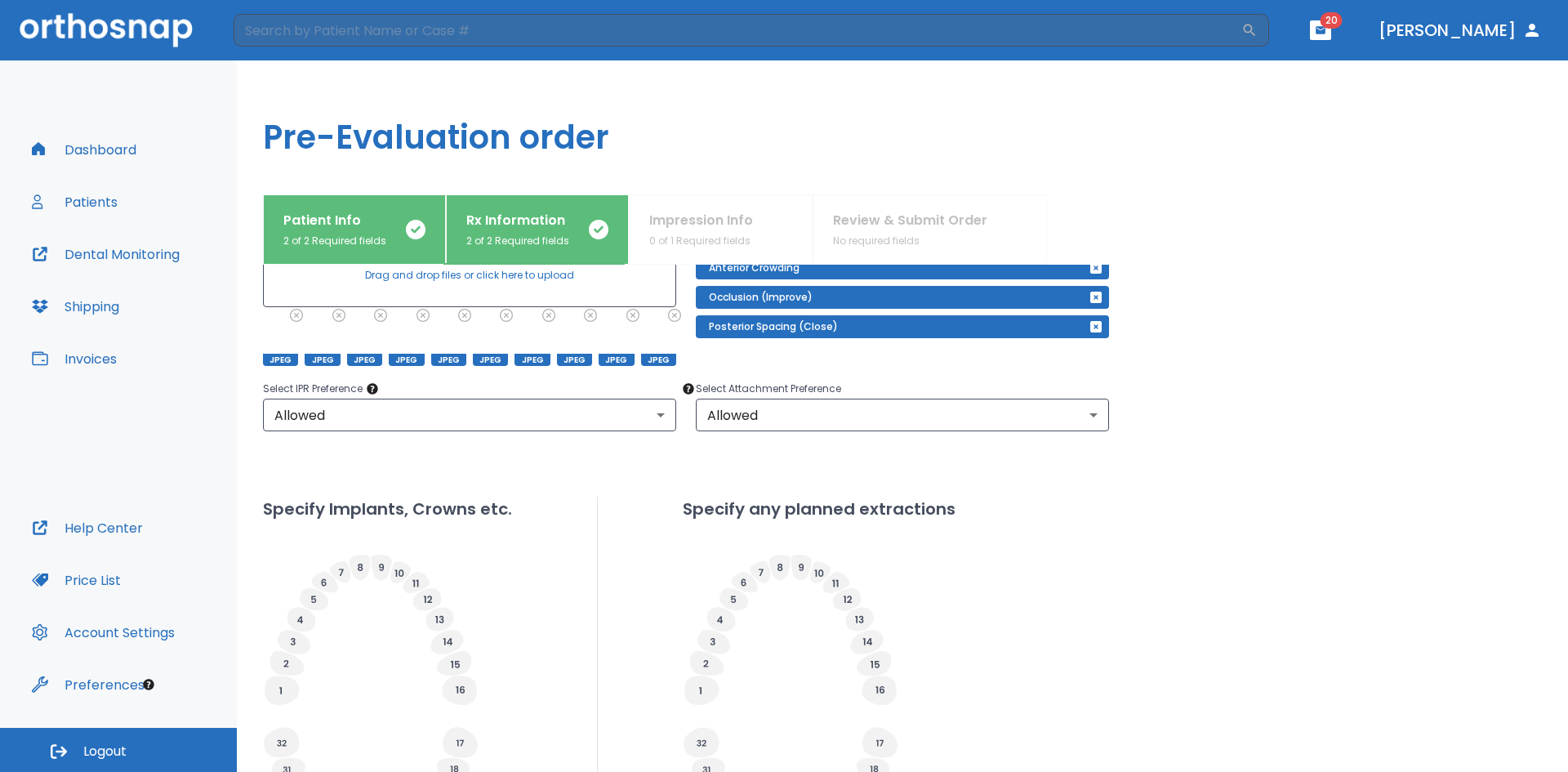
click at [684, 231] on div "Patient Info 2 of 2 Required fields Rx Information 2 of 2 Required fields Impre…" at bounding box center [902, 229] width 1279 height 70
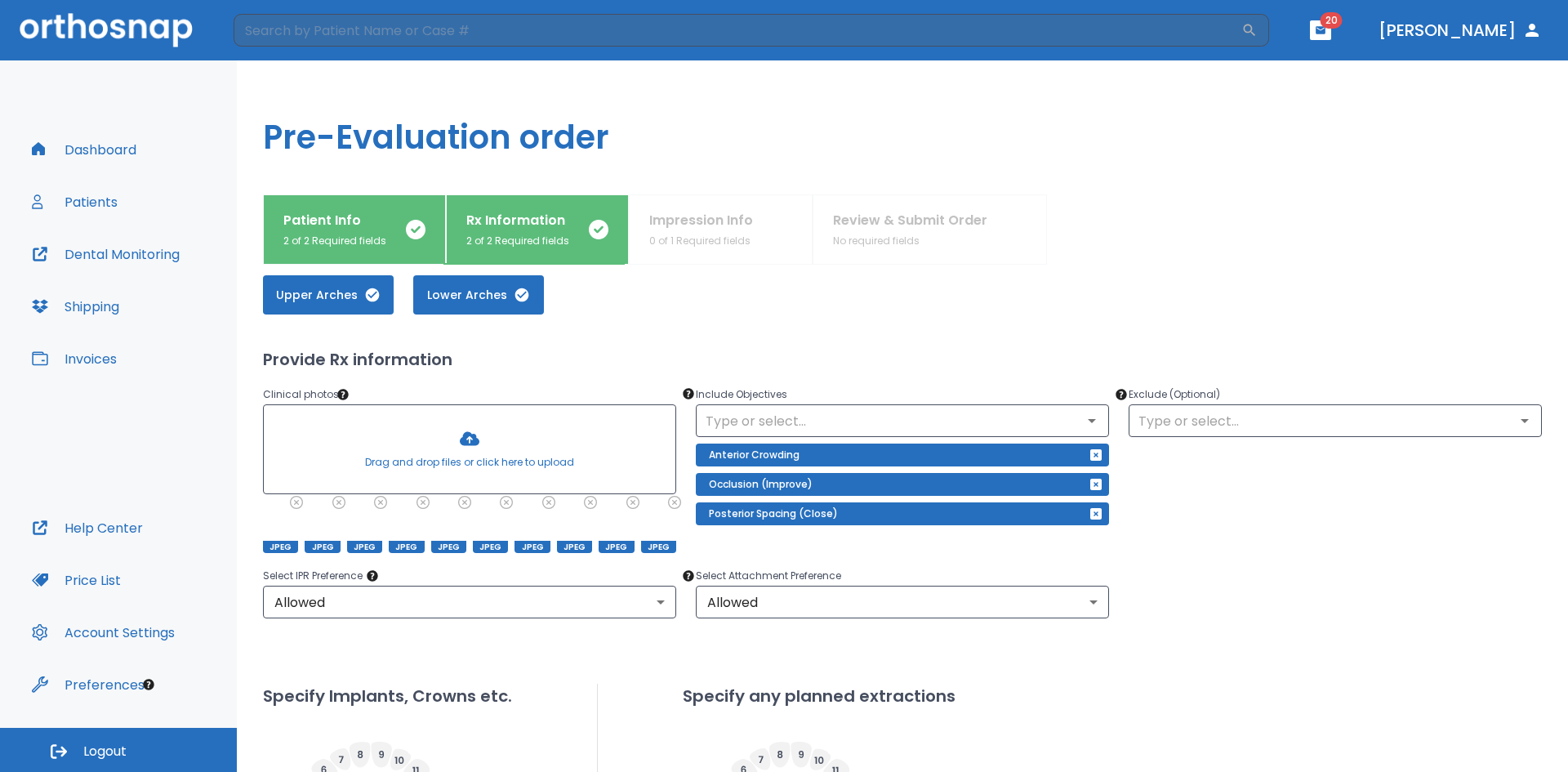
scroll to position [0, 0]
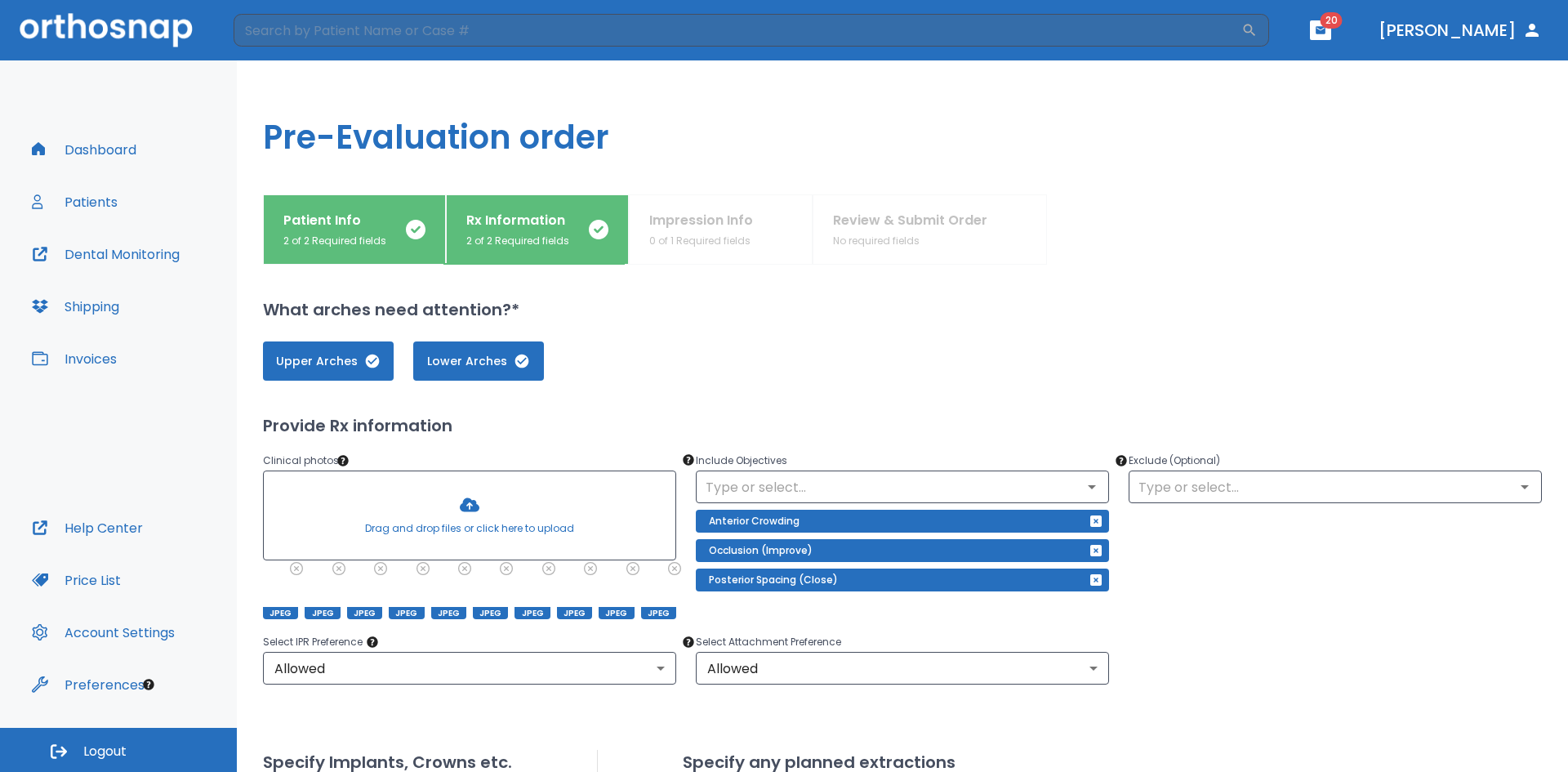
click at [881, 232] on div "Patient Info 2 of 2 Required fields Rx Information 2 of 2 Required fields Impre…" at bounding box center [902, 229] width 1279 height 70
click at [721, 223] on div "Patient Info 2 of 2 Required fields Rx Information 2 of 2 Required fields Impre…" at bounding box center [902, 229] width 1279 height 70
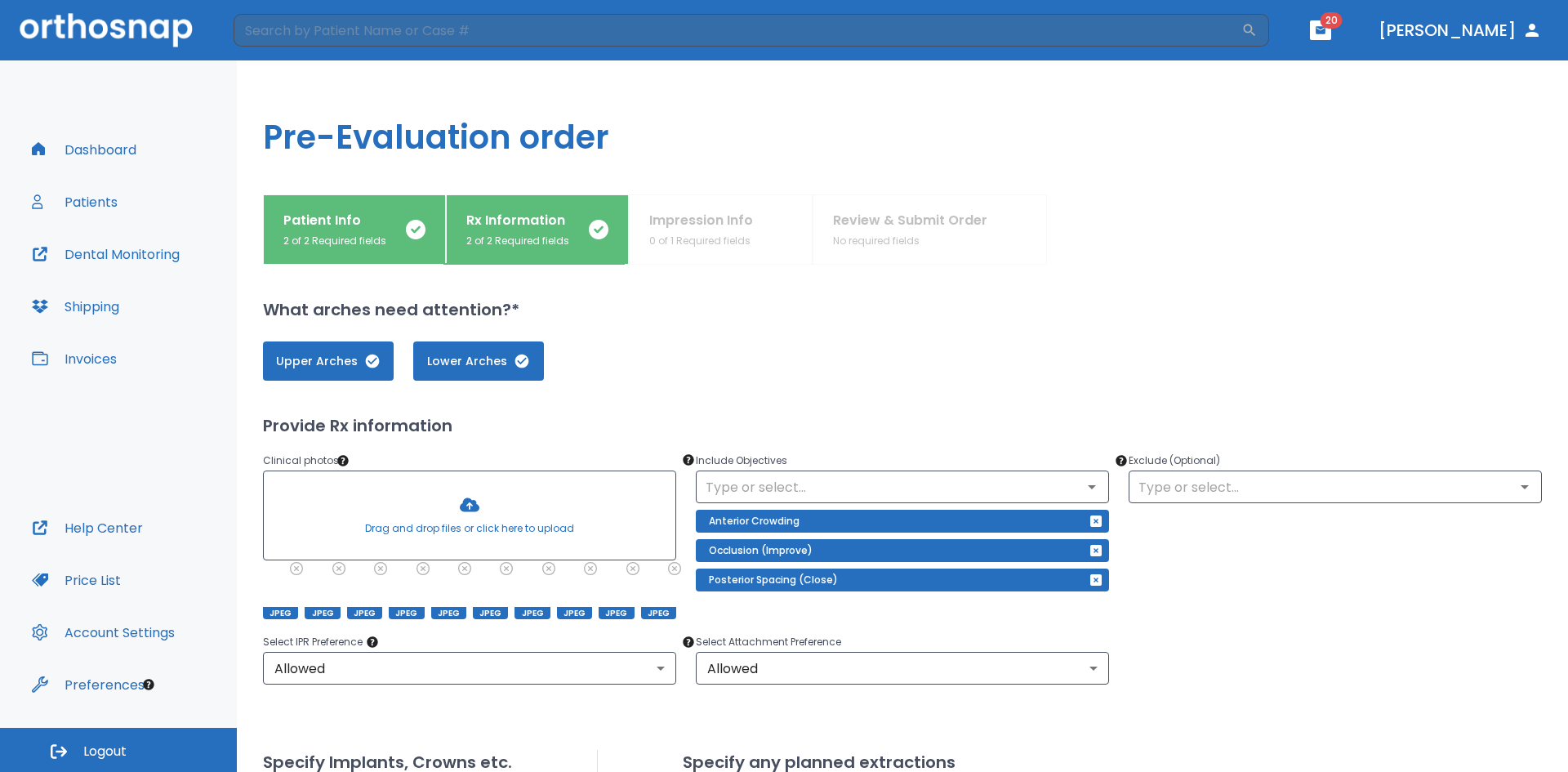
click at [720, 222] on div "Patient Info 2 of 2 Required fields Rx Information 2 of 2 Required fields Impre…" at bounding box center [902, 229] width 1279 height 70
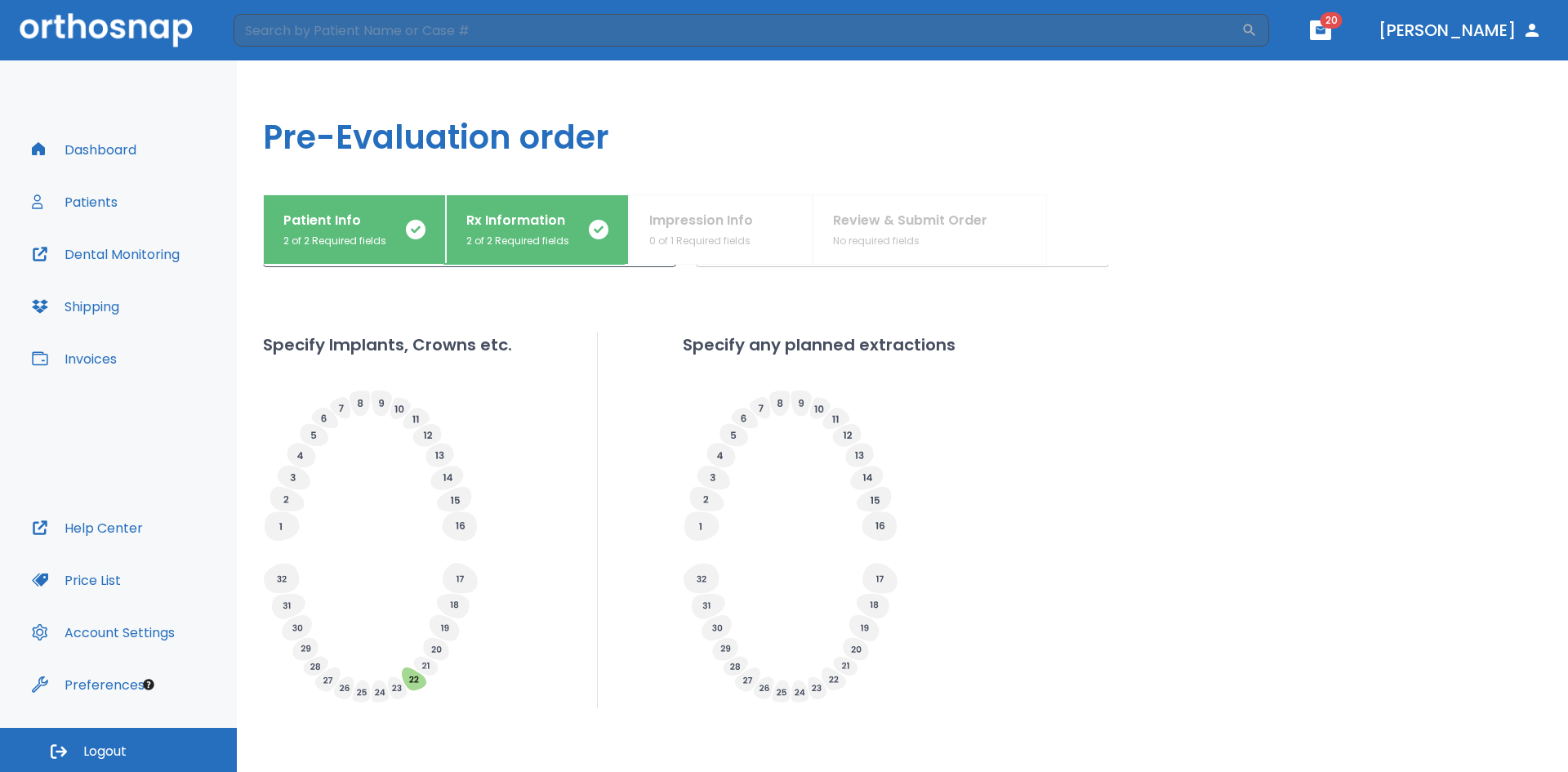
scroll to position [491, 0]
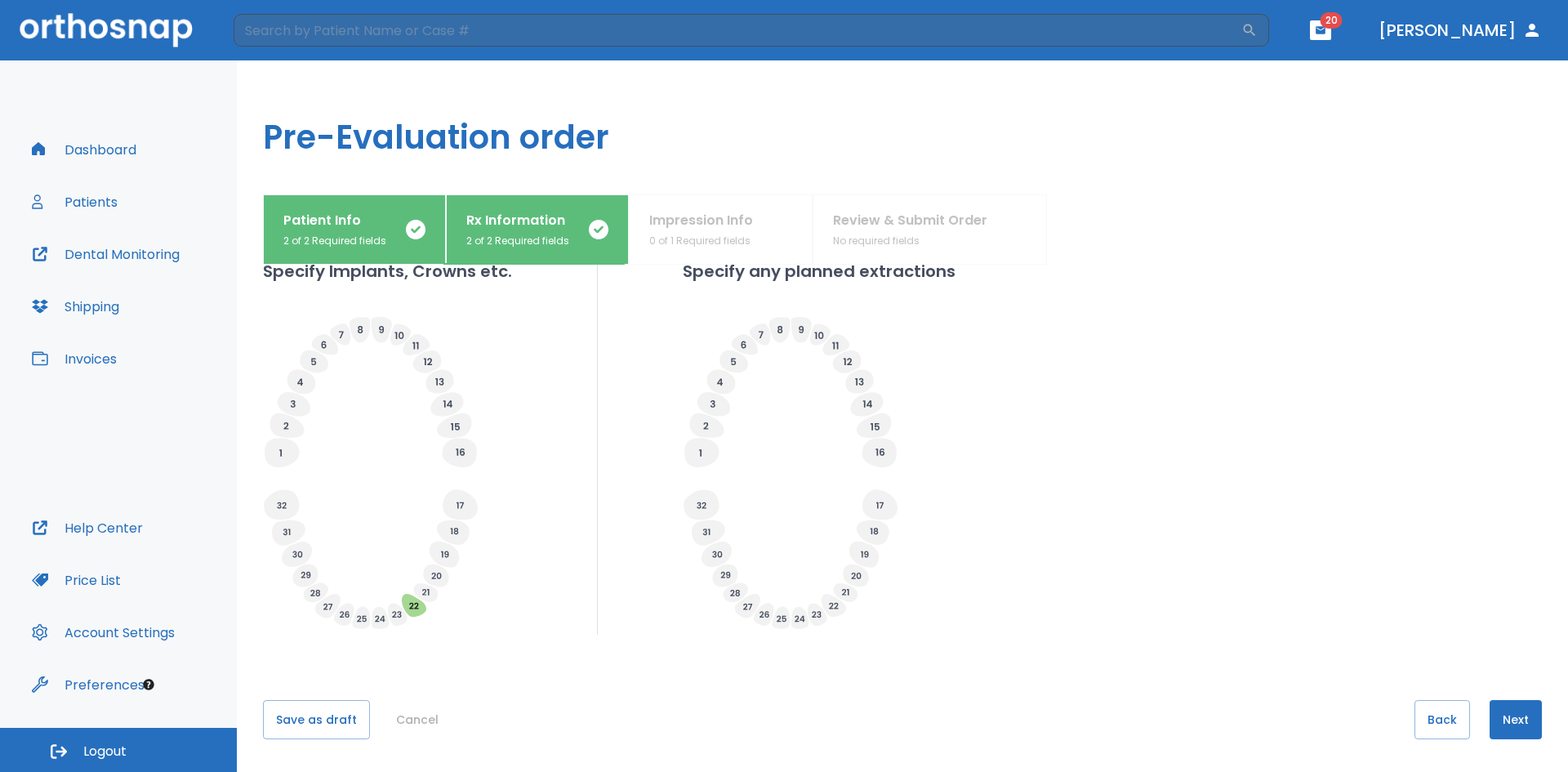
drag, startPoint x: 785, startPoint y: 391, endPoint x: 783, endPoint y: 481, distance: 90.0
click at [322, 722] on button "Save as draft" at bounding box center [316, 719] width 107 height 39
click at [696, 225] on div "Patient Info 2 of 2 Required fields Rx Information 2 of 2 Required fields Impre…" at bounding box center [902, 229] width 1279 height 70
click at [1491, 719] on button "Next" at bounding box center [1516, 719] width 52 height 39
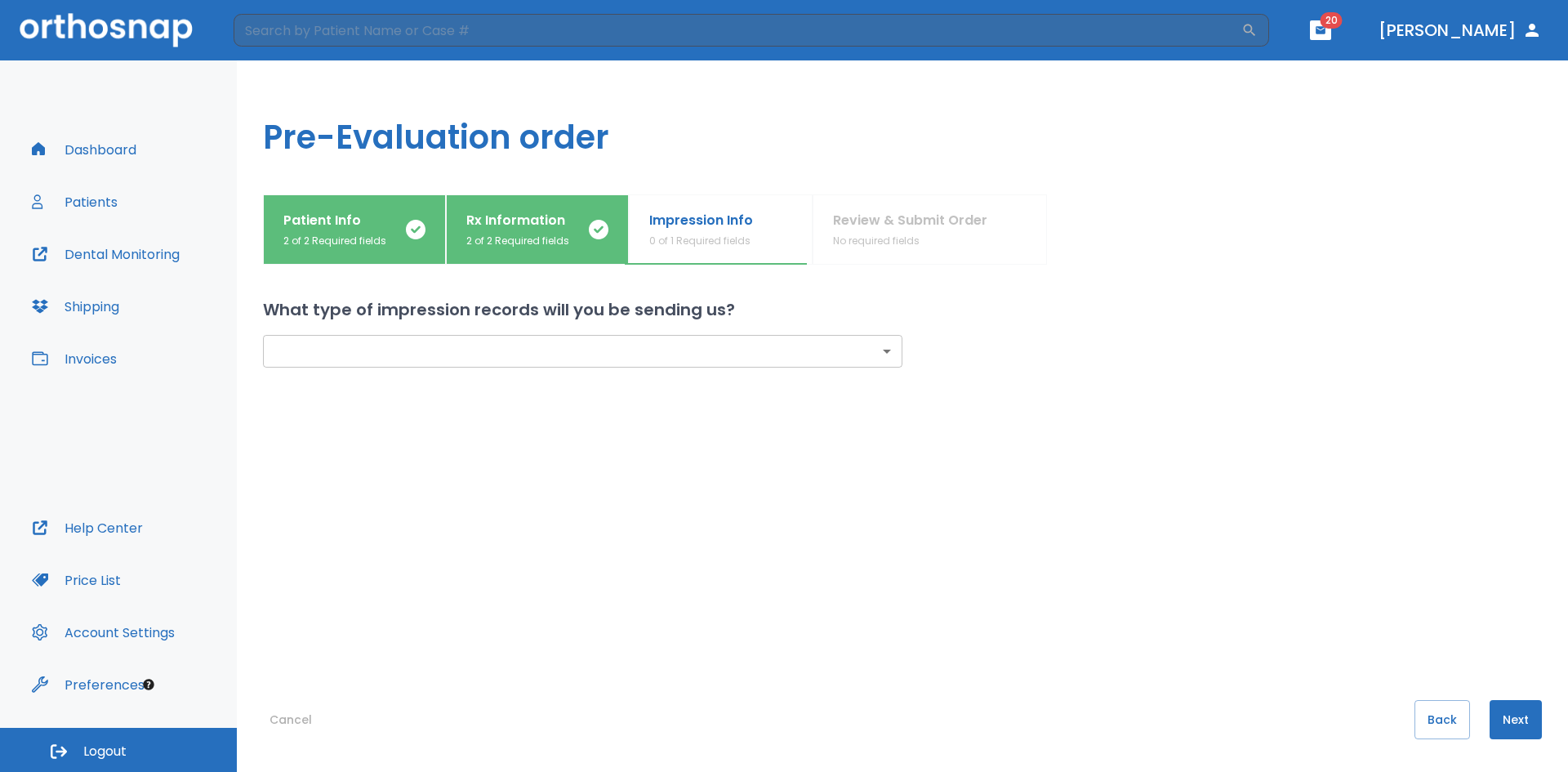
scroll to position [0, 0]
click at [431, 352] on body "​ 20 [PERSON_NAME] Dashboard Patients Dental Monitoring Shipping Invoices Help …" at bounding box center [784, 386] width 1568 height 772
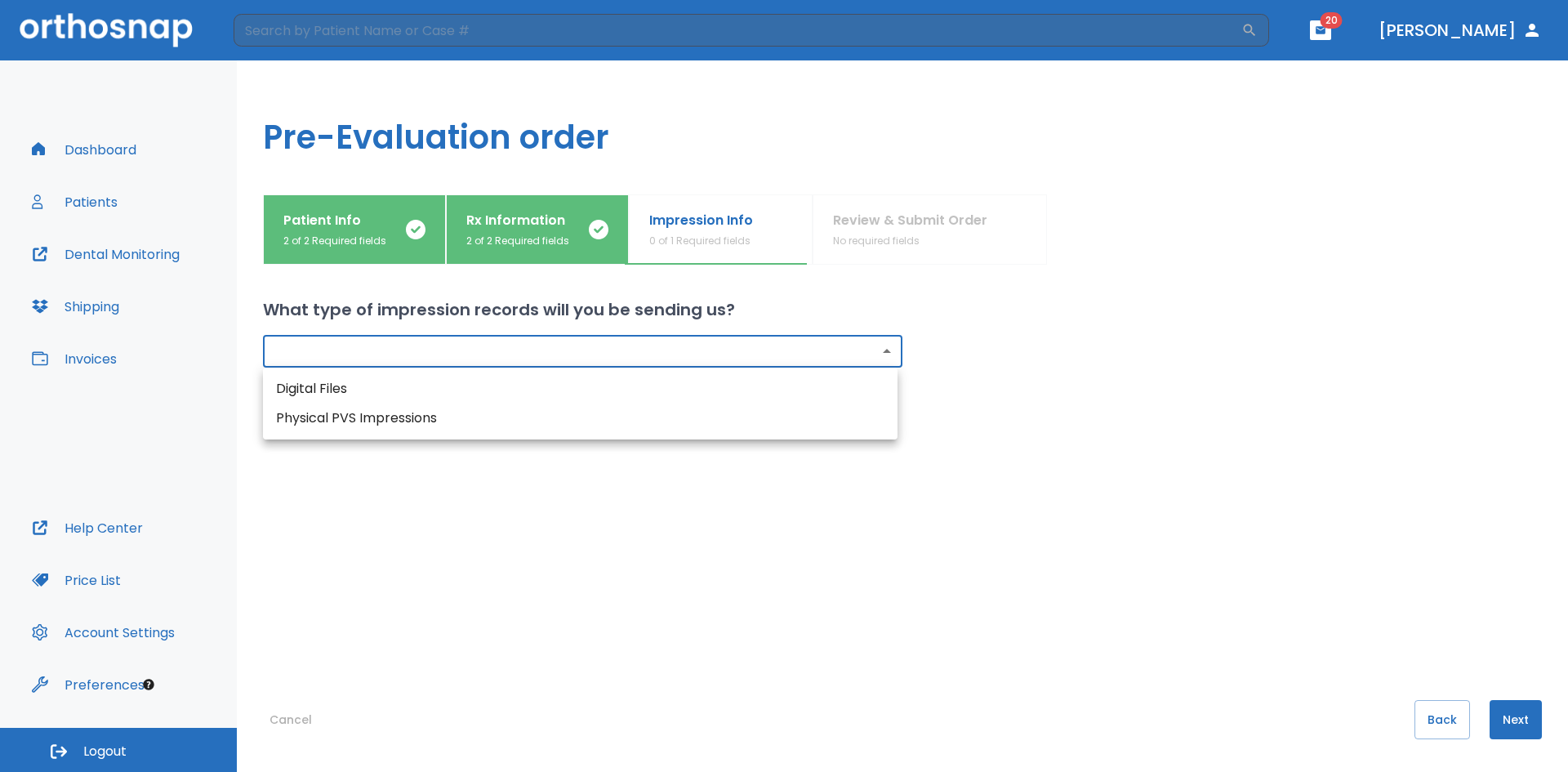
click at [404, 384] on li "Digital Files" at bounding box center [580, 389] width 634 height 30
type input "digital"
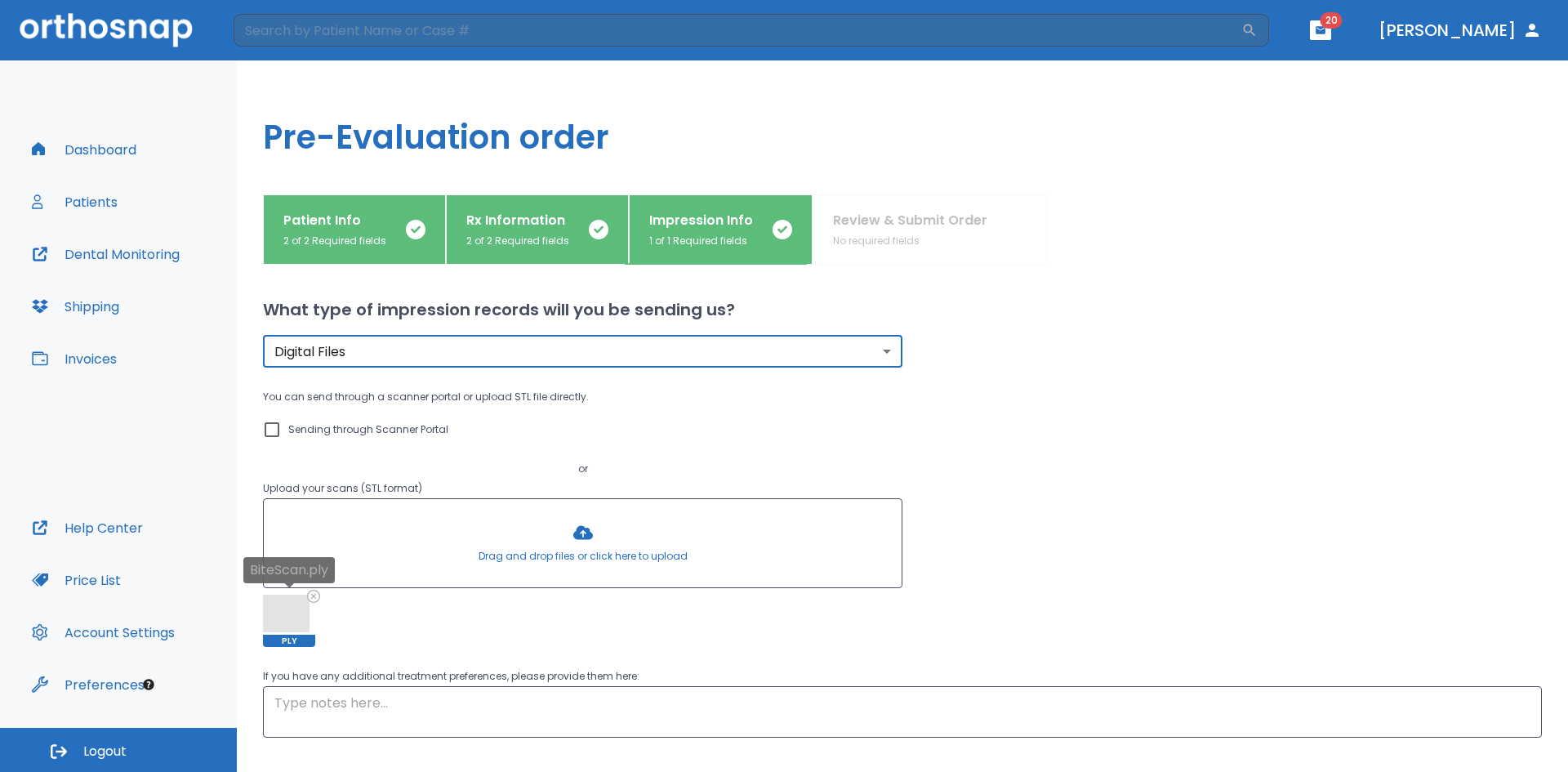
click at [316, 597] on icon at bounding box center [313, 595] width 10 height 10
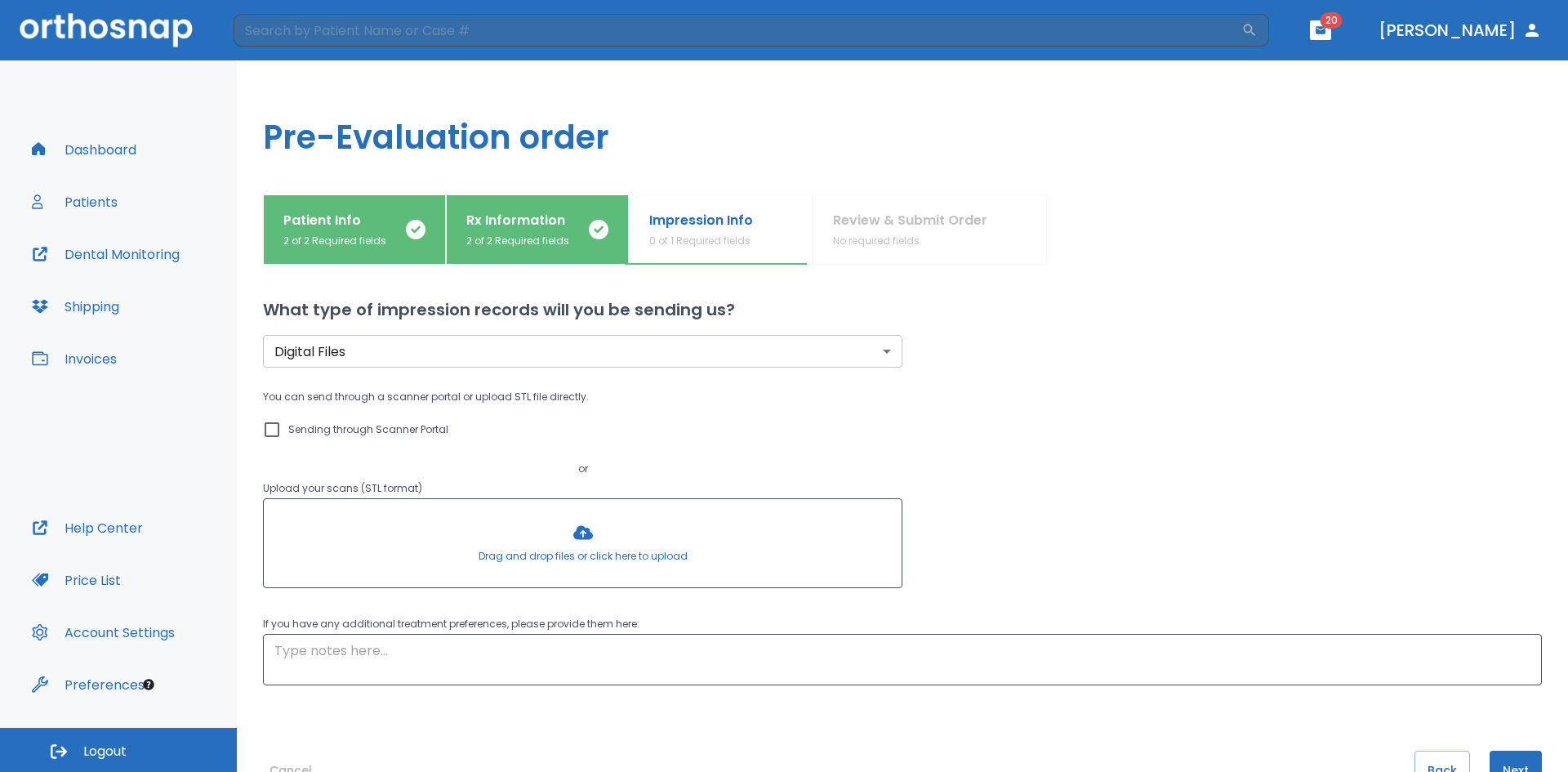
click at [582, 537] on div at bounding box center [582, 542] width 638 height 88
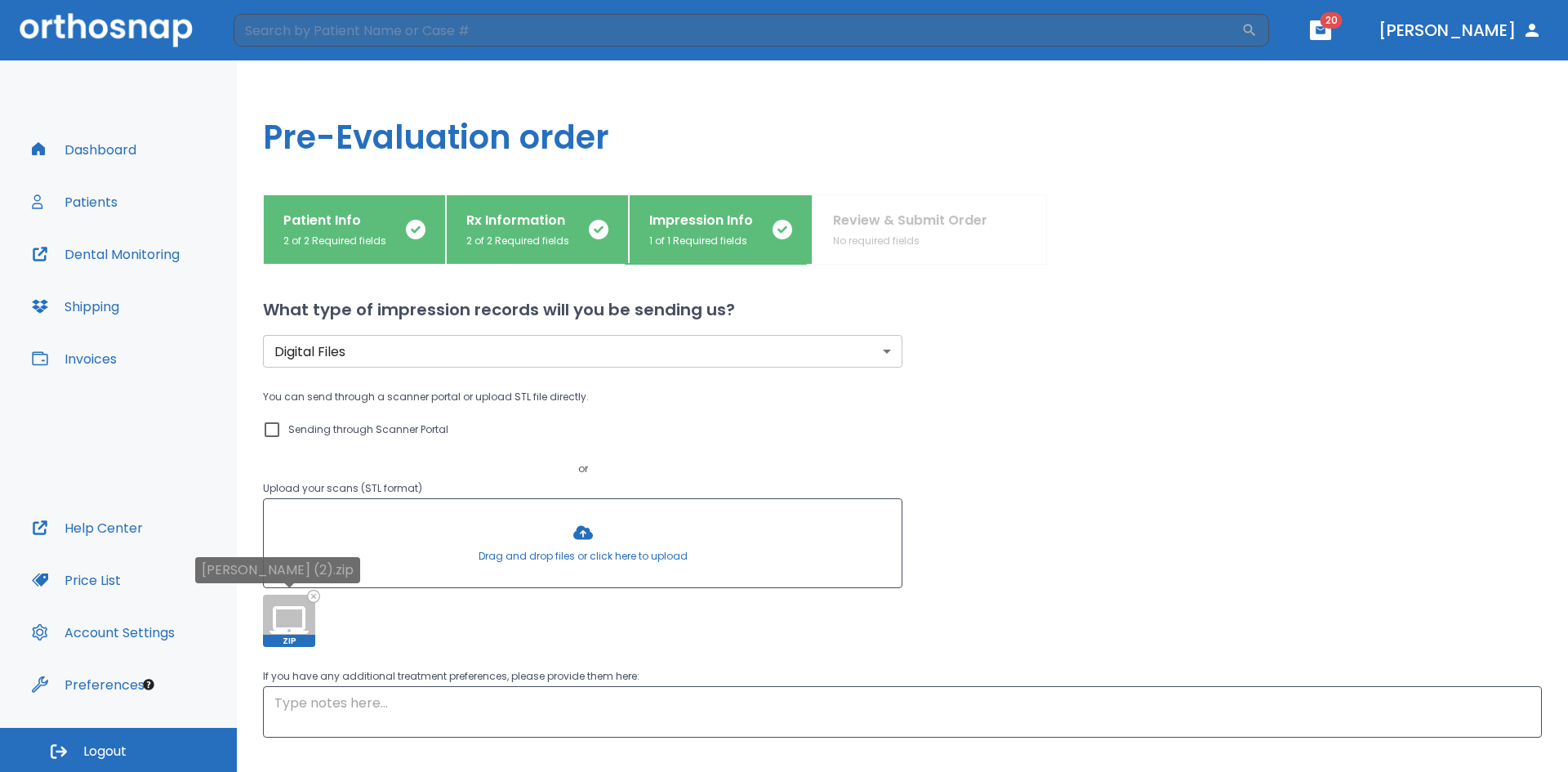
click at [314, 595] on icon at bounding box center [313, 596] width 13 height 13
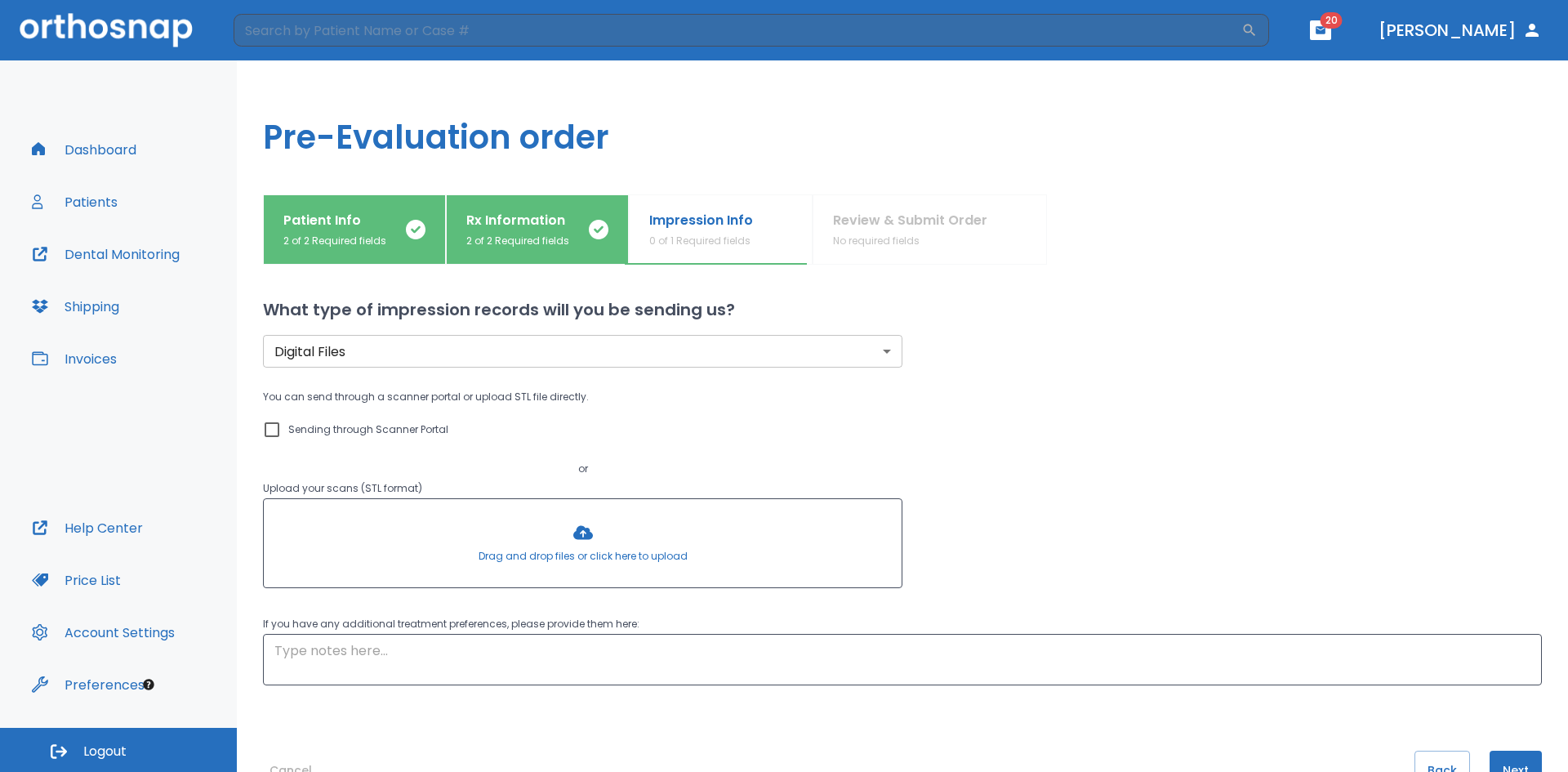
click at [584, 541] on div at bounding box center [582, 542] width 638 height 88
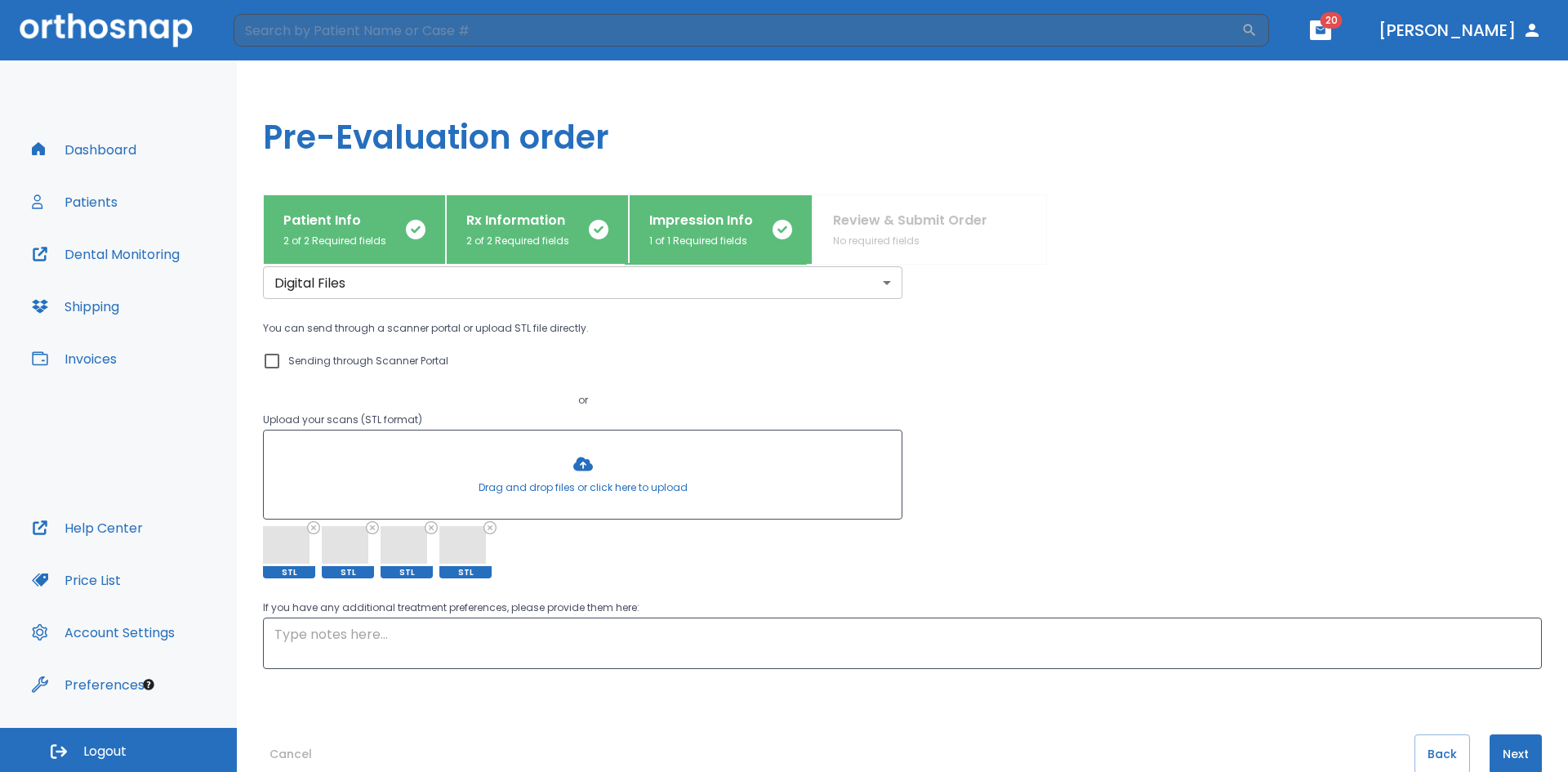
scroll to position [97, 0]
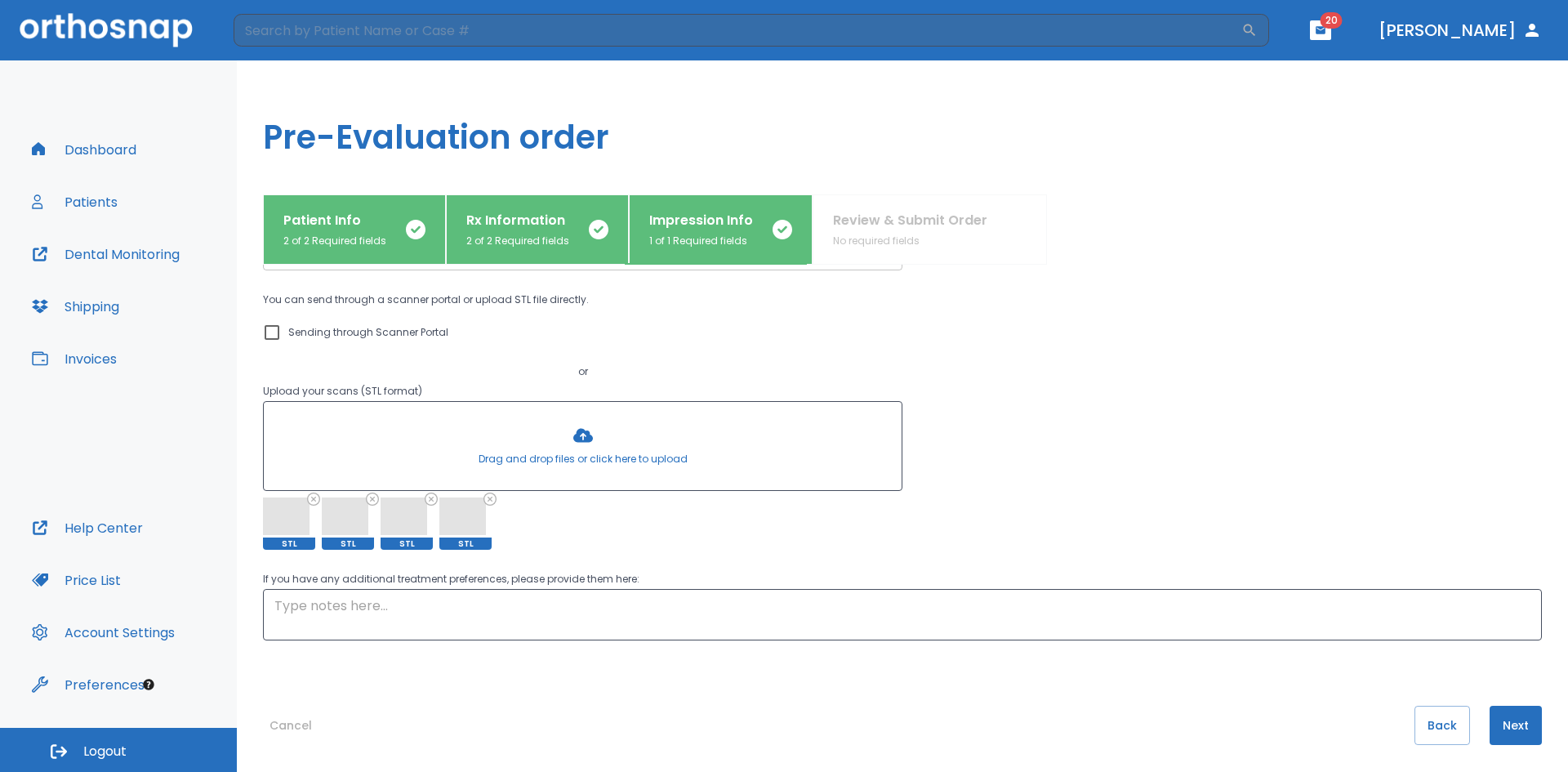
drag, startPoint x: 1207, startPoint y: 446, endPoint x: 1187, endPoint y: 493, distance: 51.1
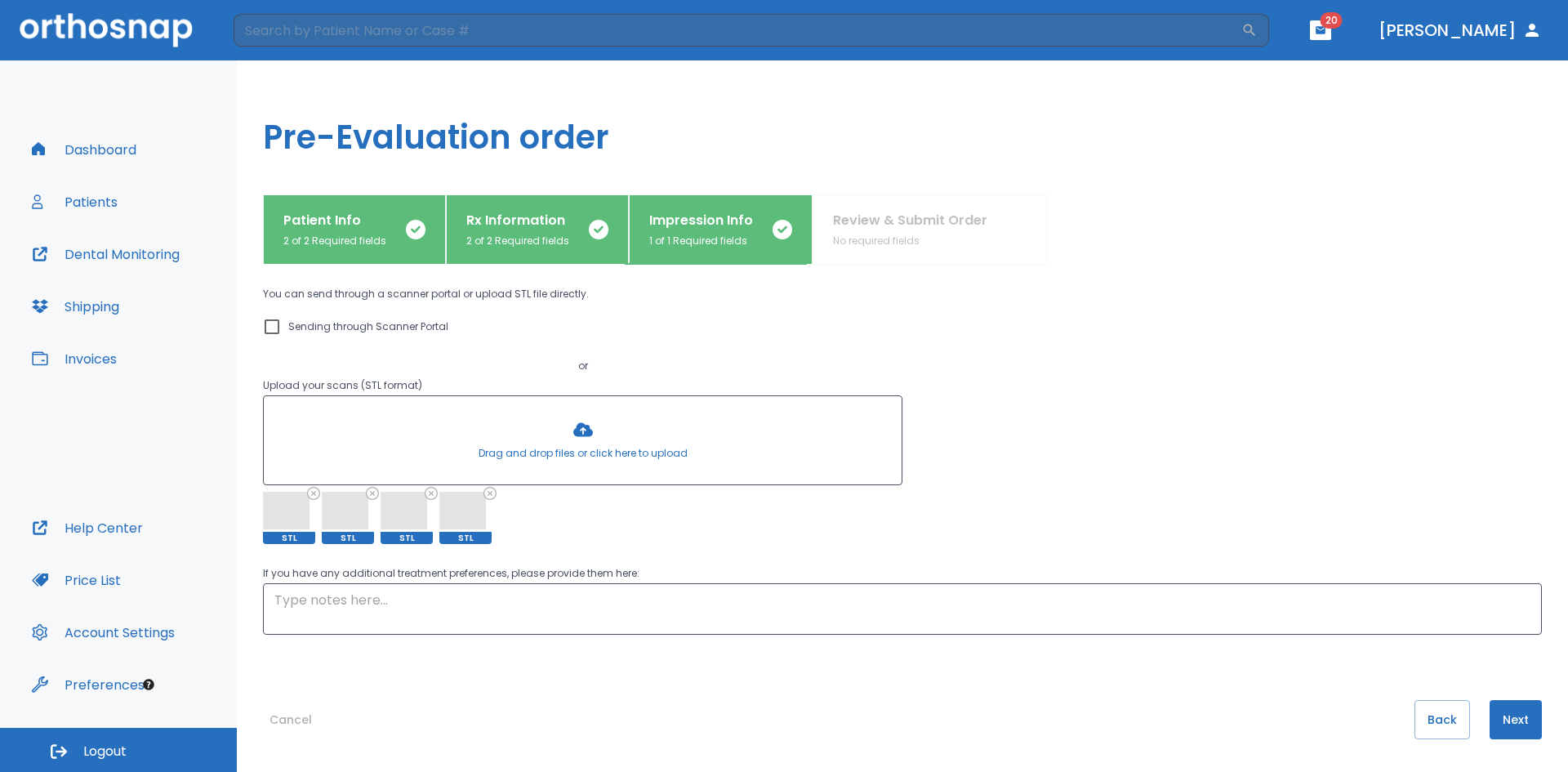
drag, startPoint x: 1122, startPoint y: 440, endPoint x: 1099, endPoint y: 493, distance: 57.8
click at [536, 601] on textarea at bounding box center [901, 608] width 1256 height 37
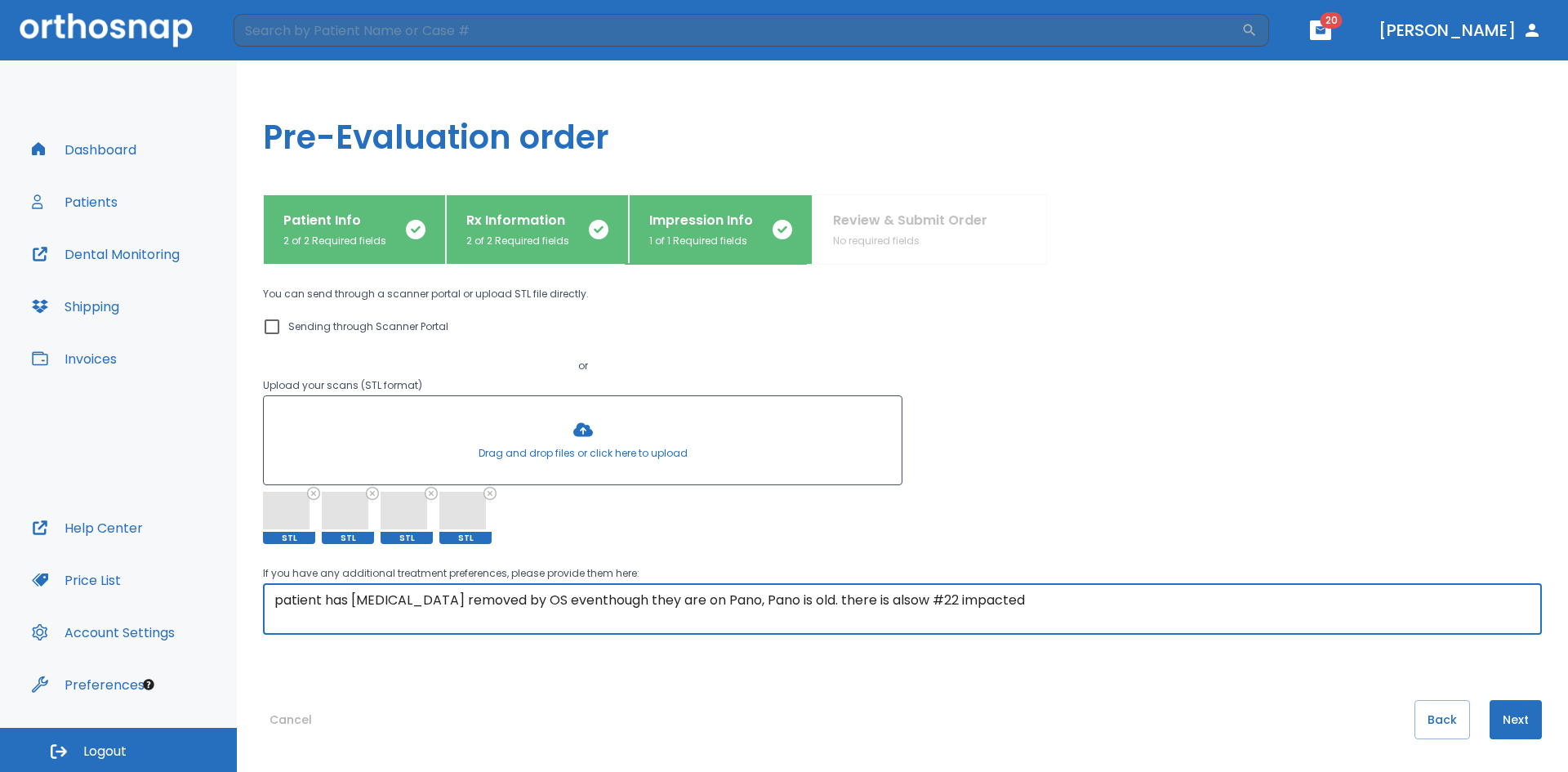
type textarea "patient has [MEDICAL_DATA] removed by OS eventhough they are on Pano, Pano is o…"
click at [1496, 722] on button "Next" at bounding box center [1516, 719] width 52 height 39
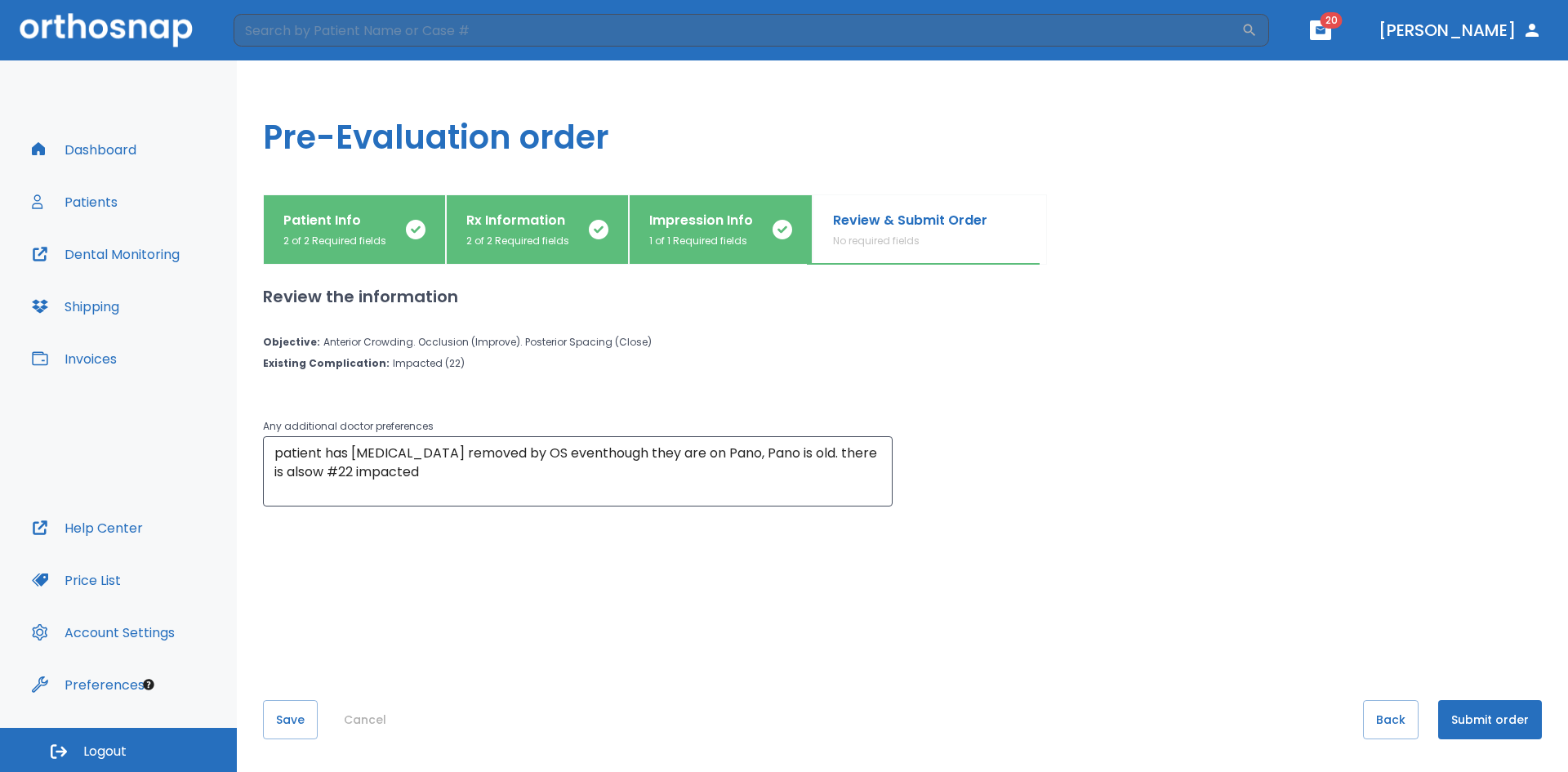
scroll to position [0, 0]
click at [1512, 726] on button "Submit order" at bounding box center [1490, 719] width 104 height 39
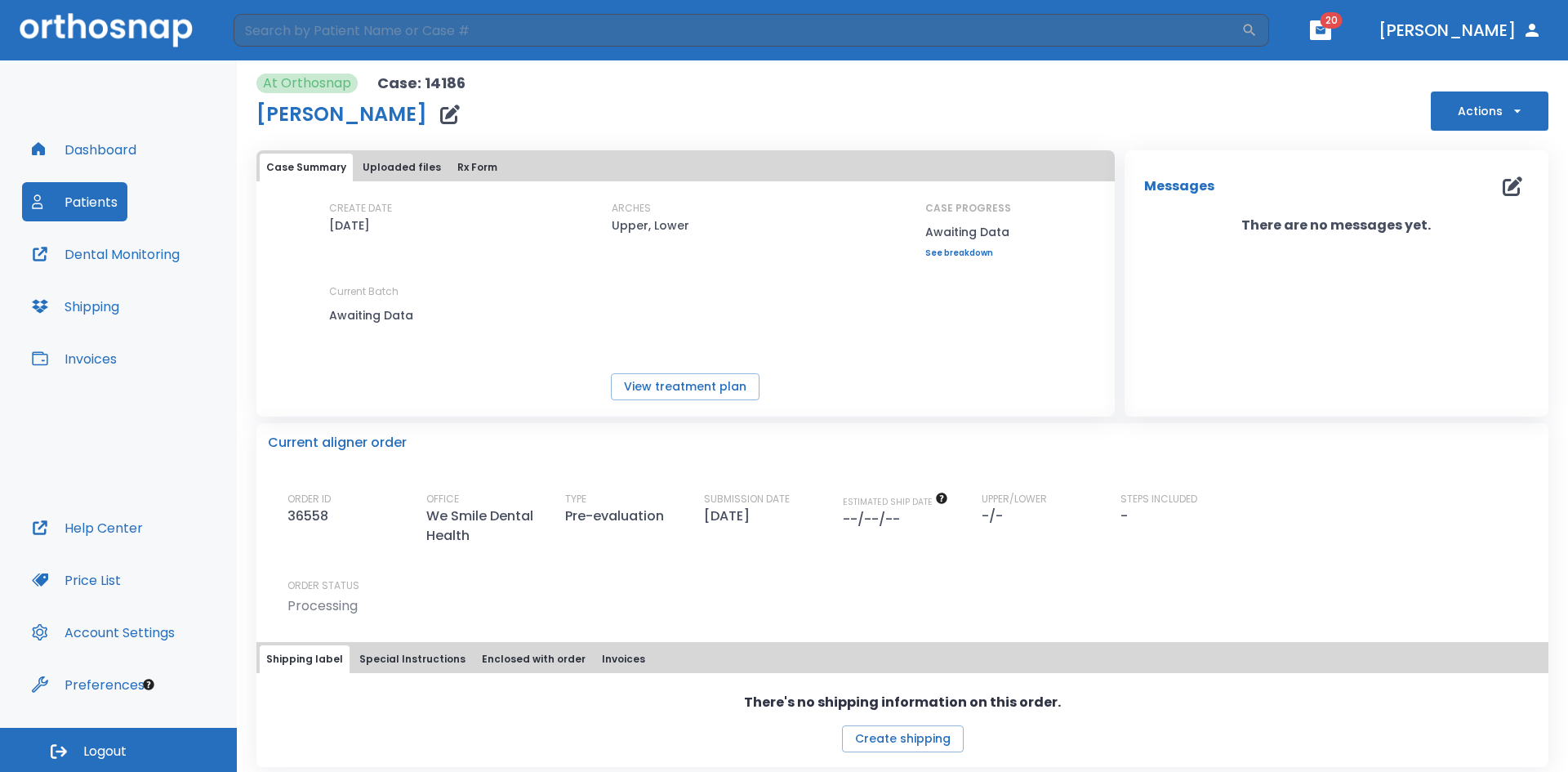
scroll to position [8, 0]
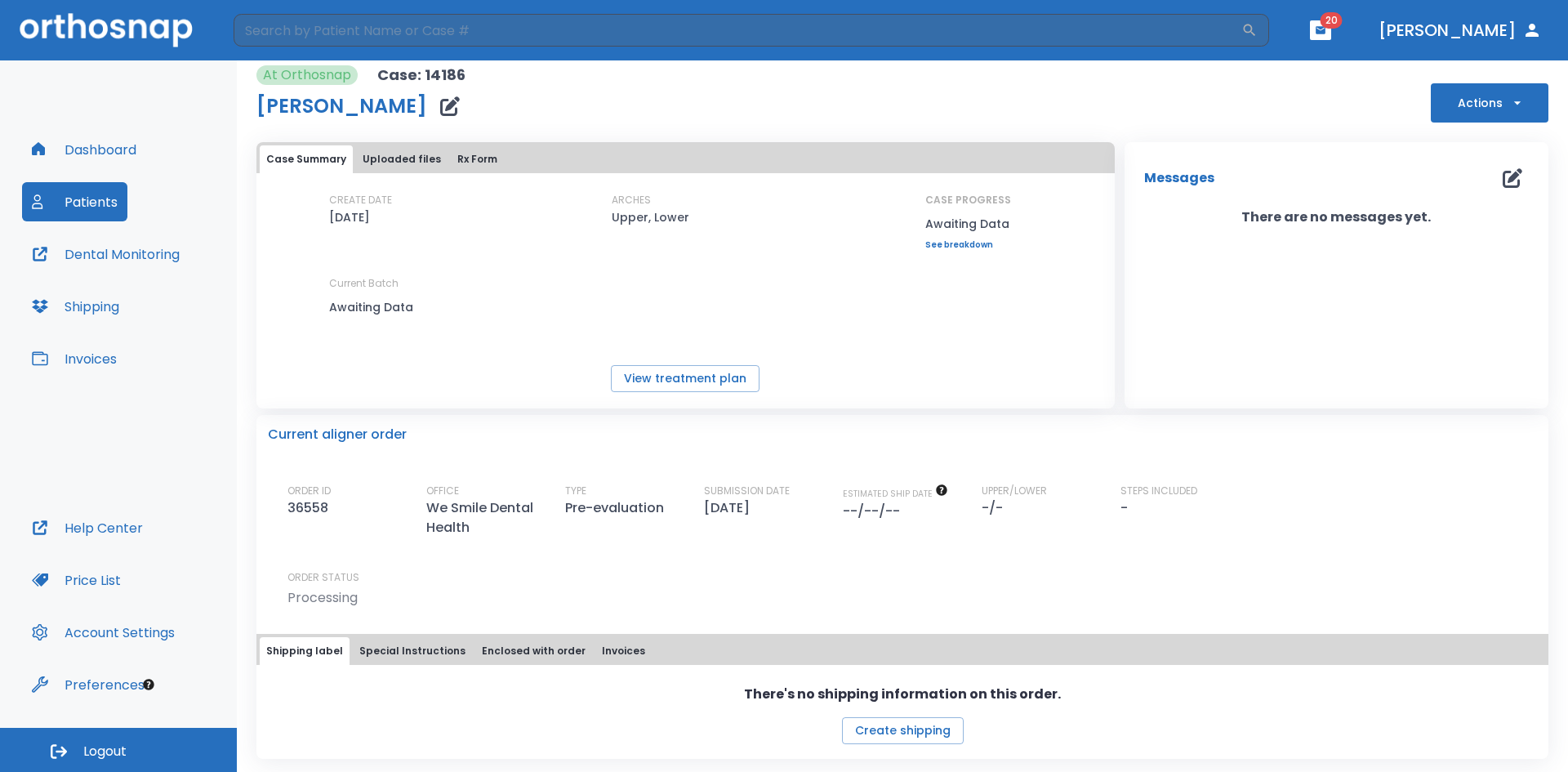
drag, startPoint x: 1198, startPoint y: 511, endPoint x: 1189, endPoint y: 623, distance: 112.4
